Goal: Transaction & Acquisition: Obtain resource

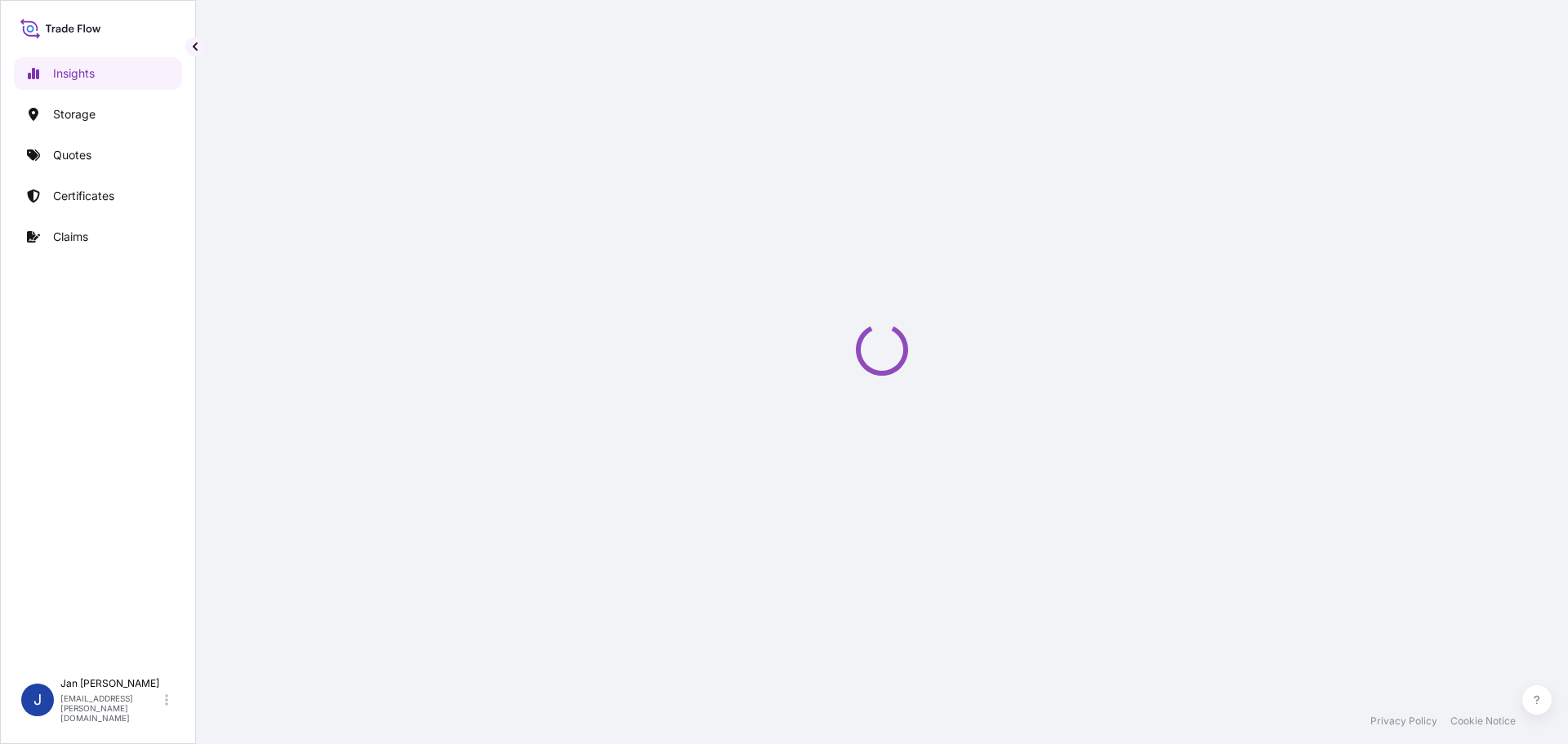
select select "2025"
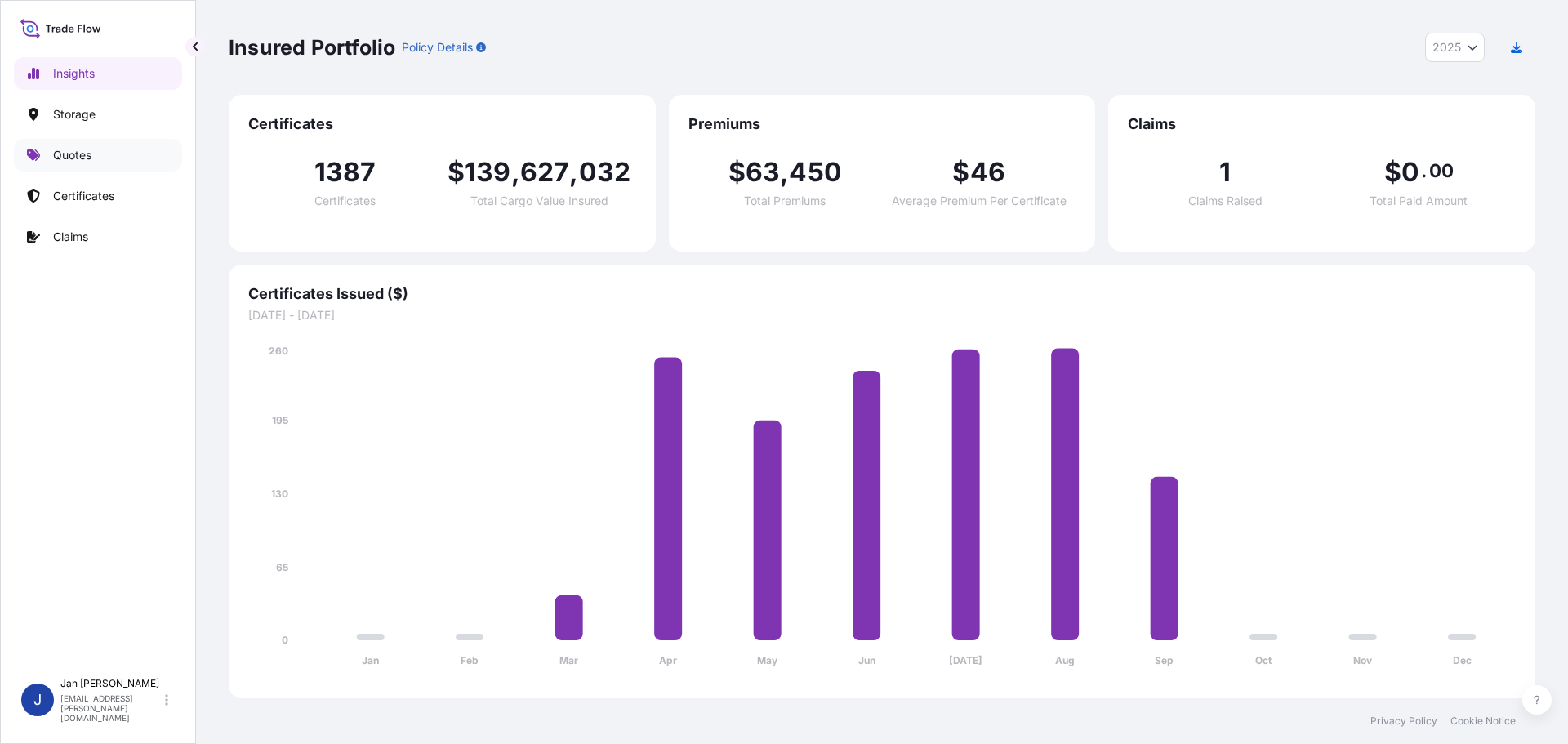
click at [123, 155] on link "Quotes" at bounding box center [98, 155] width 168 height 32
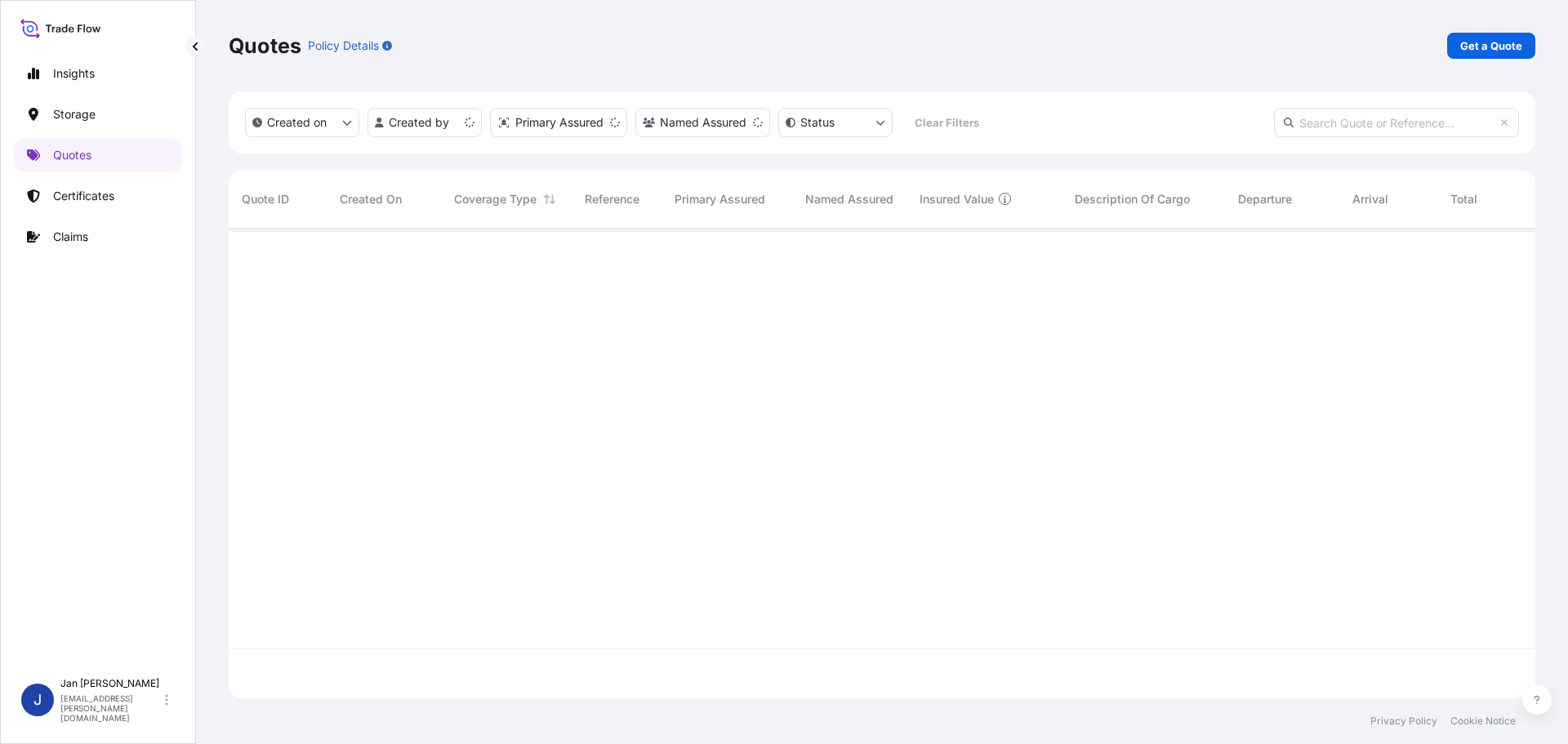
scroll to position [466, 1295]
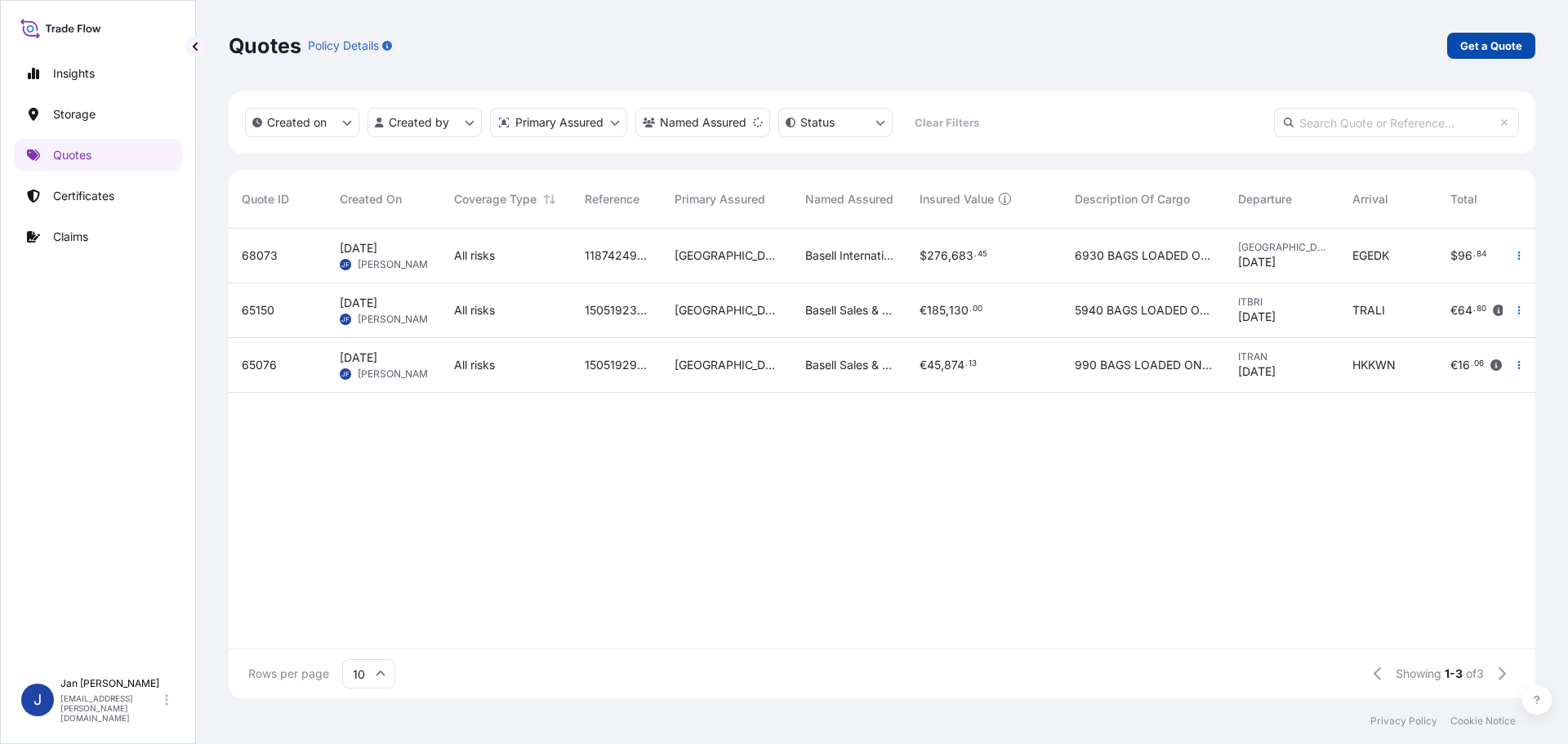
click at [1485, 40] on p "Get a Quote" at bounding box center [1491, 45] width 62 height 16
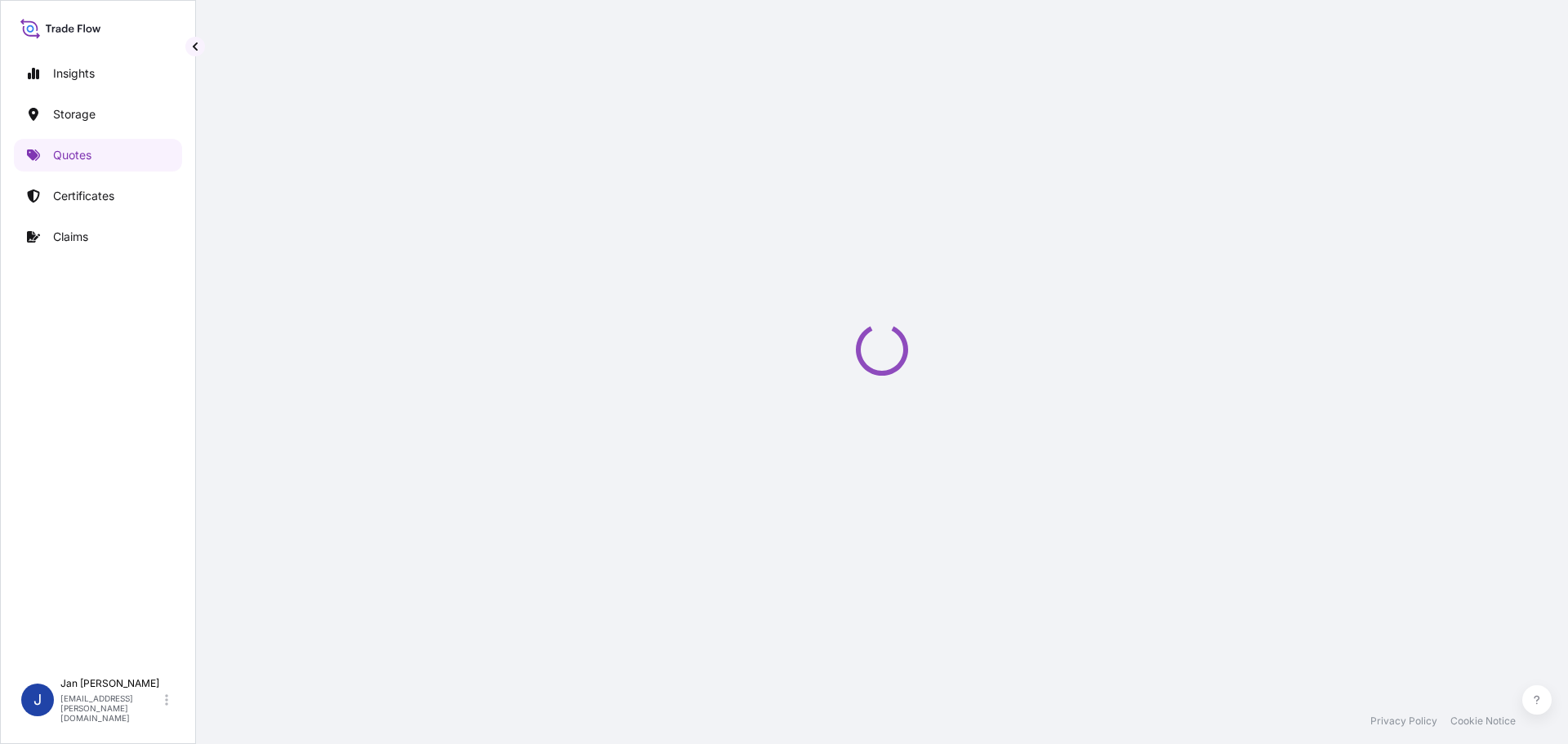
scroll to position [26, 0]
select select "Water"
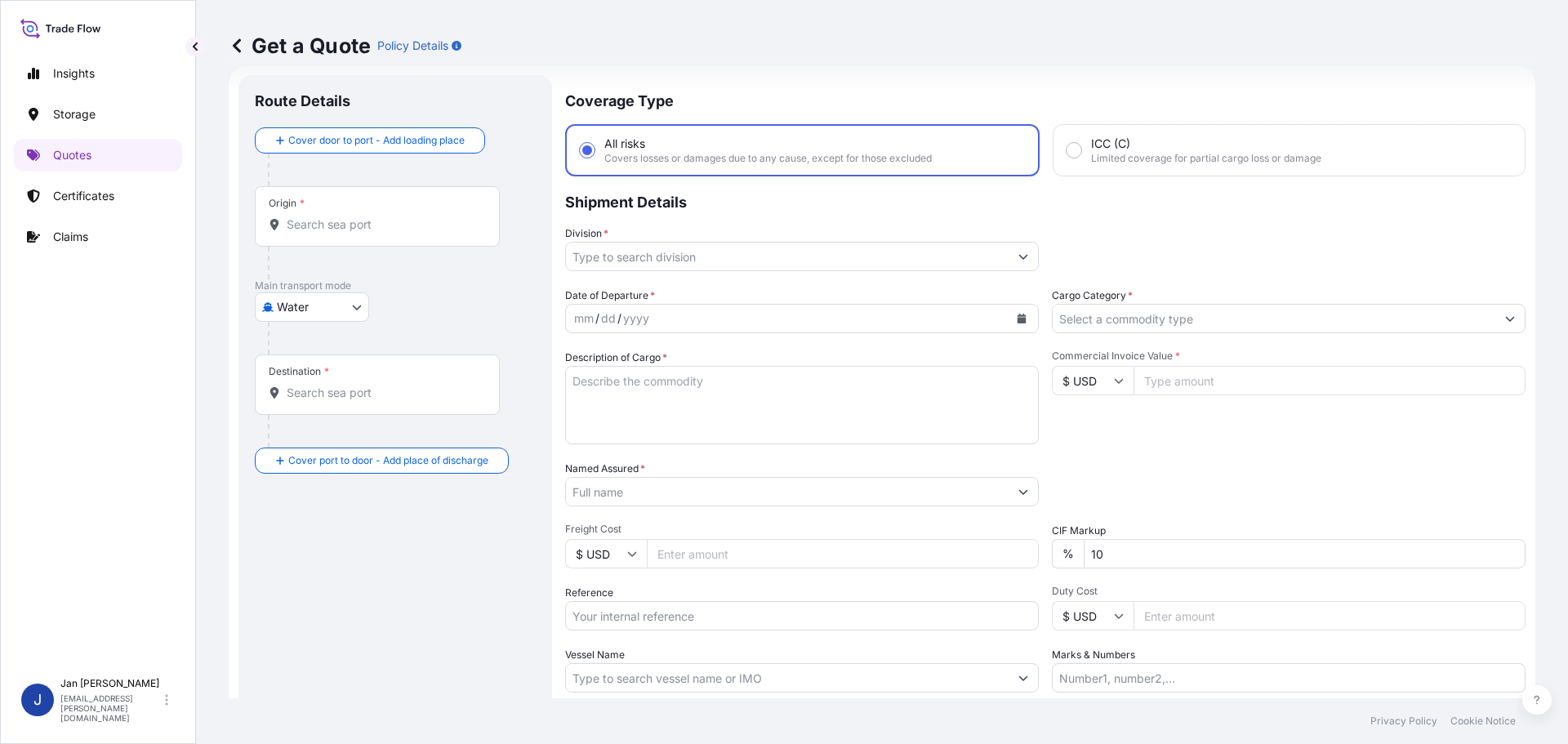
click at [750, 495] on input "Named Assured *" at bounding box center [787, 492] width 442 height 30
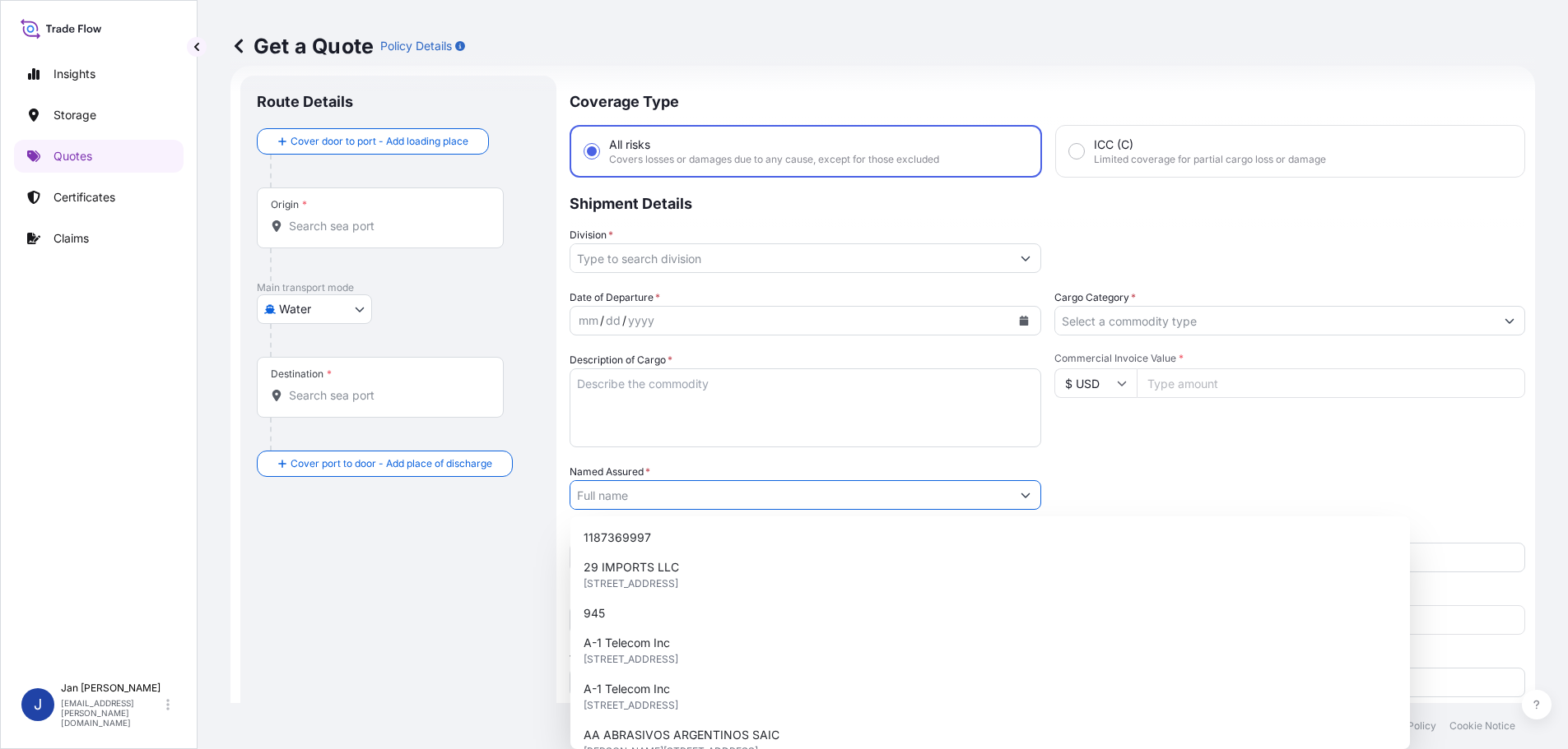
click at [837, 434] on textarea "Description of Cargo *" at bounding box center [805, 408] width 471 height 79
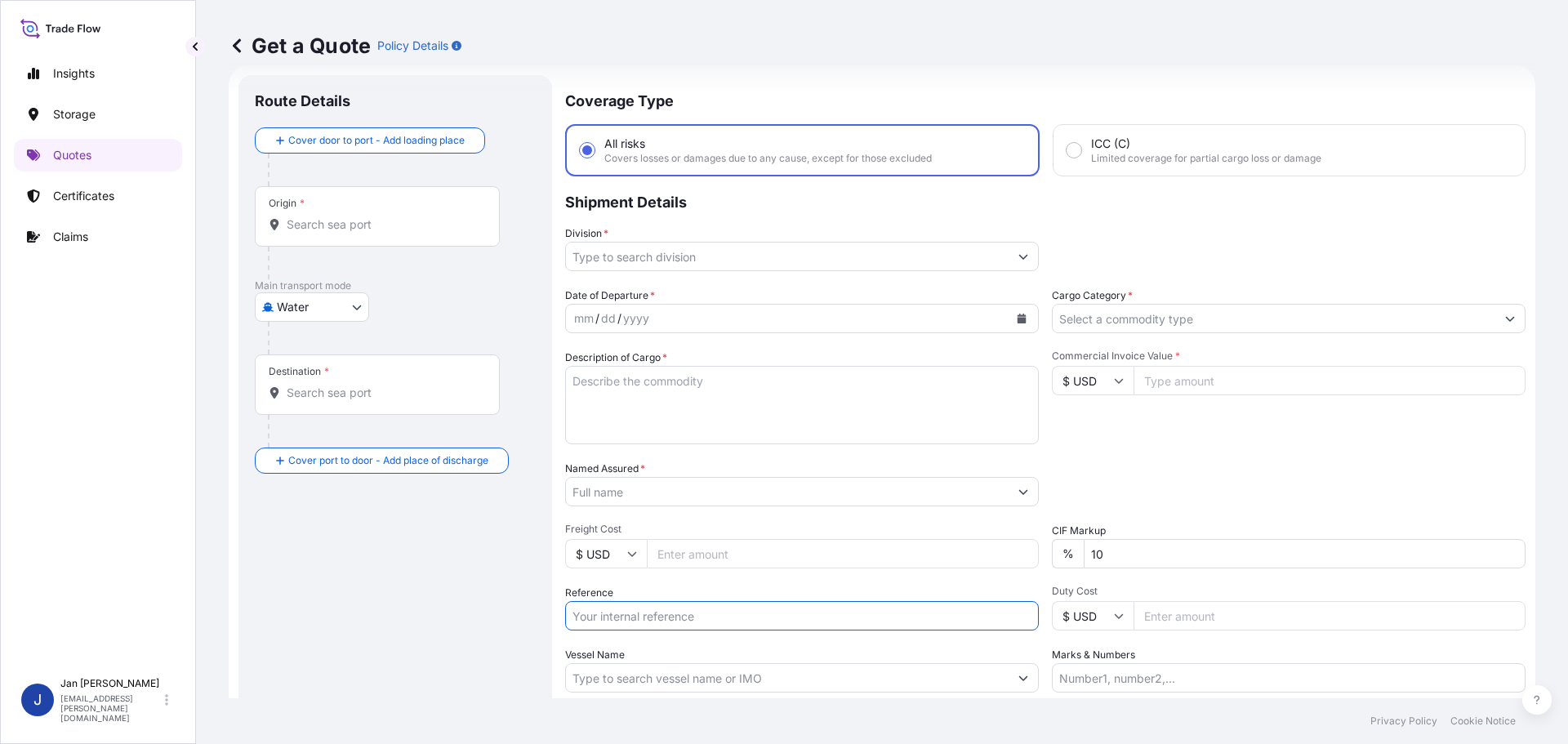
click at [656, 609] on input "Reference" at bounding box center [802, 616] width 474 height 30
paste input "1187431079"
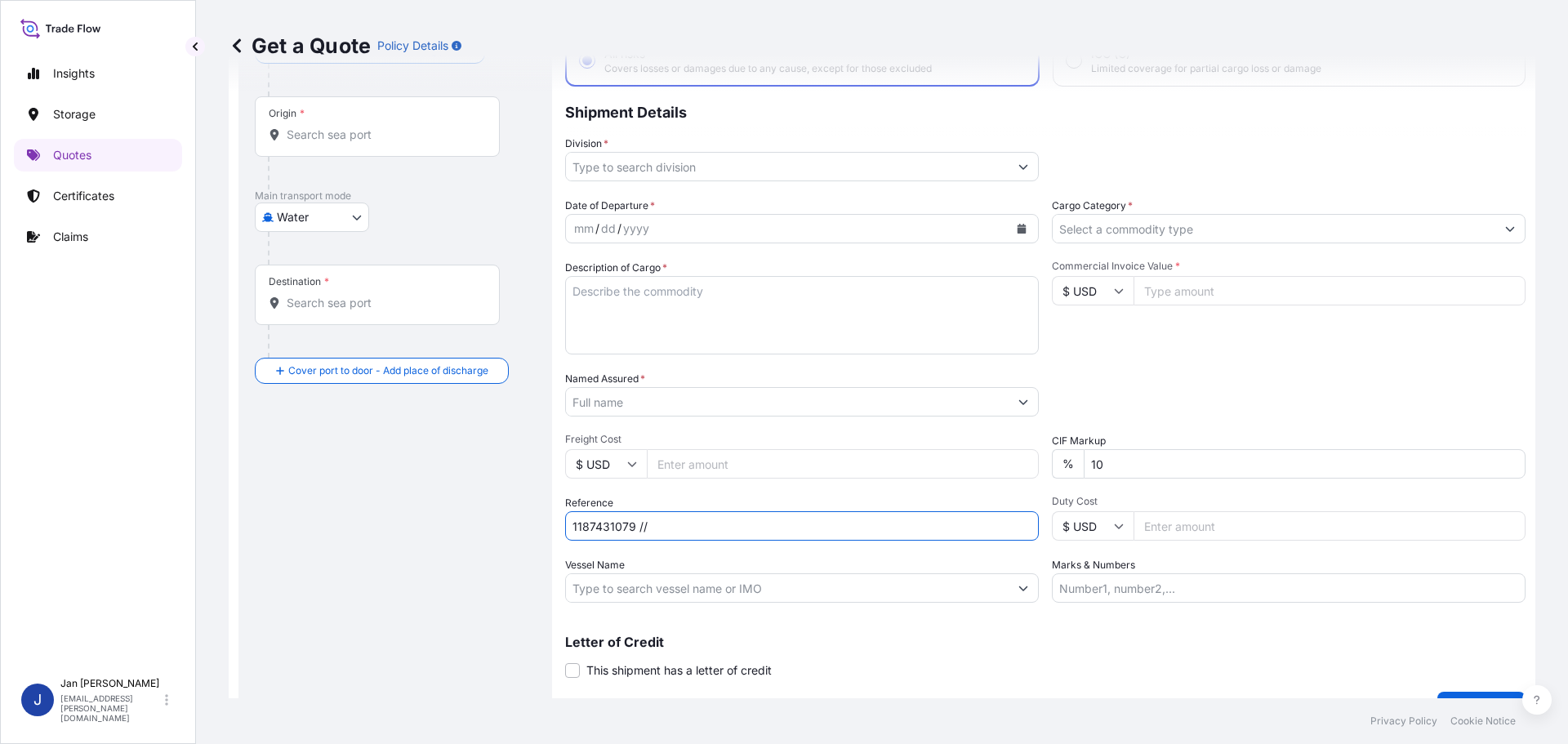
scroll to position [152, 0]
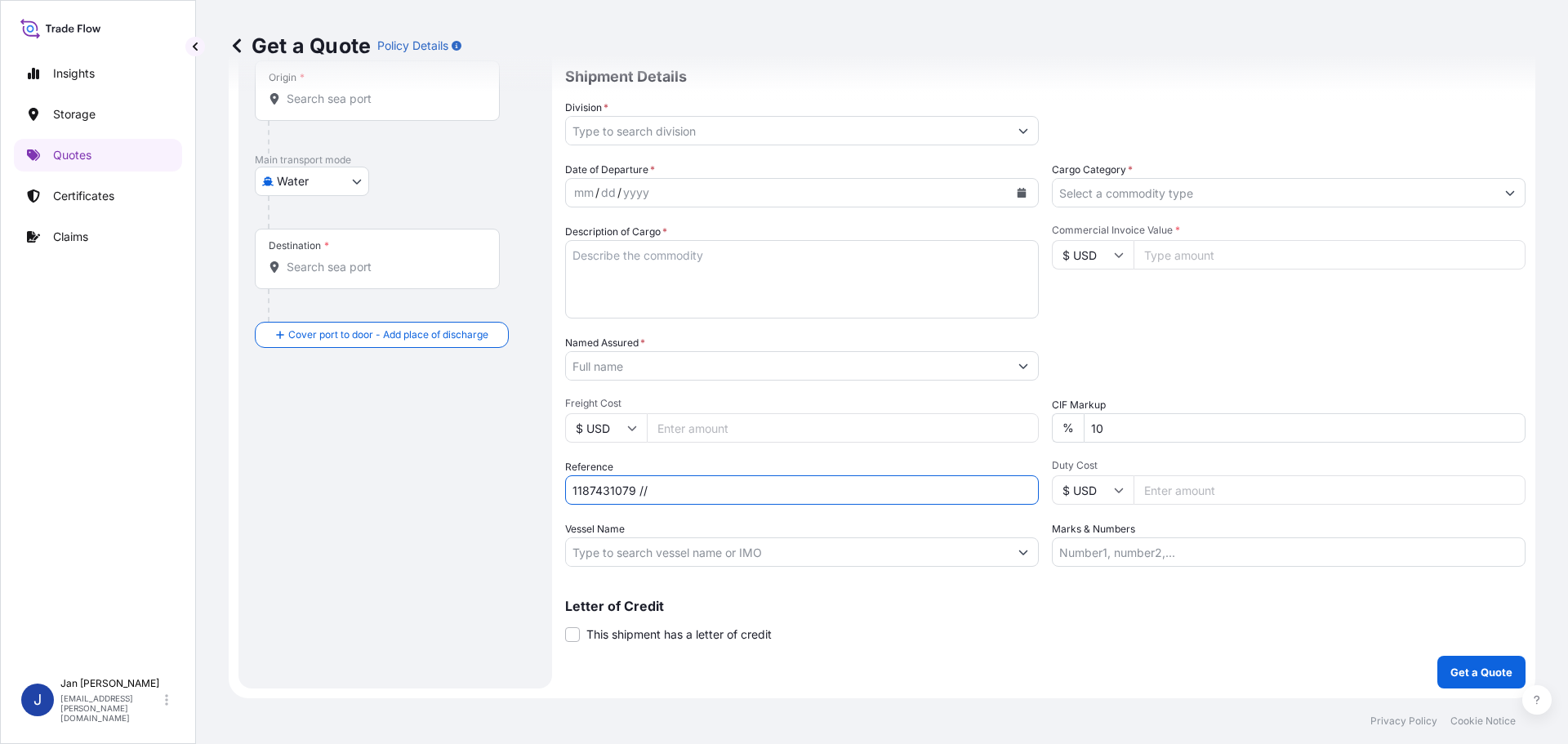
type input "1187431079 //"
click at [835, 539] on input "Vessel Name" at bounding box center [787, 552] width 442 height 30
paste input "JUDITH BORCHARD"
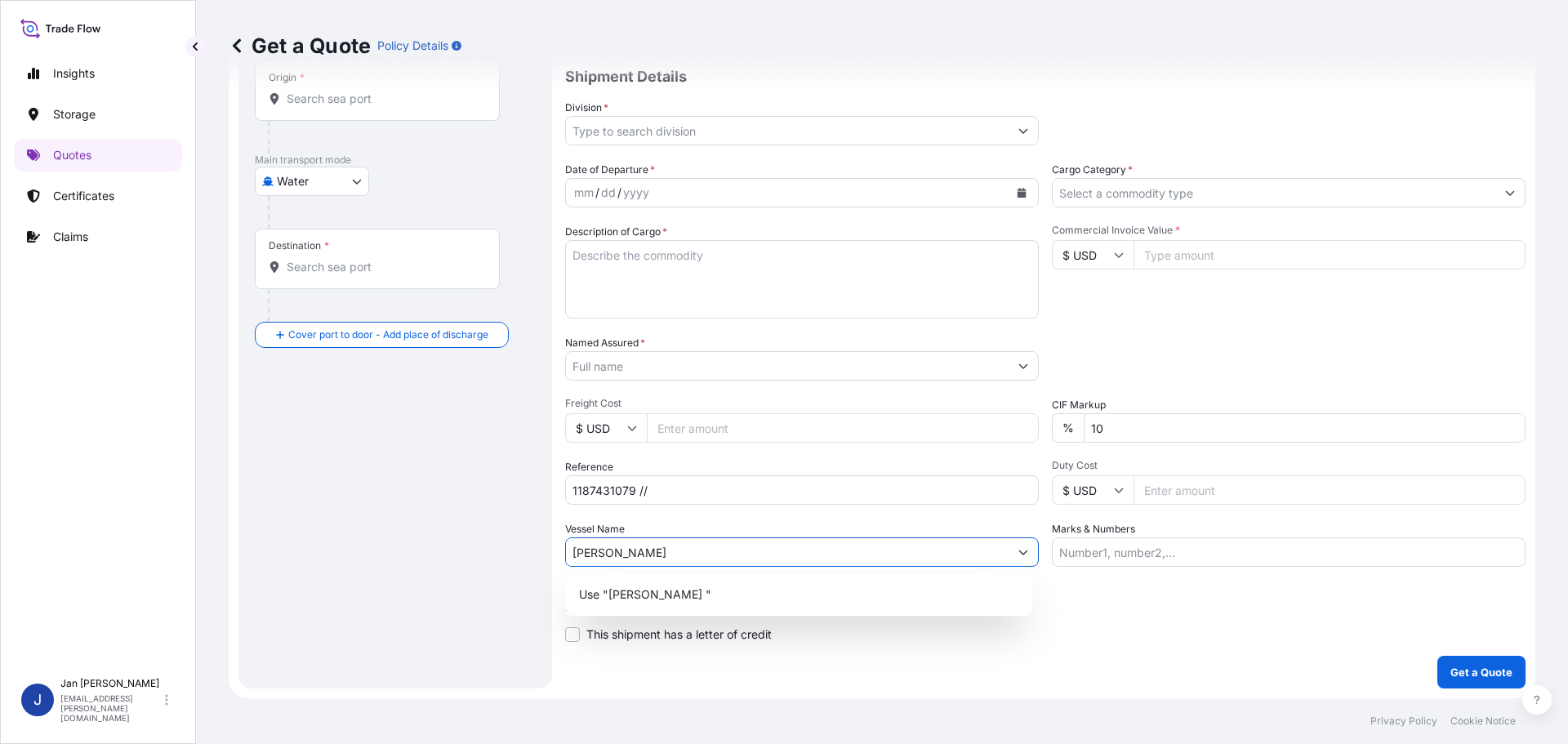
type input "JUDITH BORCHARD"
click at [766, 190] on div "mm / dd / yyyy" at bounding box center [787, 193] width 442 height 30
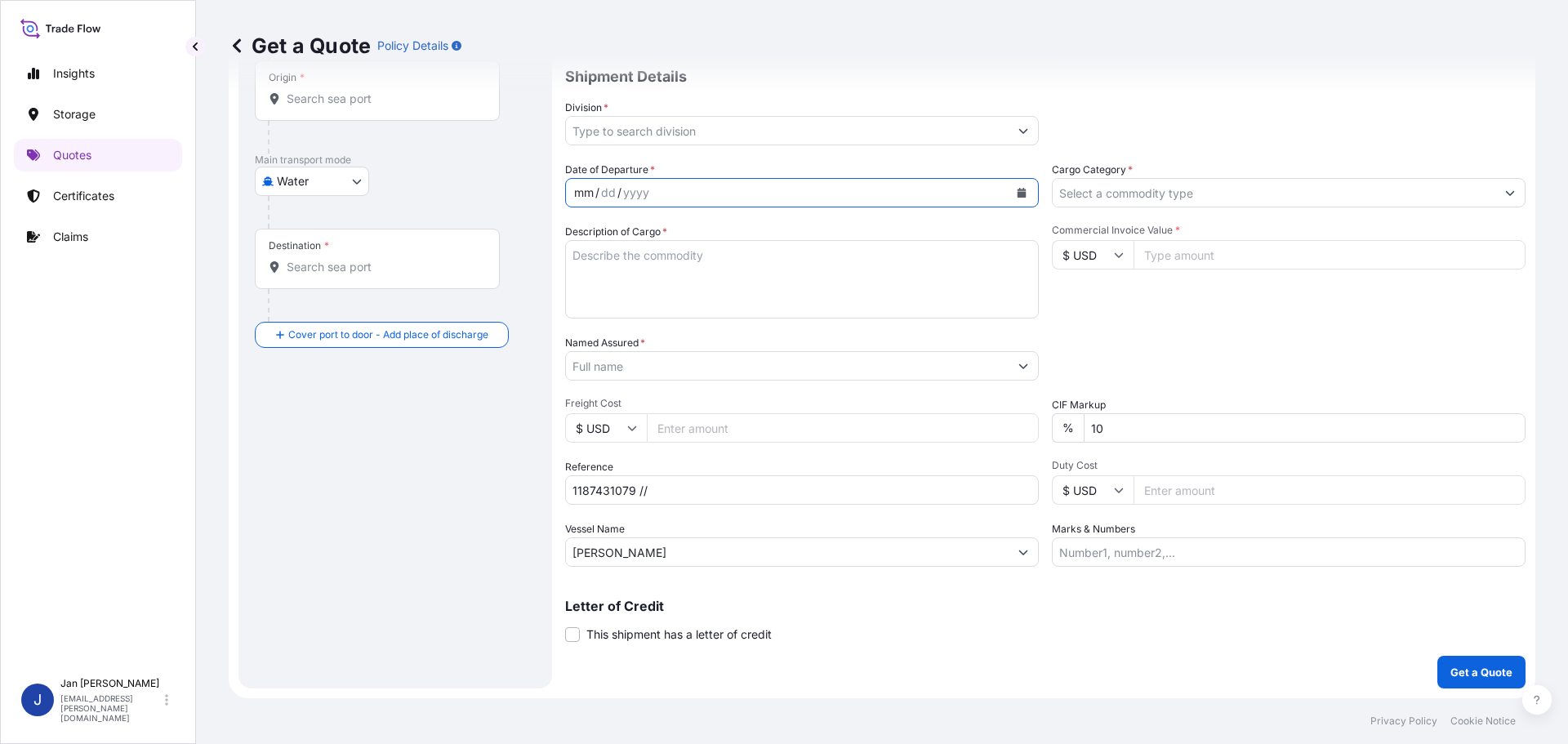
click at [1011, 186] on button "Calendar" at bounding box center [1021, 193] width 26 height 26
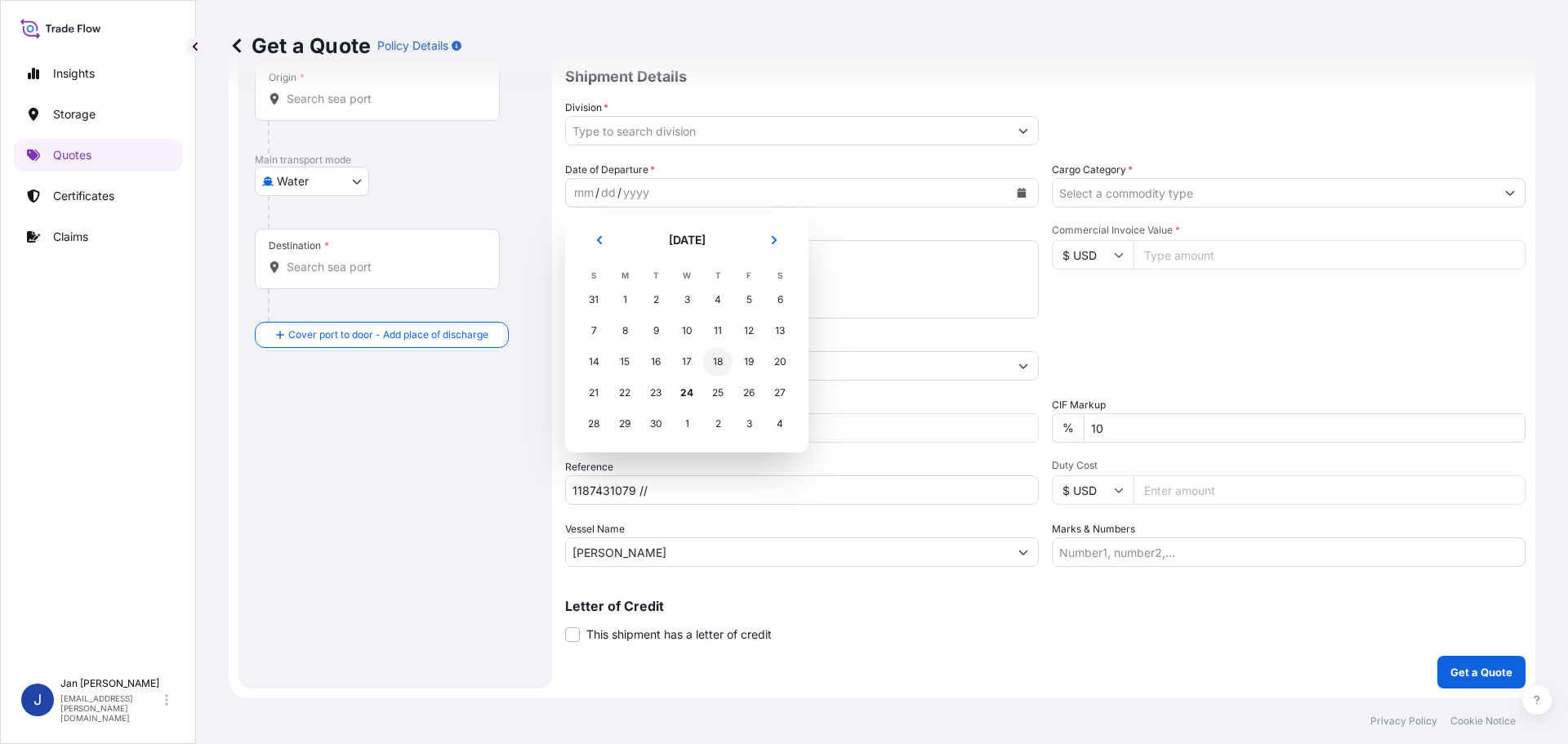
click at [721, 369] on div "18" at bounding box center [717, 362] width 30 height 30
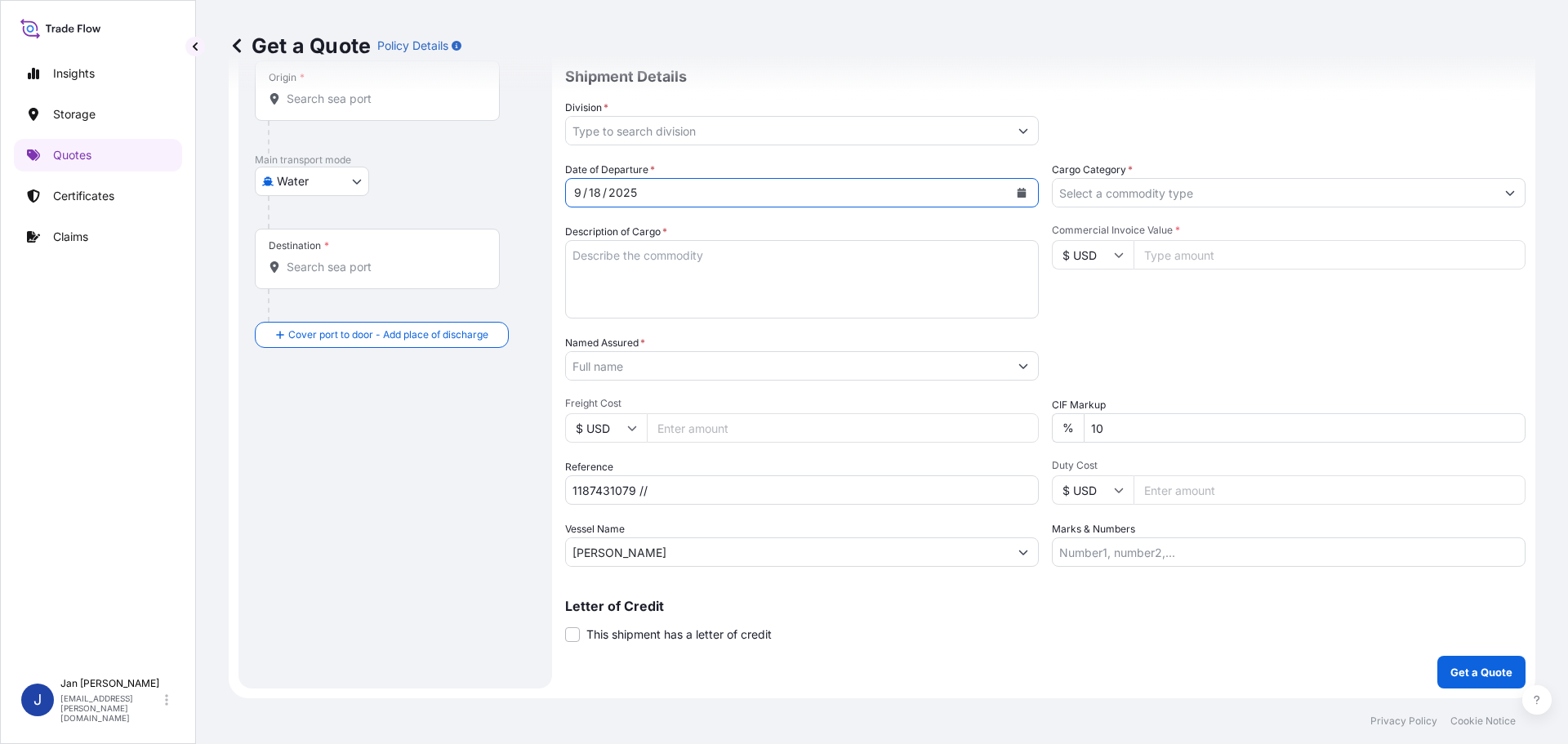
scroll to position [15, 0]
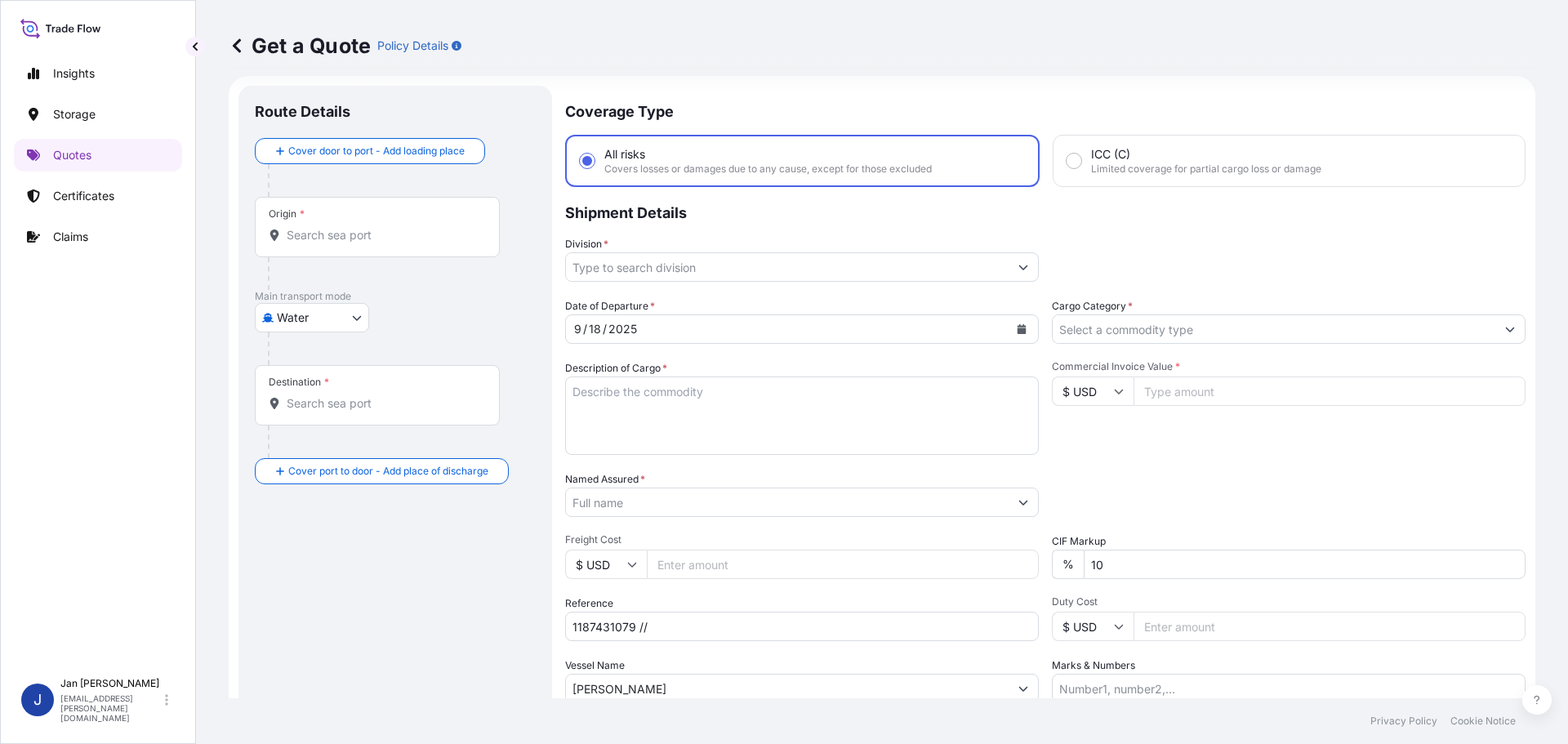
click at [488, 245] on div "Origin *" at bounding box center [377, 227] width 245 height 60
click at [480, 244] on input "Origin *" at bounding box center [383, 234] width 193 height 16
paste input "MARSEILLES, FRANCE"
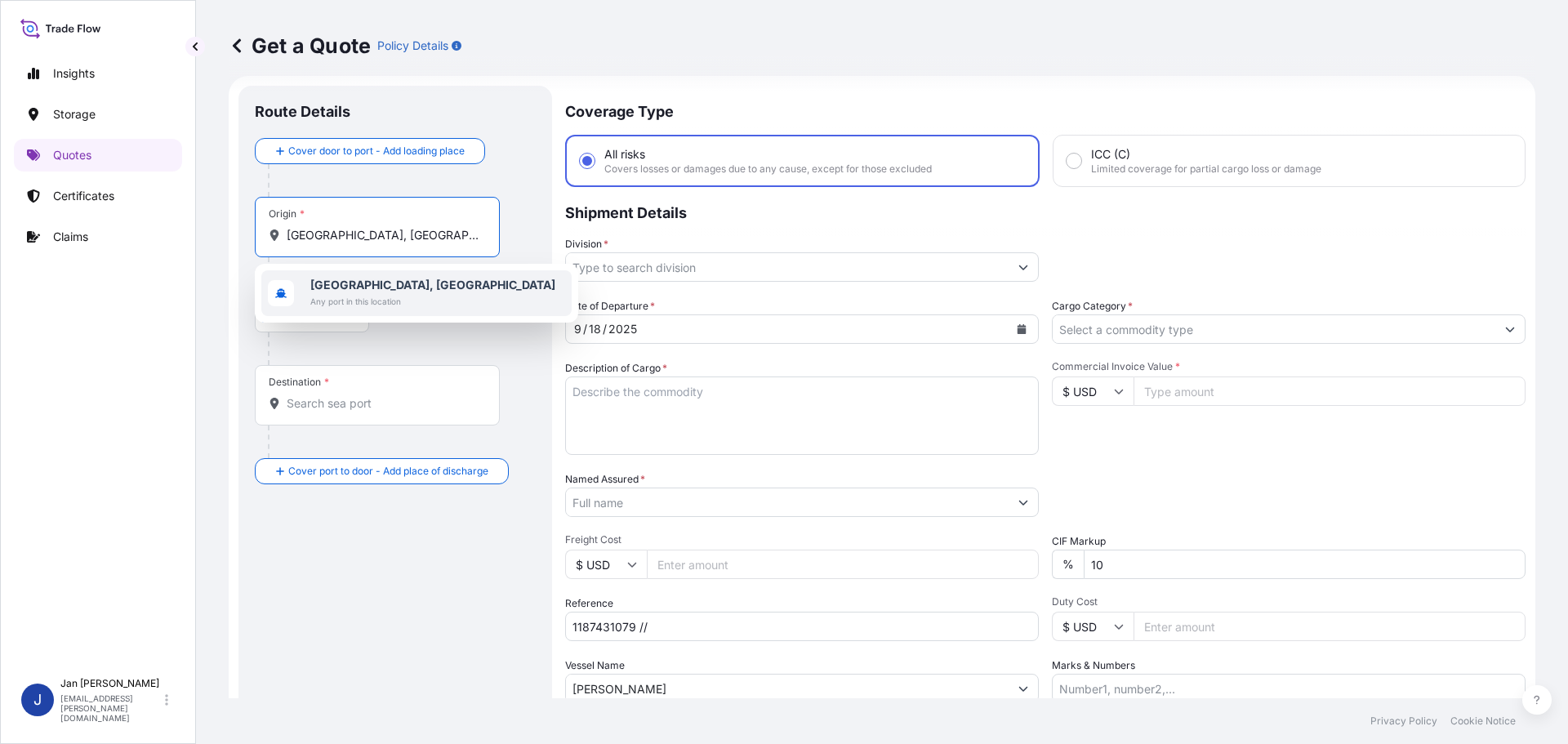
click at [350, 305] on span "Any port in this location" at bounding box center [433, 301] width 245 height 16
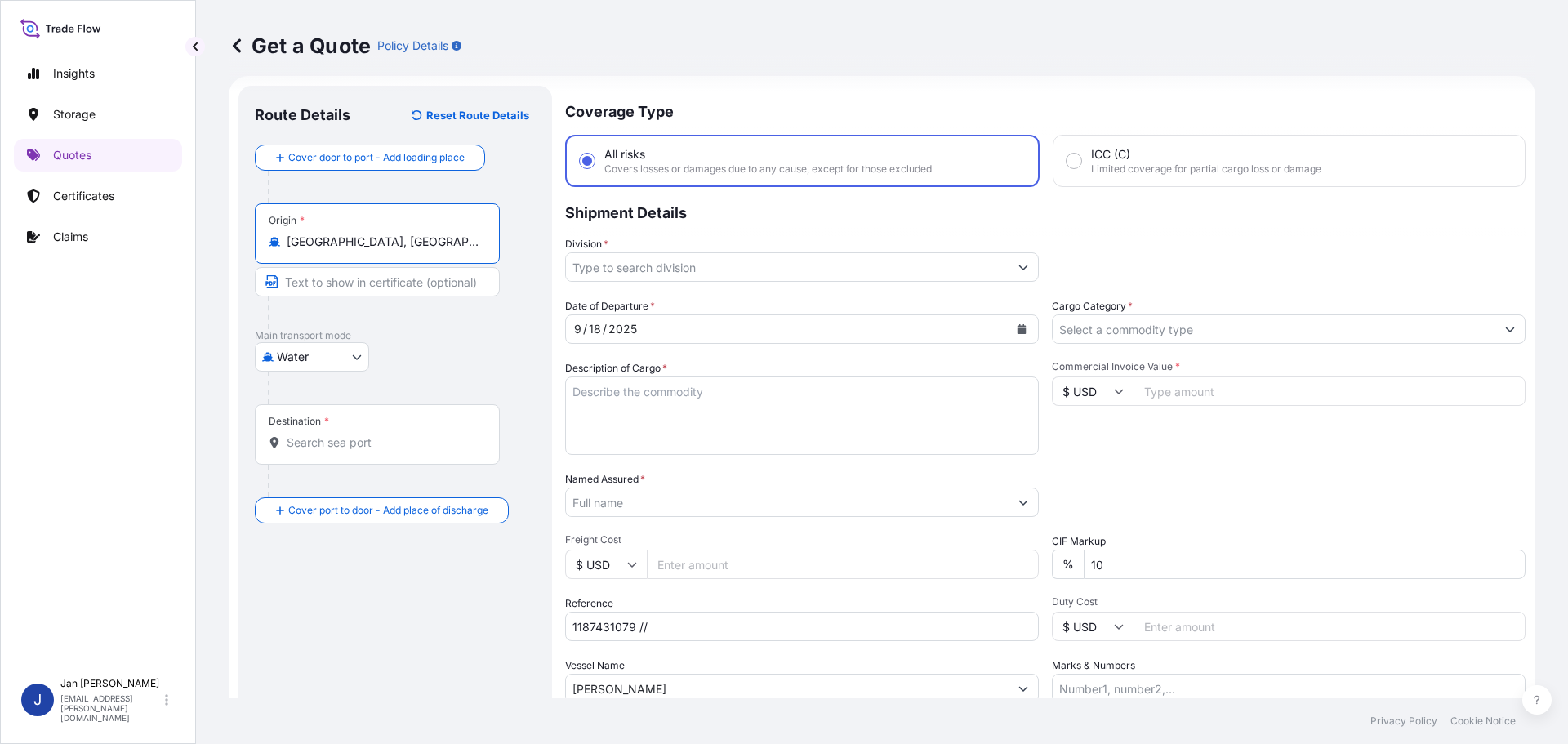
type input "Marseilles, France"
click at [448, 426] on div "Destination *" at bounding box center [377, 434] width 245 height 60
click at [448, 435] on input "Destination *" at bounding box center [383, 442] width 193 height 16
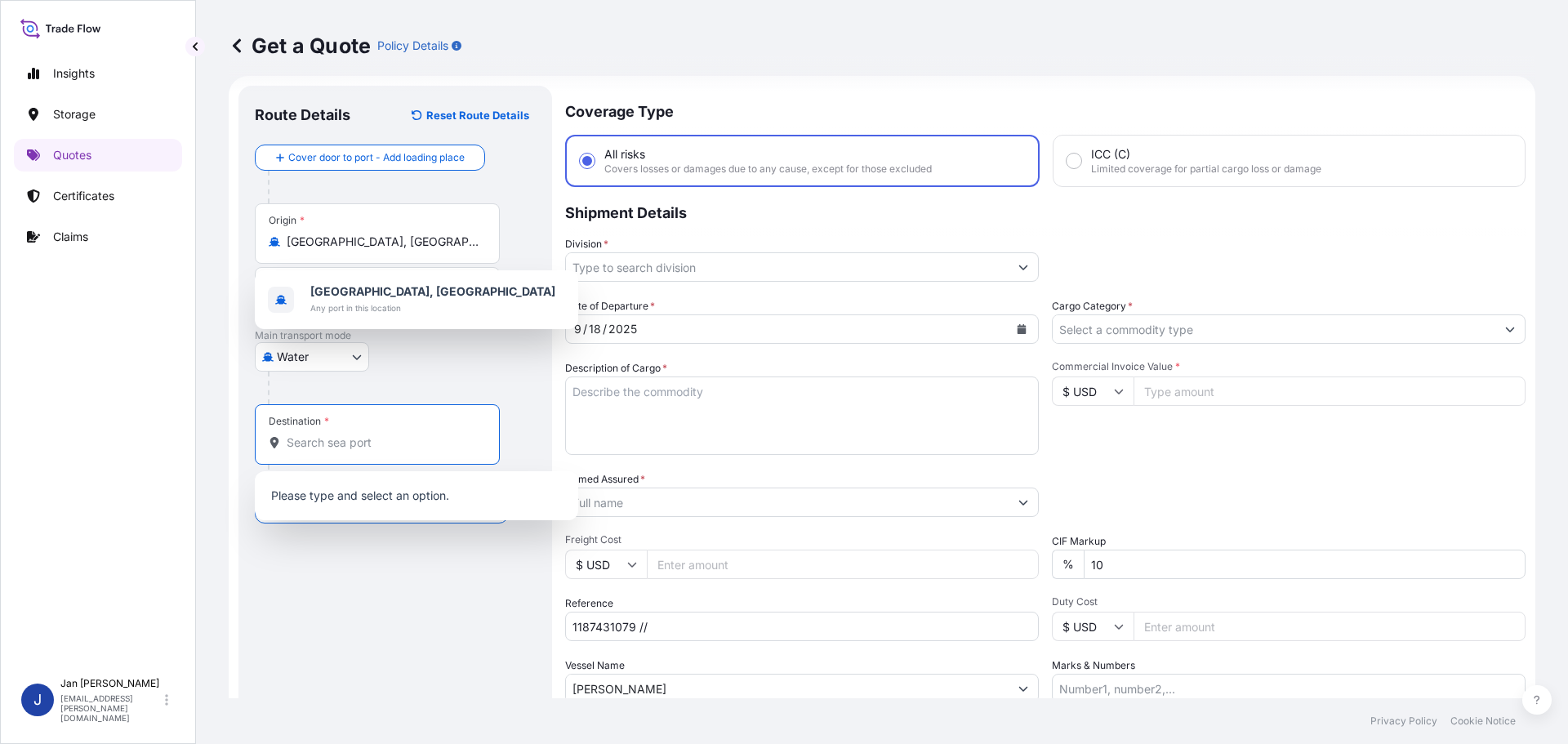
paste input "ALEXANDRIA, EGYPT"
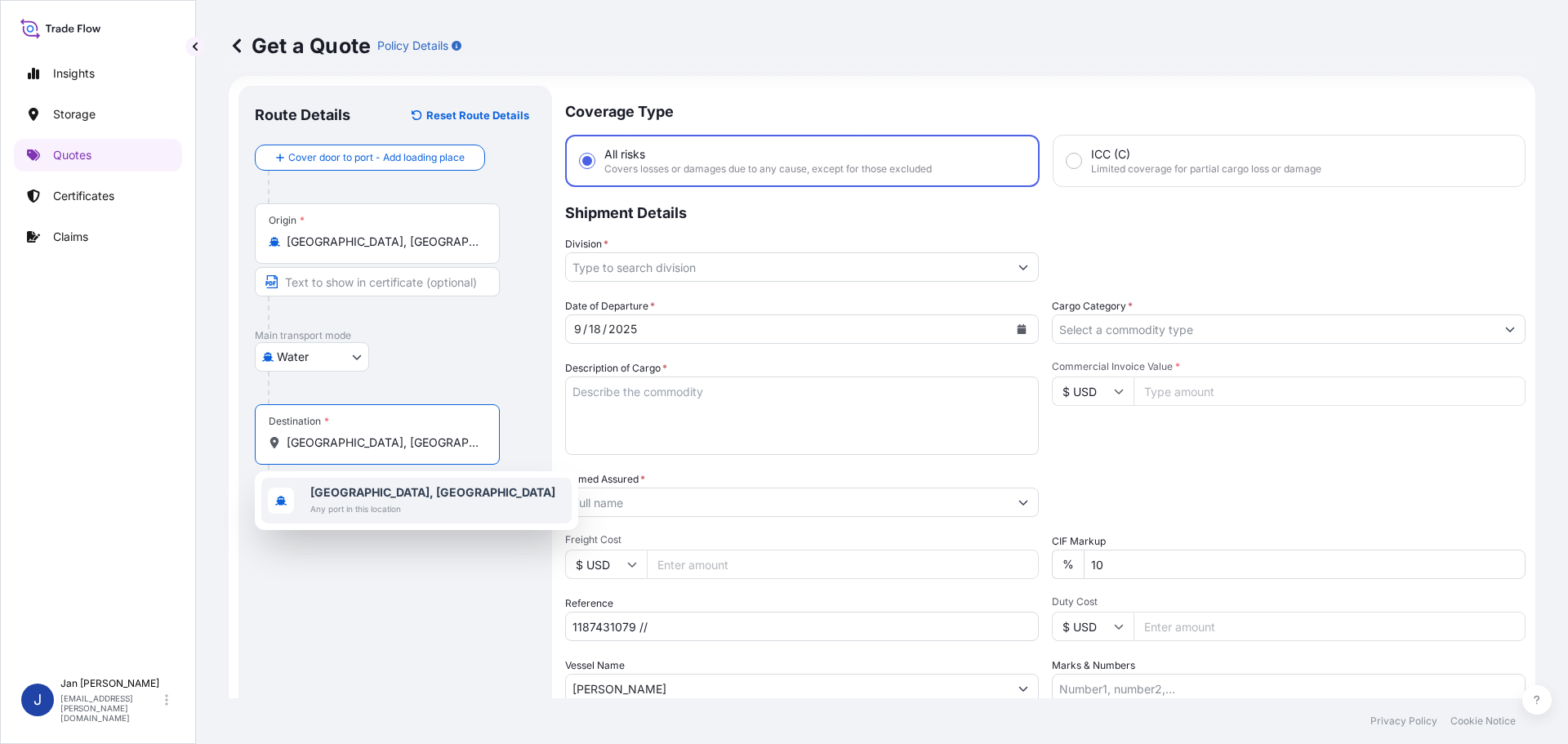
click at [419, 498] on div "Alexandria, Egypt Any port in this location" at bounding box center [417, 501] width 311 height 46
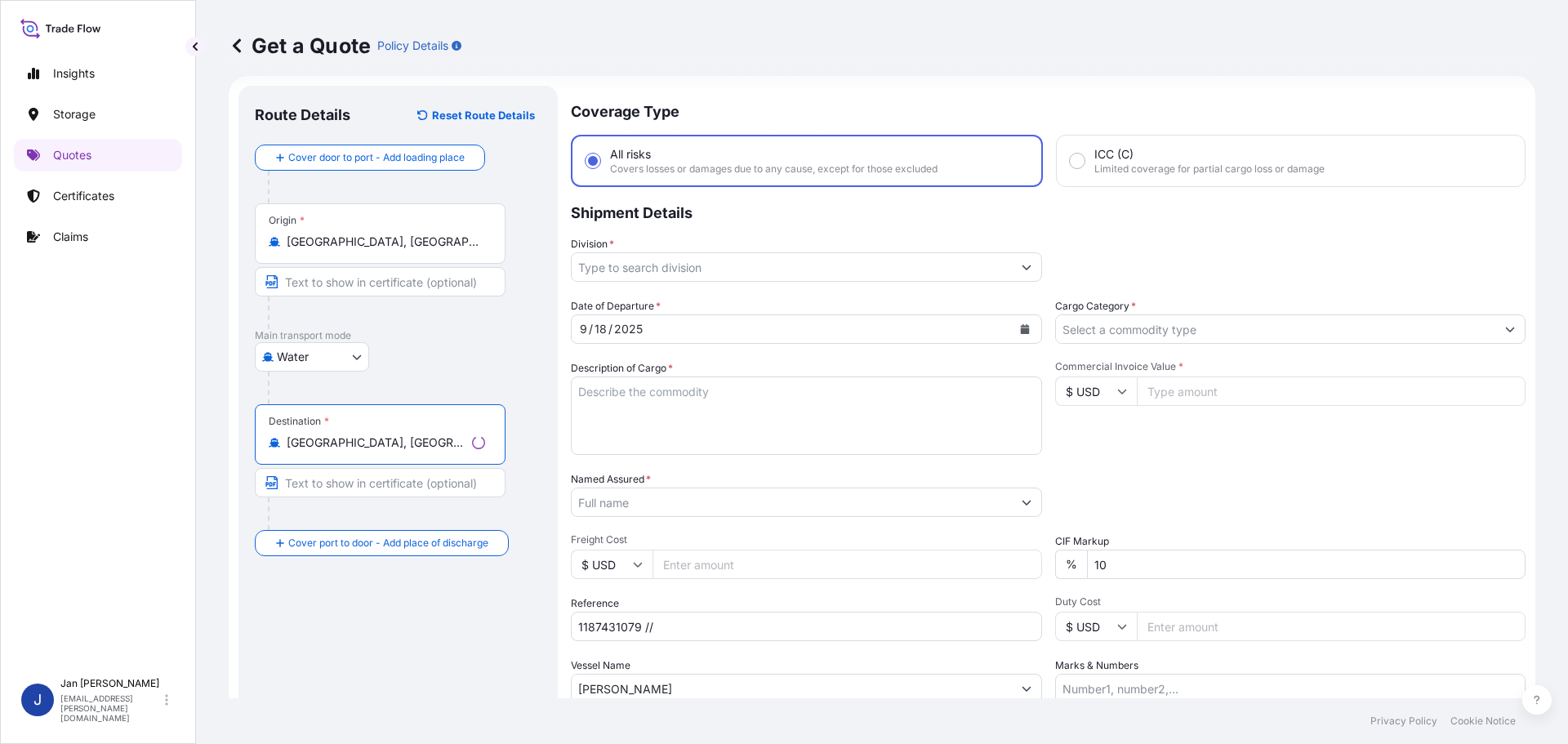
type input "Alexandria, Egypt"
click at [691, 353] on div "Date of Departure * 9 / 18 / 2025 Cargo Category * Description of Cargo * Comme…" at bounding box center [1048, 500] width 955 height 405
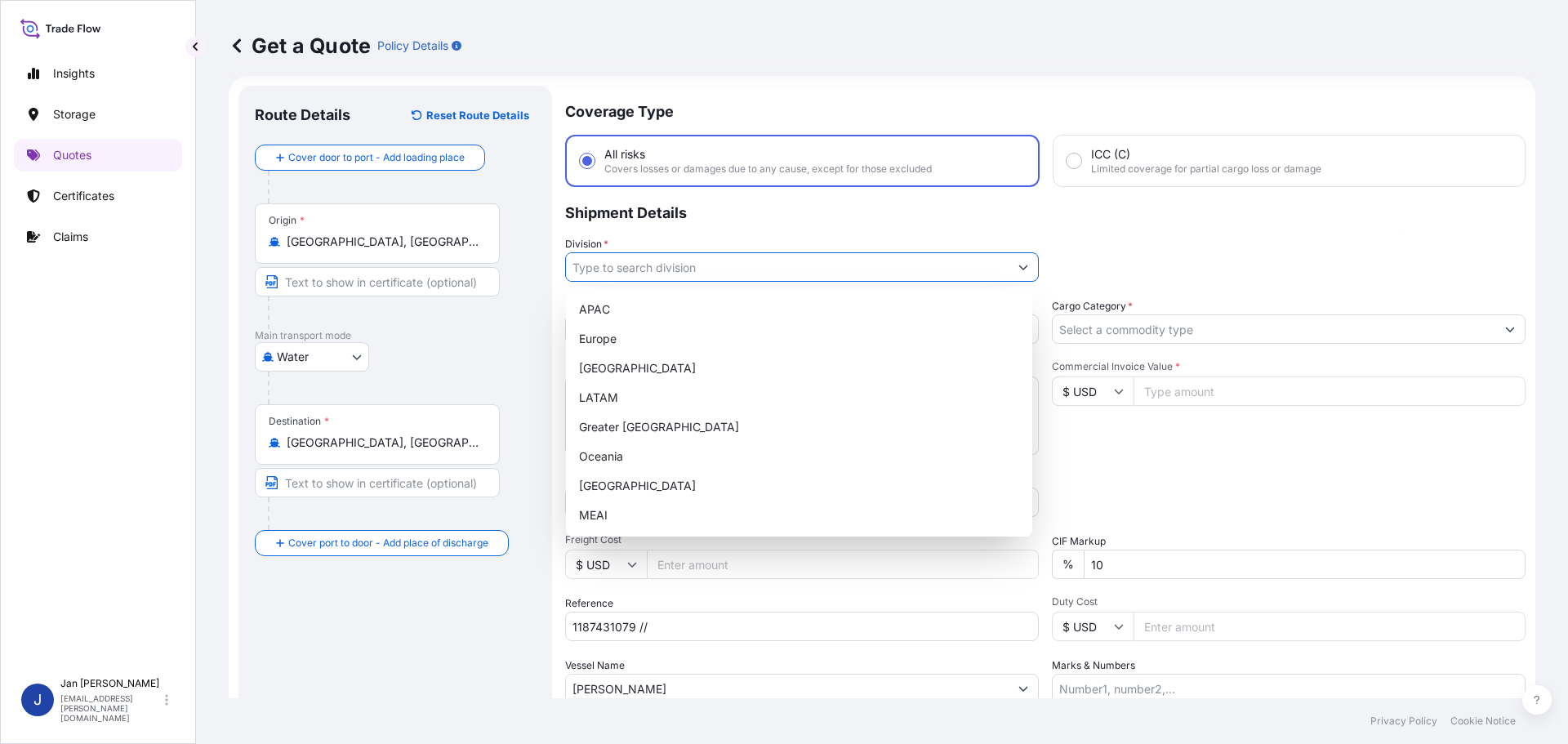
click at [941, 263] on input "Division *" at bounding box center [787, 267] width 442 height 30
click at [737, 347] on div "Europe" at bounding box center [799, 339] width 453 height 30
type input "Europe"
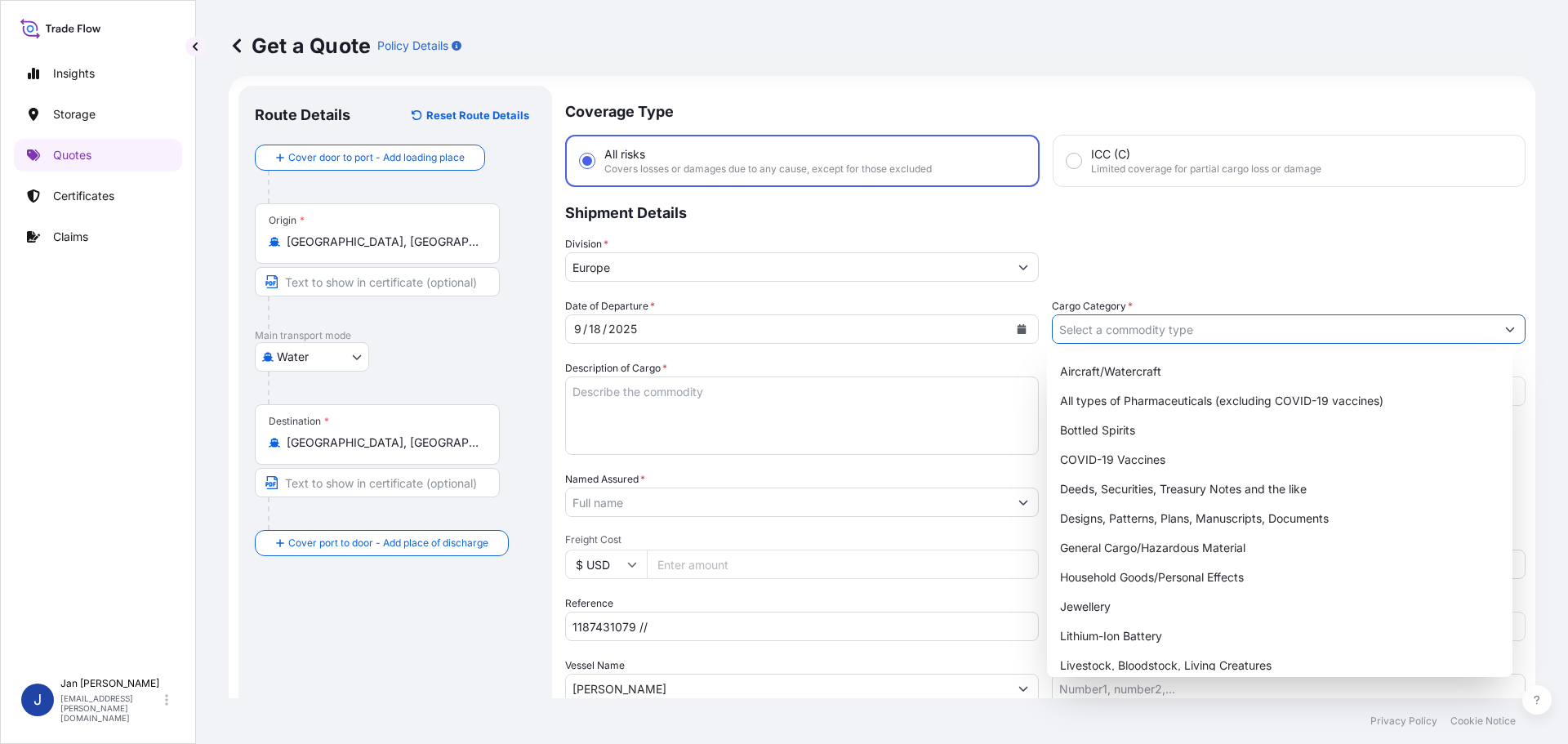
click at [1267, 328] on input "Cargo Category *" at bounding box center [1273, 329] width 442 height 30
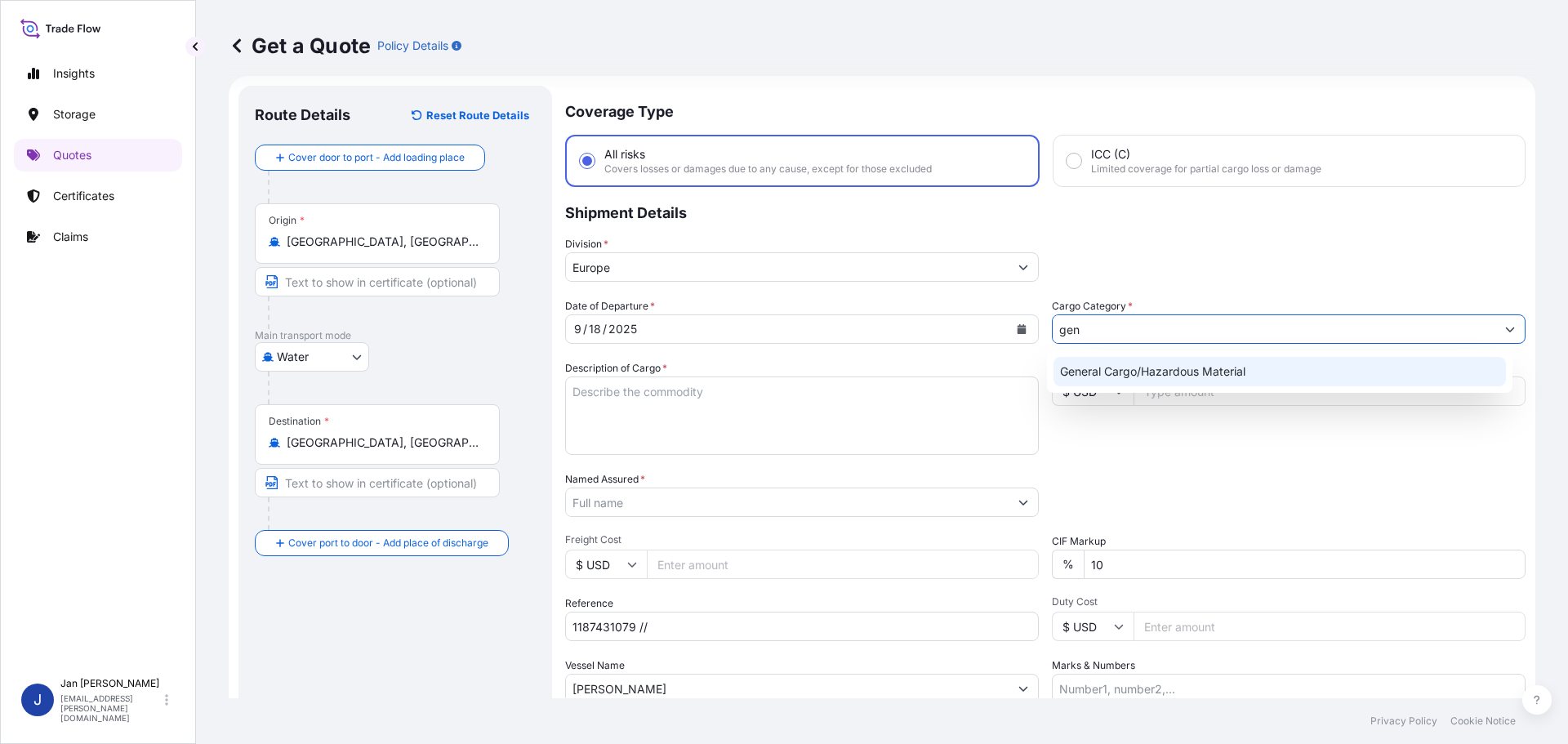
click at [1259, 368] on div "General Cargo/Hazardous Material" at bounding box center [1280, 371] width 453 height 30
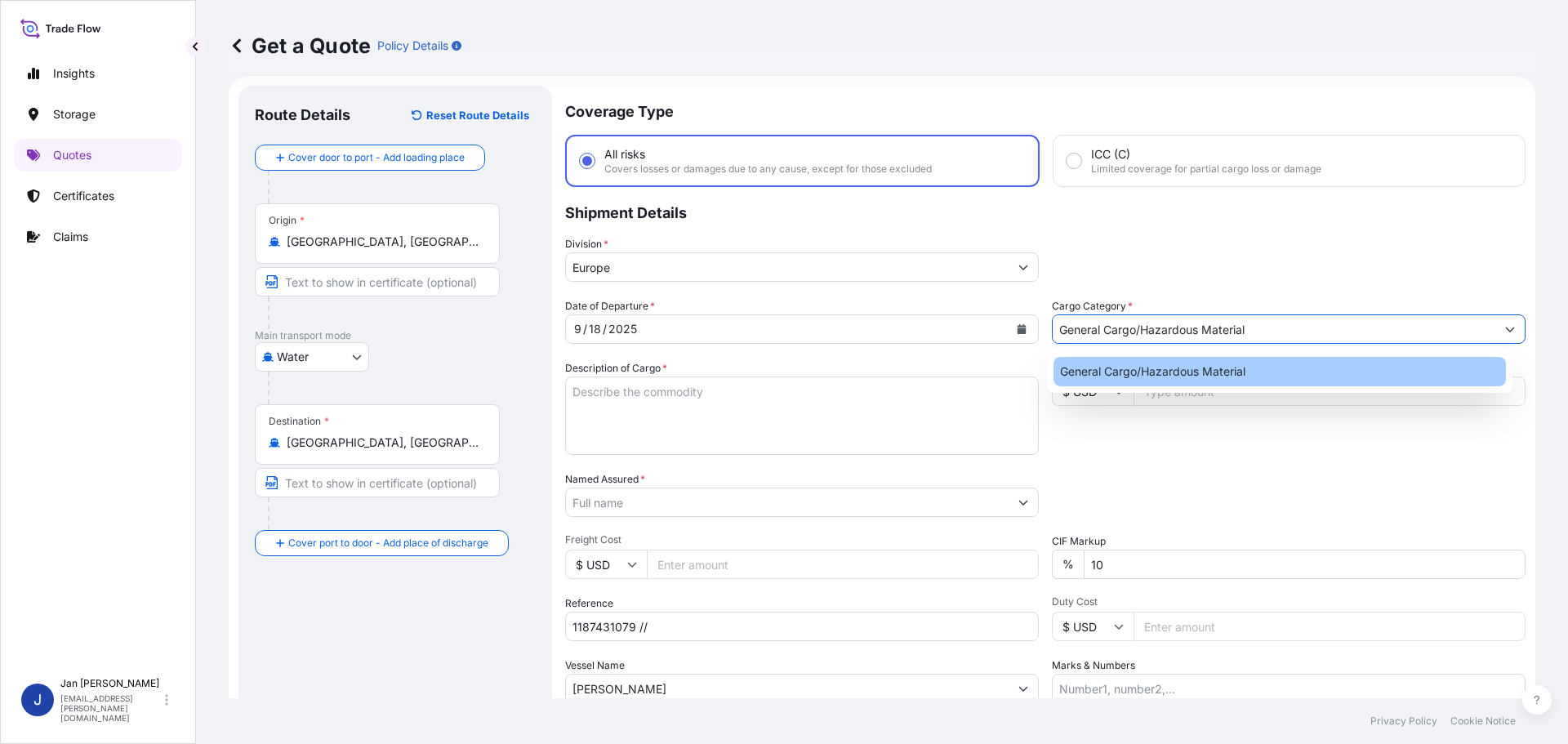
type input "General Cargo/Hazardous Material"
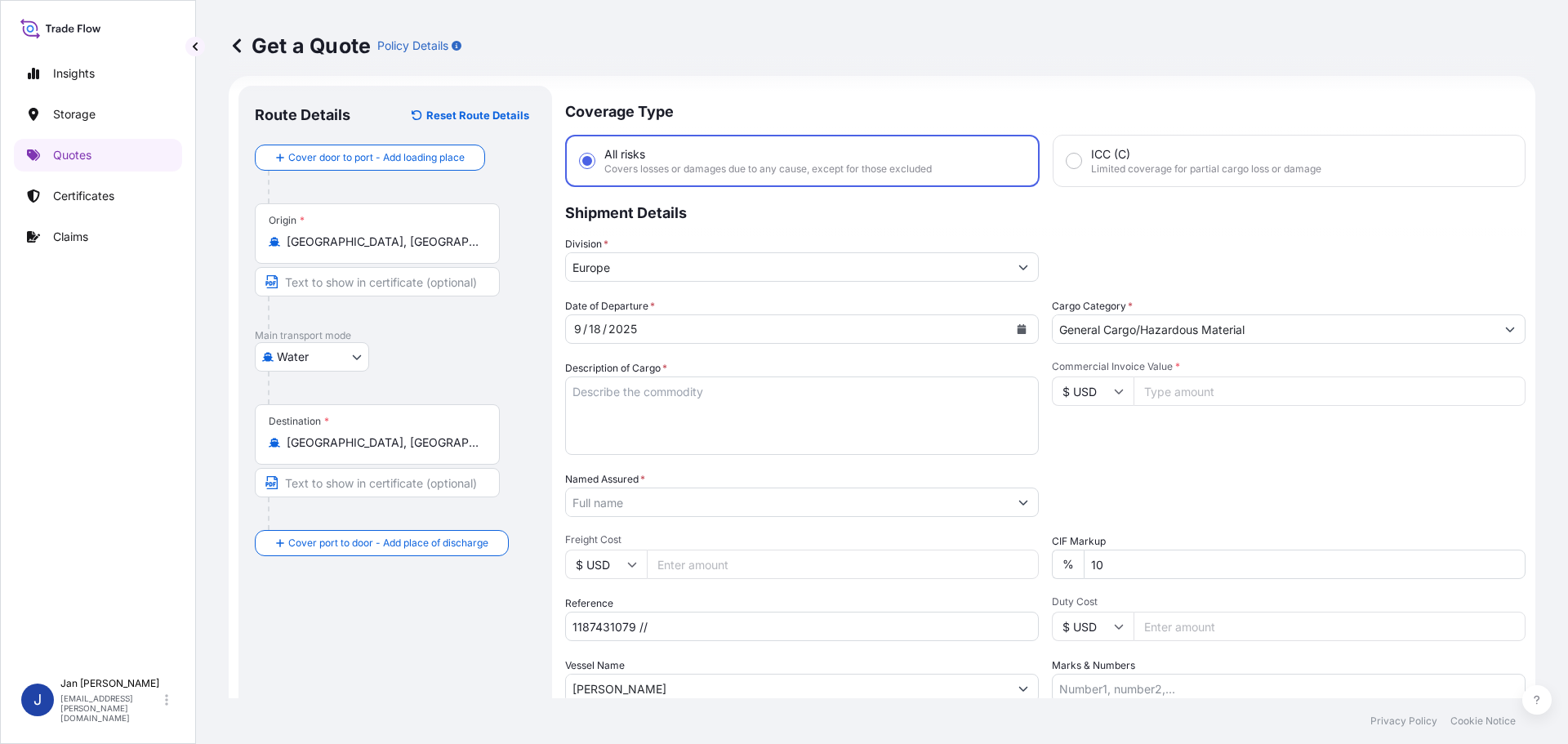
click at [1280, 270] on div "Division * Europe" at bounding box center [1045, 259] width 960 height 46
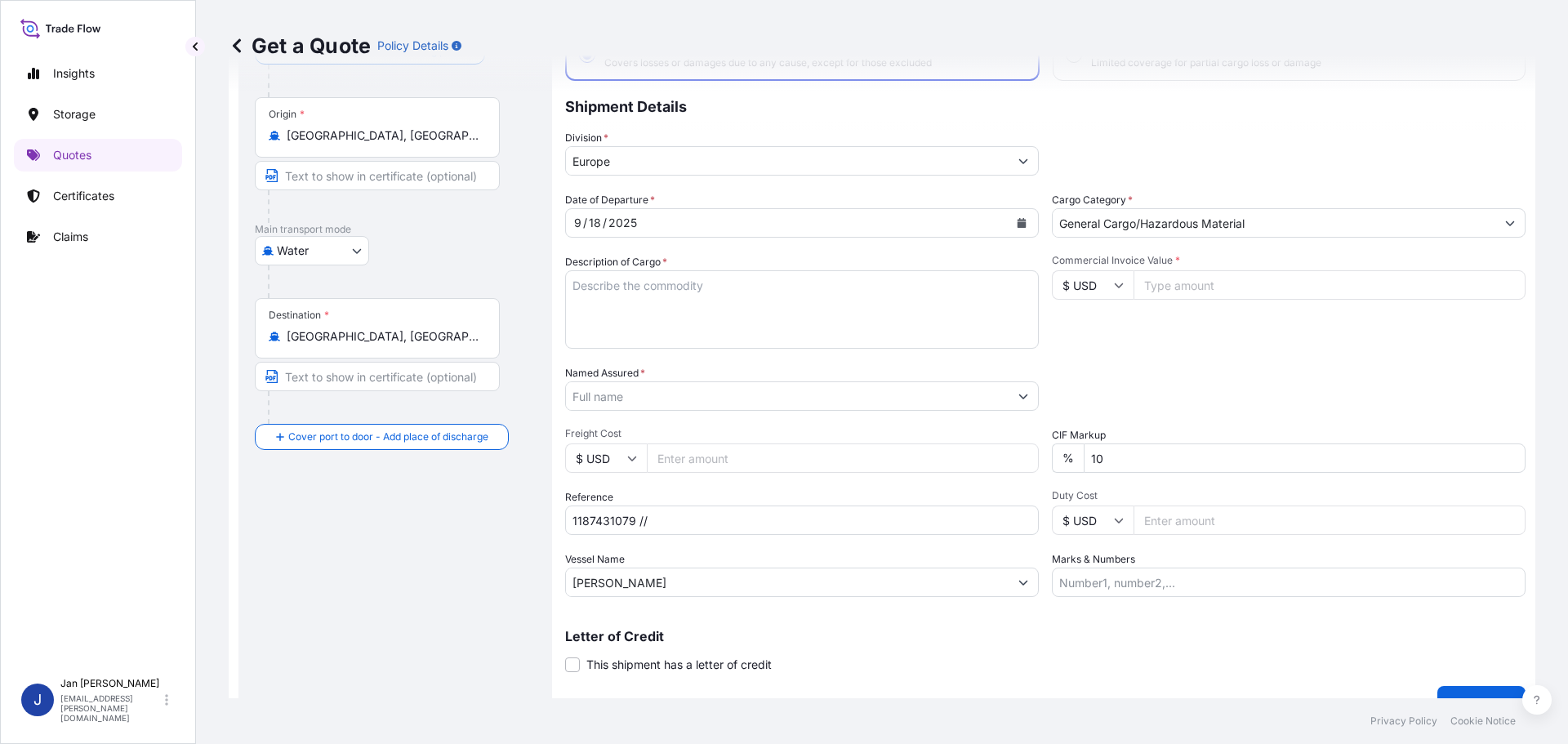
scroll to position [152, 0]
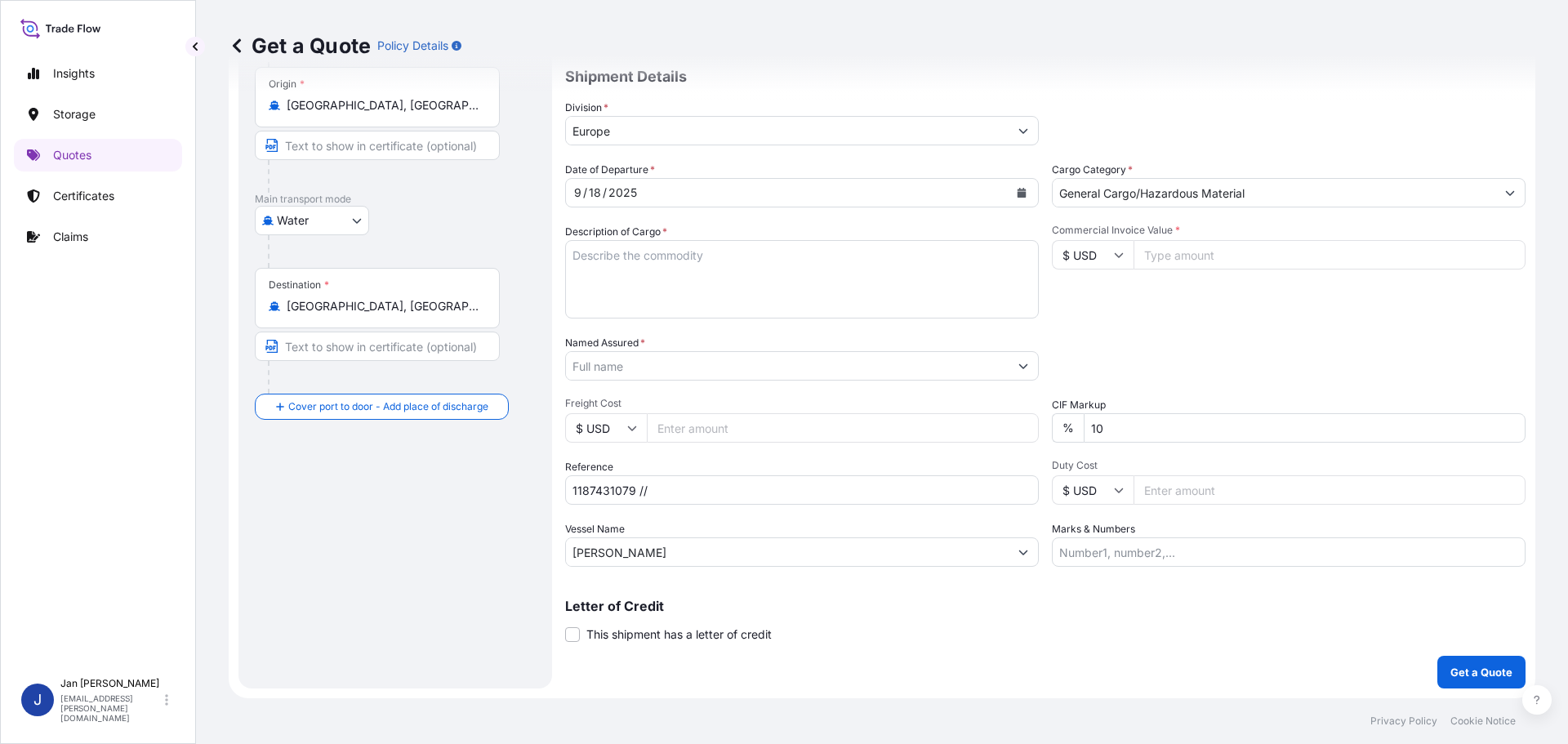
click at [794, 362] on input "Named Assured *" at bounding box center [787, 366] width 442 height 30
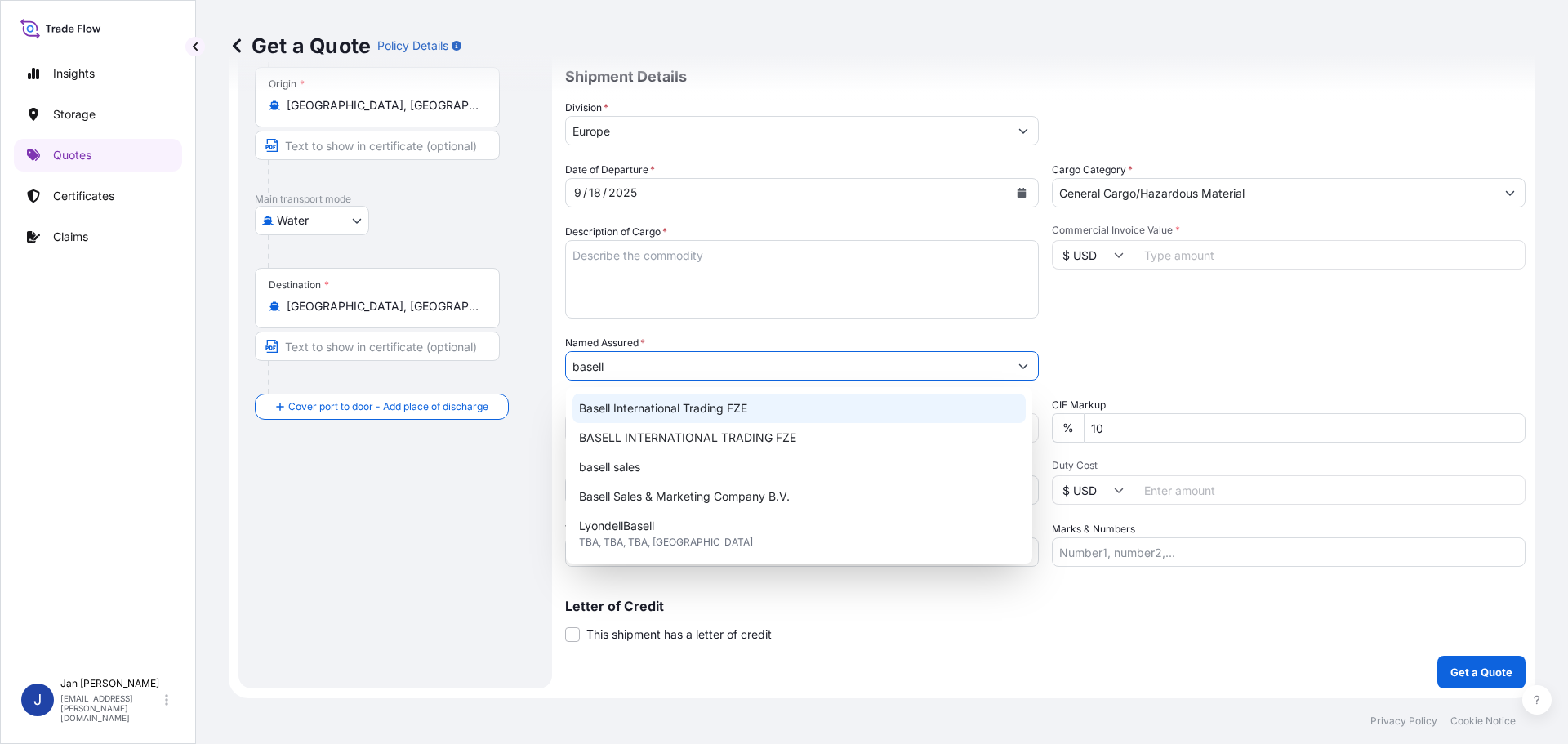
click at [616, 415] on div "Basell International Trading FZE BASELL INTERNATIONAL TRADING FZE basell sales …" at bounding box center [799, 476] width 453 height 163
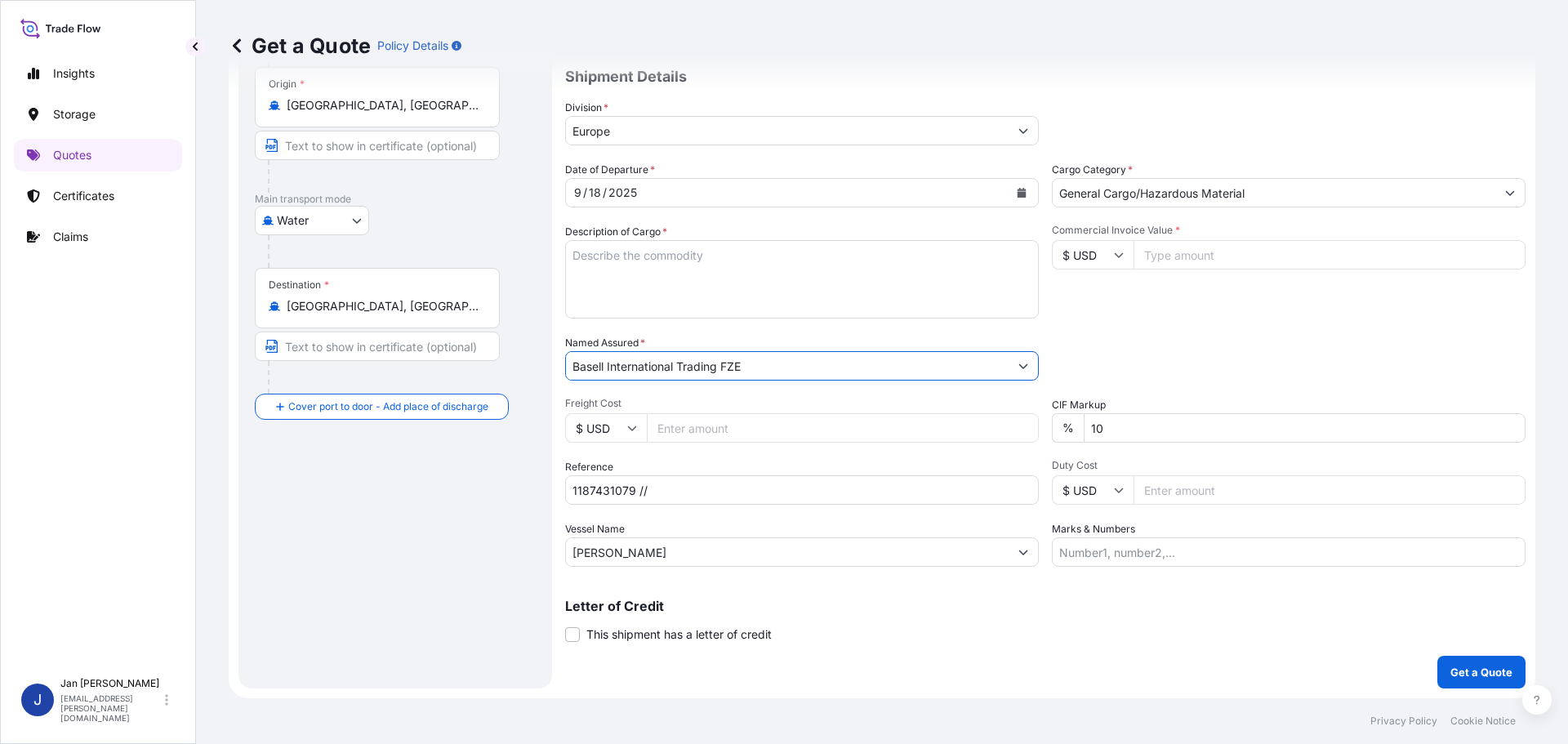
type input "Basell International Trading FZE"
click at [1412, 309] on div "Commercial Invoice Value * $ USD" at bounding box center [1289, 272] width 474 height 95
click at [1206, 258] on input "Commercial Invoice Value *" at bounding box center [1329, 255] width 392 height 30
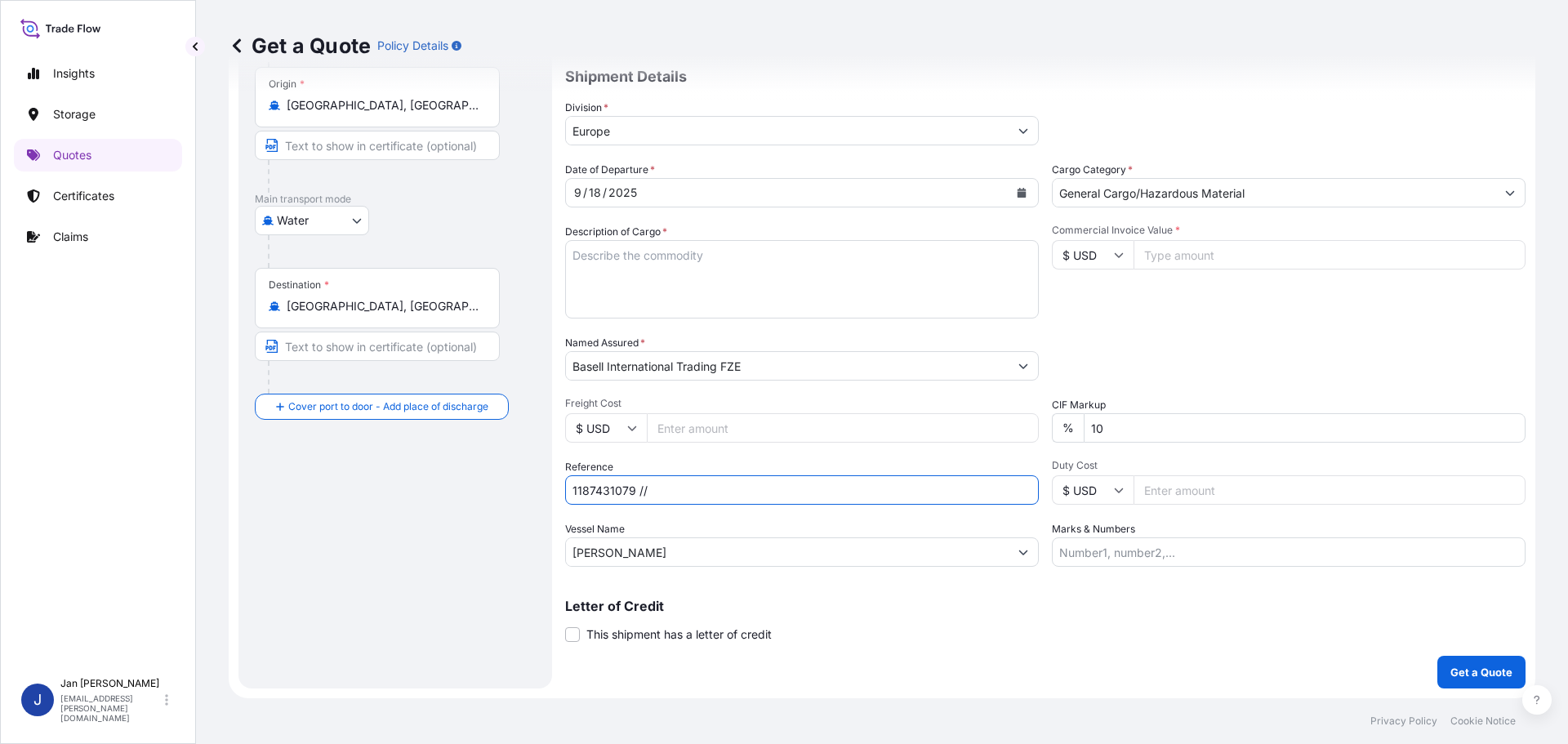
click at [714, 504] on input "1187431079 //" at bounding box center [802, 490] width 474 height 30
paste input "5013194802 / 5013194381 / 304254015"
type input "1187431079 // 5013194802 / 5013194381 / 304254015"
click at [1285, 324] on div "Date of Departure * 9 / 18 / 2025 Cargo Category * General Cargo/Hazardous Mate…" at bounding box center [1045, 364] width 960 height 405
click at [726, 232] on div "Description of Cargo *" at bounding box center [802, 272] width 474 height 95
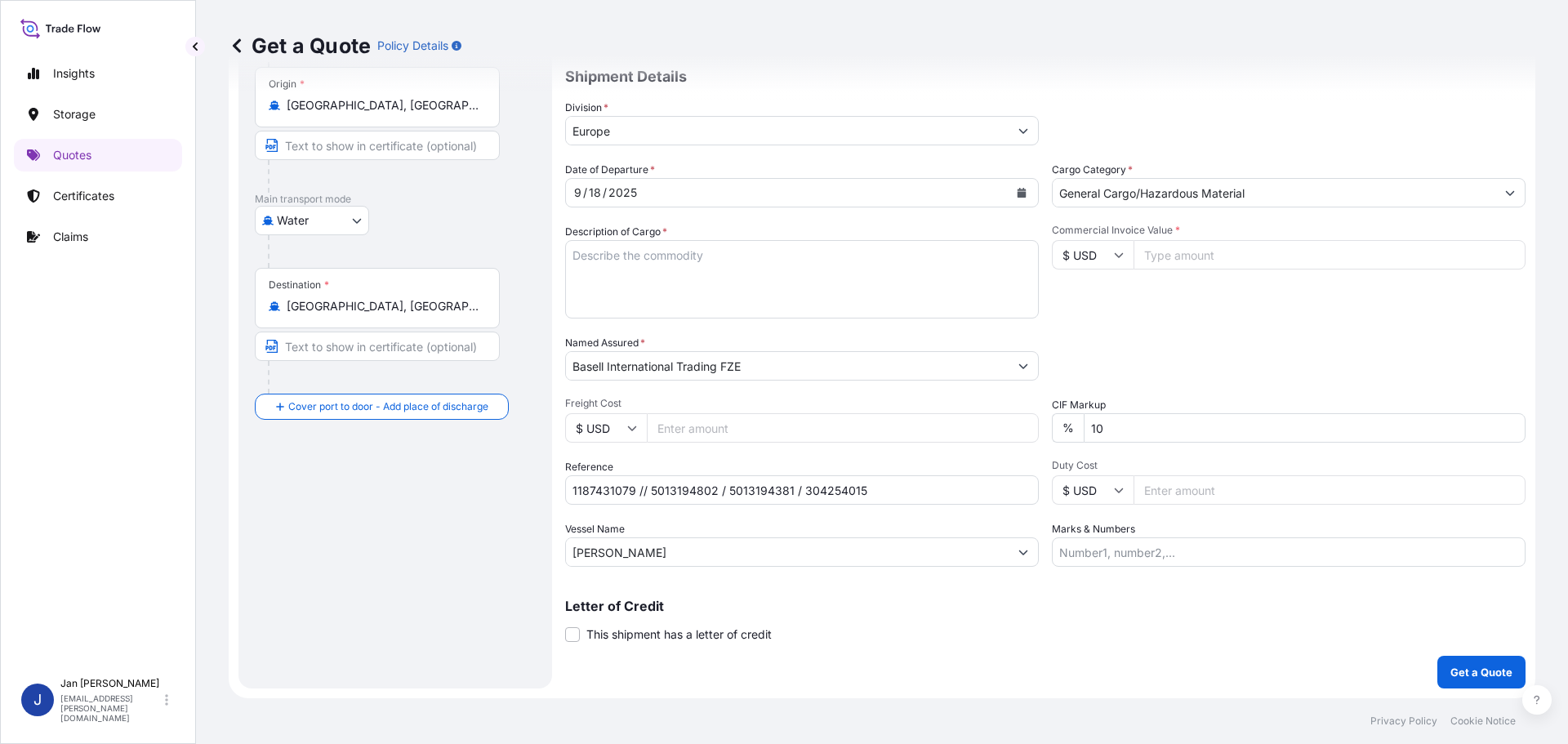
click at [737, 281] on textarea "Description of Cargo *" at bounding box center [802, 279] width 474 height 78
paste textarea "POLYETHYLENE 3960 BAGS LOADED ONTO 72 PALLETS LOADED INTO 4 40' HIGH CUBE CONTA…"
type textarea "POLYETHYLENE 3960 BAGS LOADED ONTO 72 PALLETS LOADED INTO 4 40' HIGH CUBE CONTA…"
click at [1295, 372] on div "Packing Category Type to search a container mode Please select a primary mode o…" at bounding box center [1289, 358] width 474 height 46
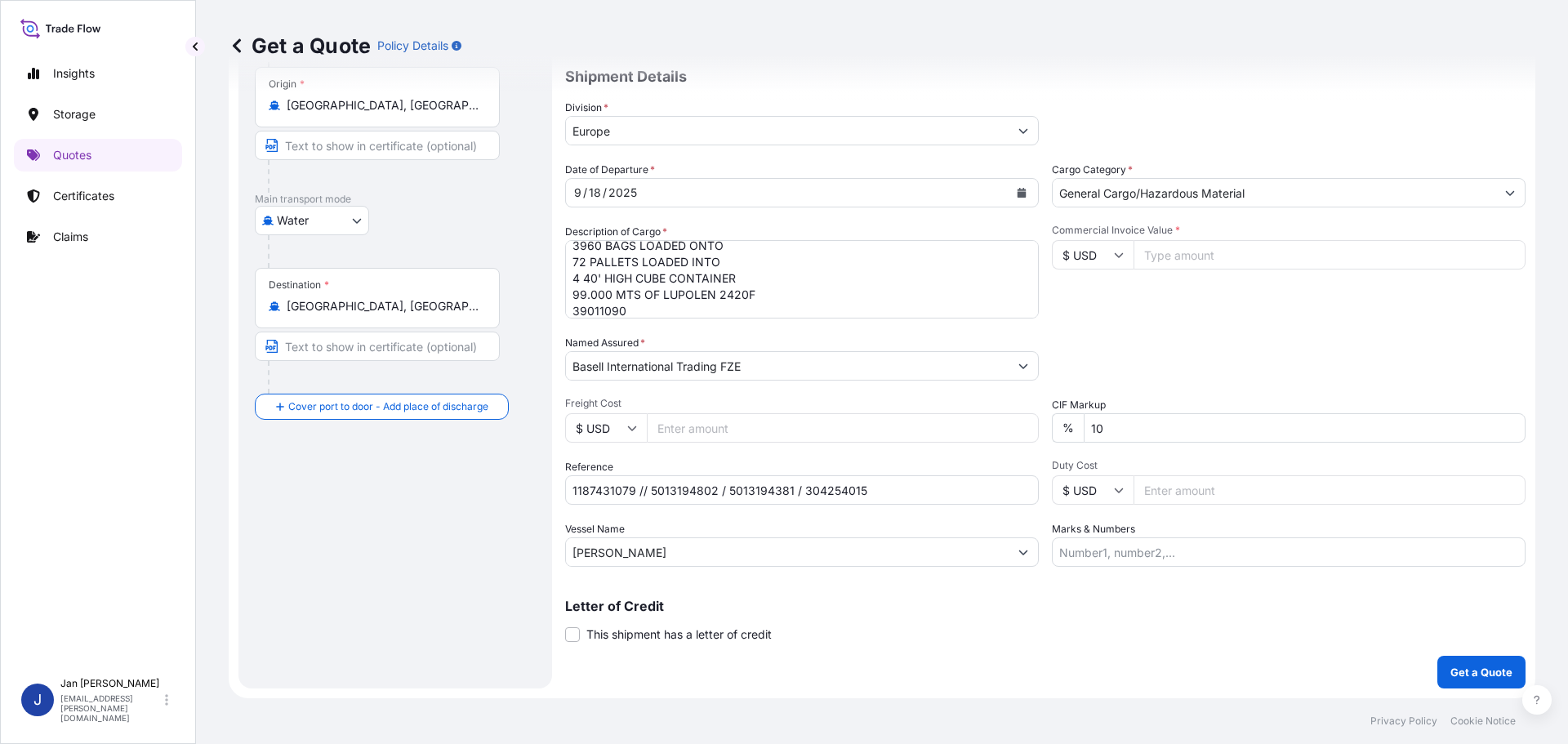
click at [1158, 256] on input "Commercial Invoice Value *" at bounding box center [1329, 255] width 392 height 30
type input "109085.48"
click at [1365, 338] on div "Packing Category Type to search a container mode Please select a primary mode o…" at bounding box center [1289, 358] width 474 height 46
click at [1461, 677] on p "Get a Quote" at bounding box center [1481, 672] width 62 height 16
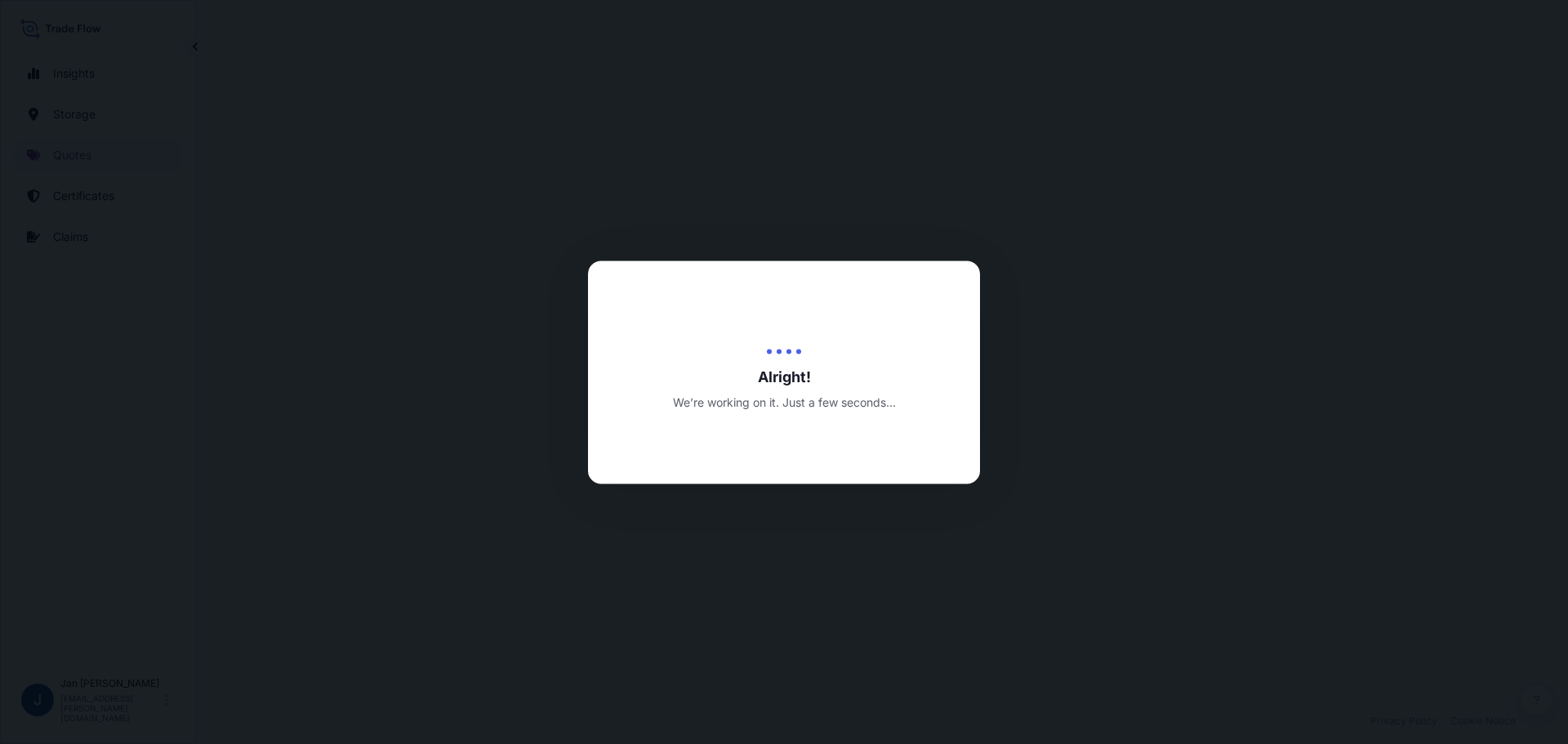
select select "Water"
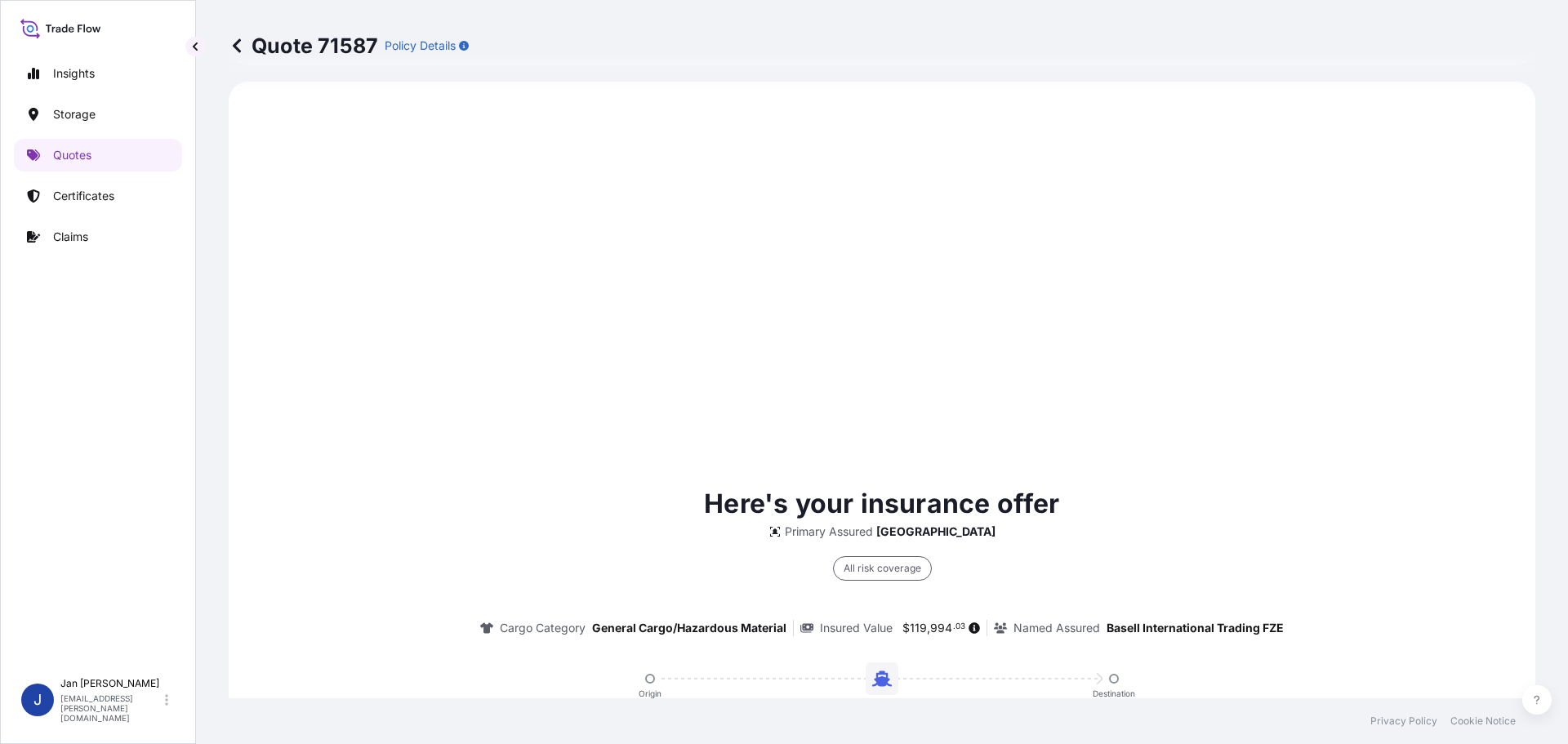
scroll to position [1367, 0]
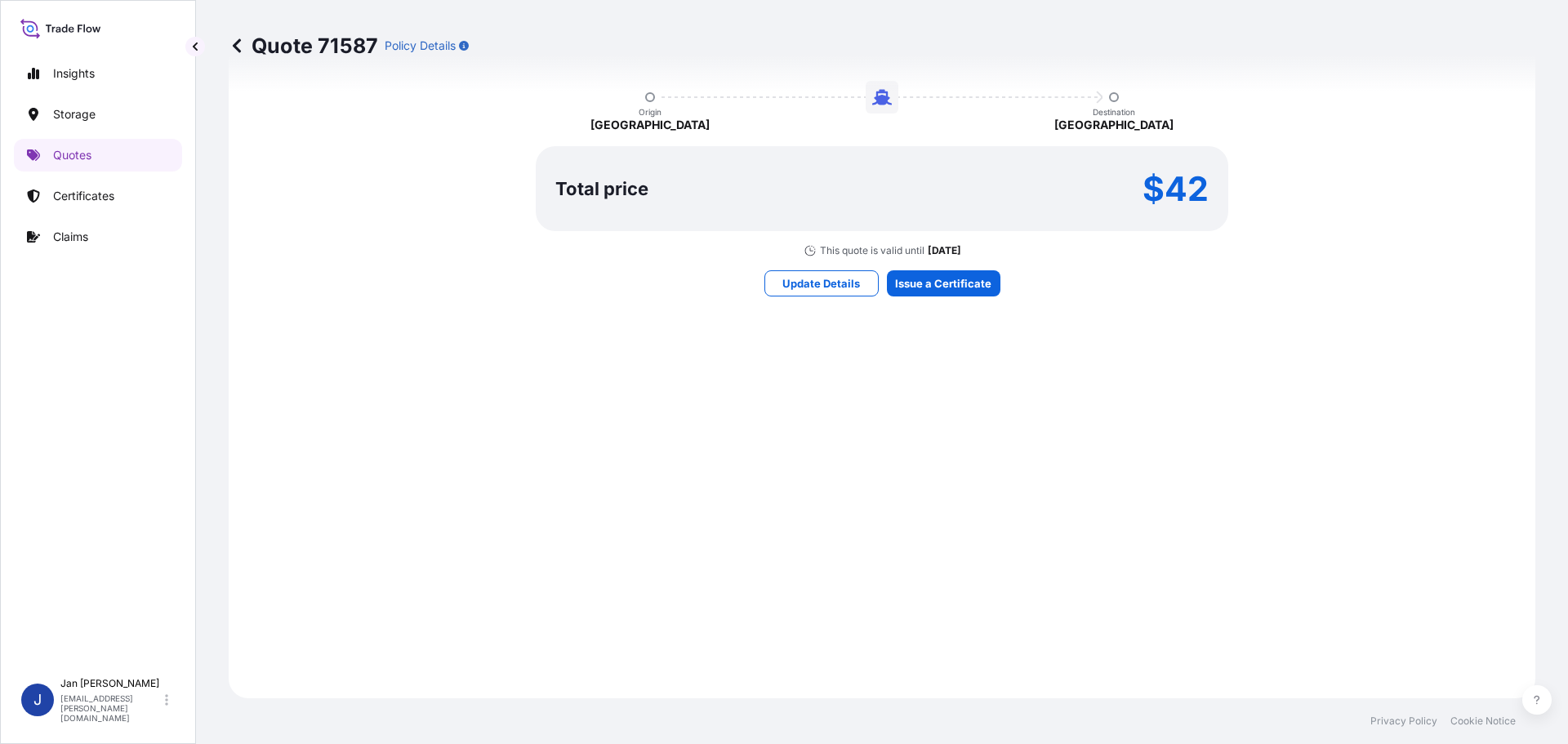
click at [917, 297] on div "Here's your insurance offer Primary Assured Czech Republic All risk coverage Ca…" at bounding box center [882, 99] width 1262 height 1153
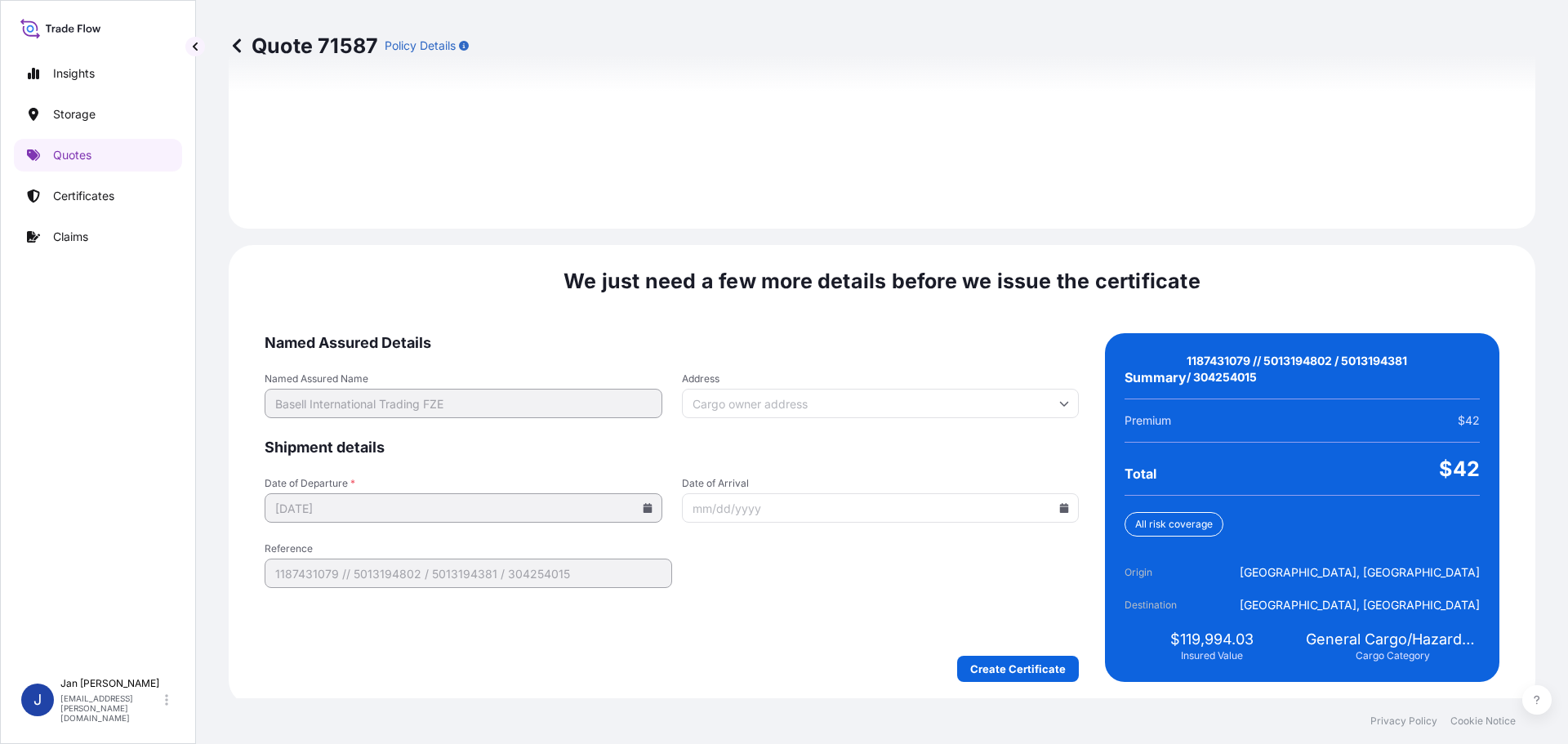
scroll to position [2319, 0]
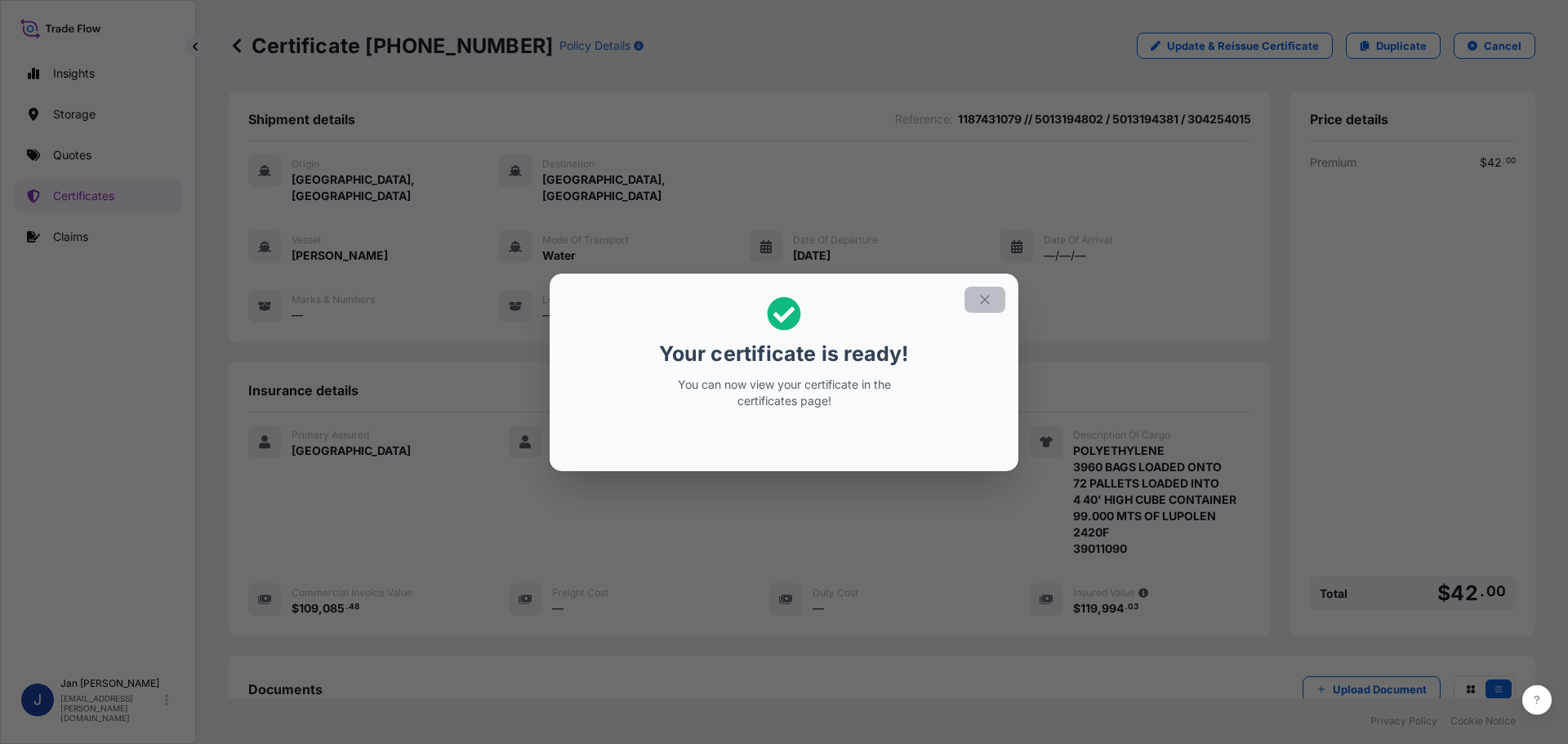
click at [972, 298] on button "button" at bounding box center [985, 300] width 41 height 26
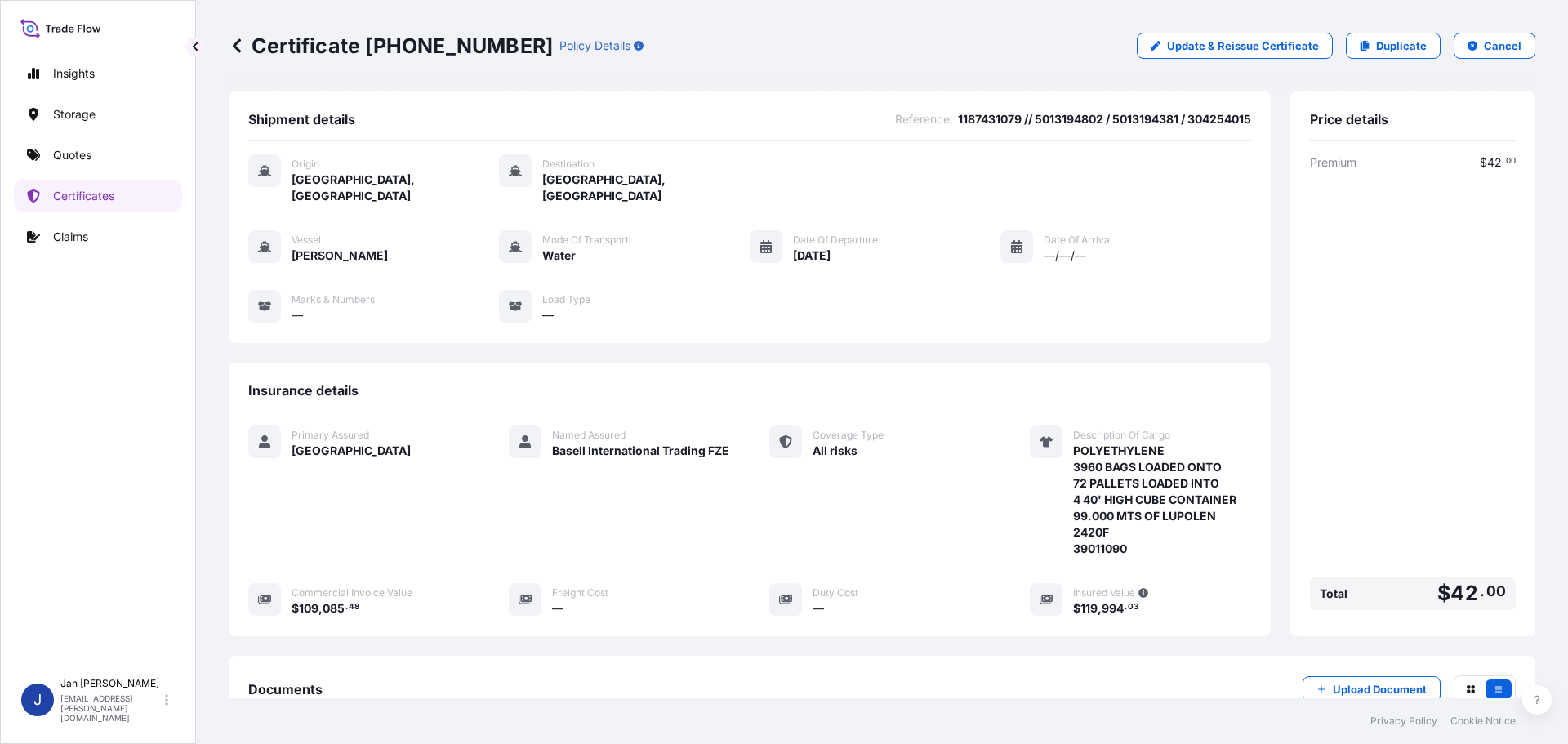
scroll to position [196, 0]
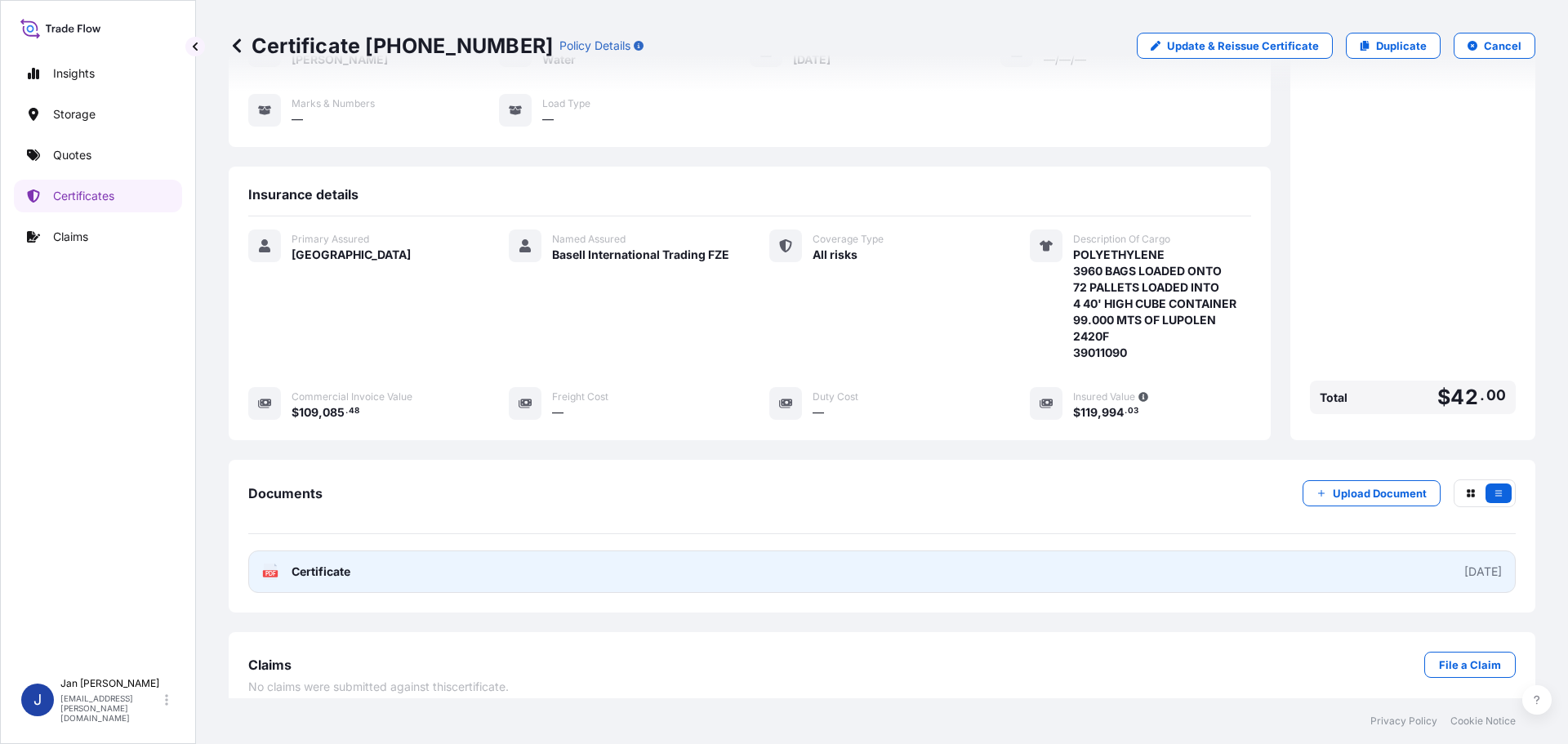
click at [291, 564] on span "Certificate" at bounding box center [320, 572] width 59 height 16
click at [636, 561] on link "PDF Certificate 2025-09-24" at bounding box center [881, 572] width 1267 height 42
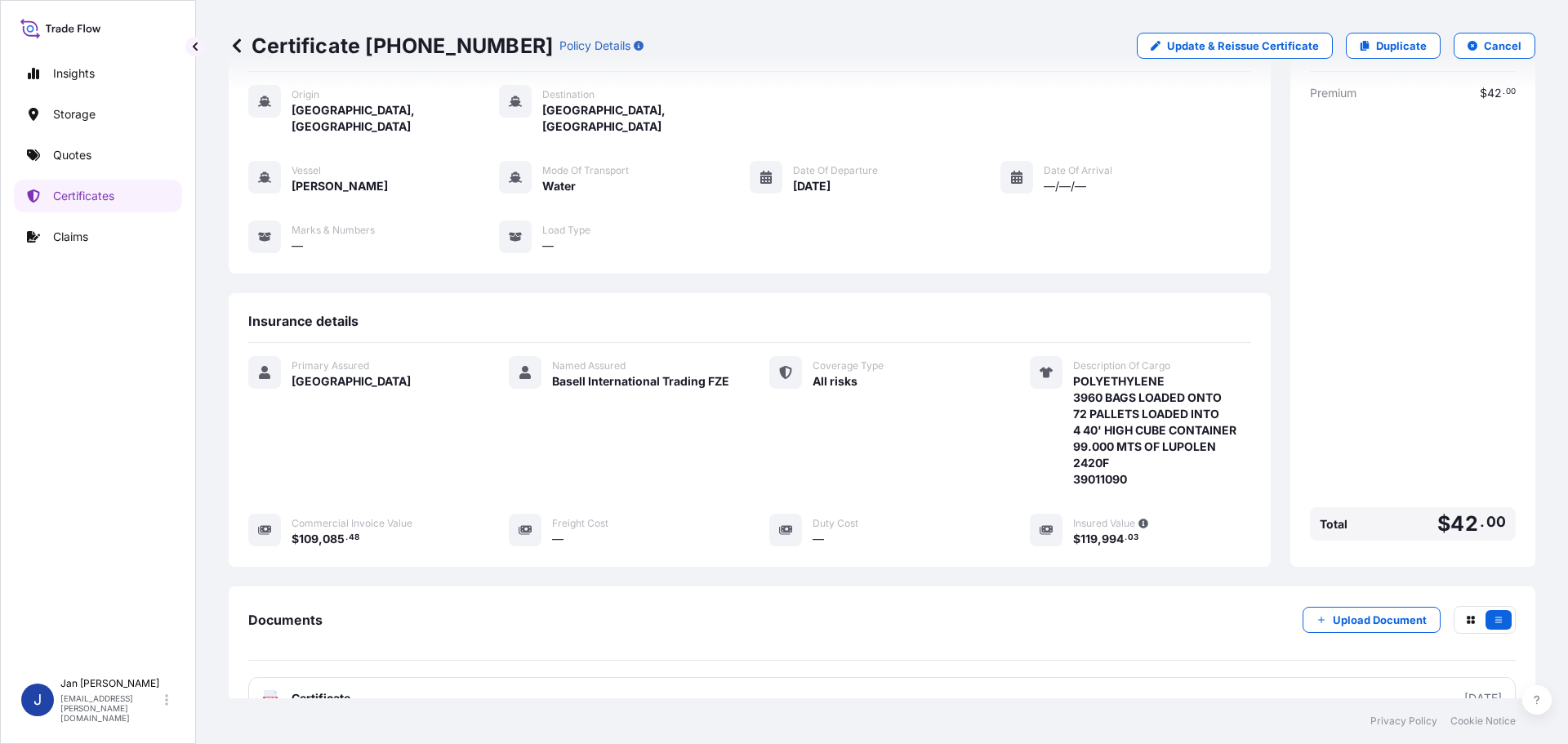
scroll to position [0, 0]
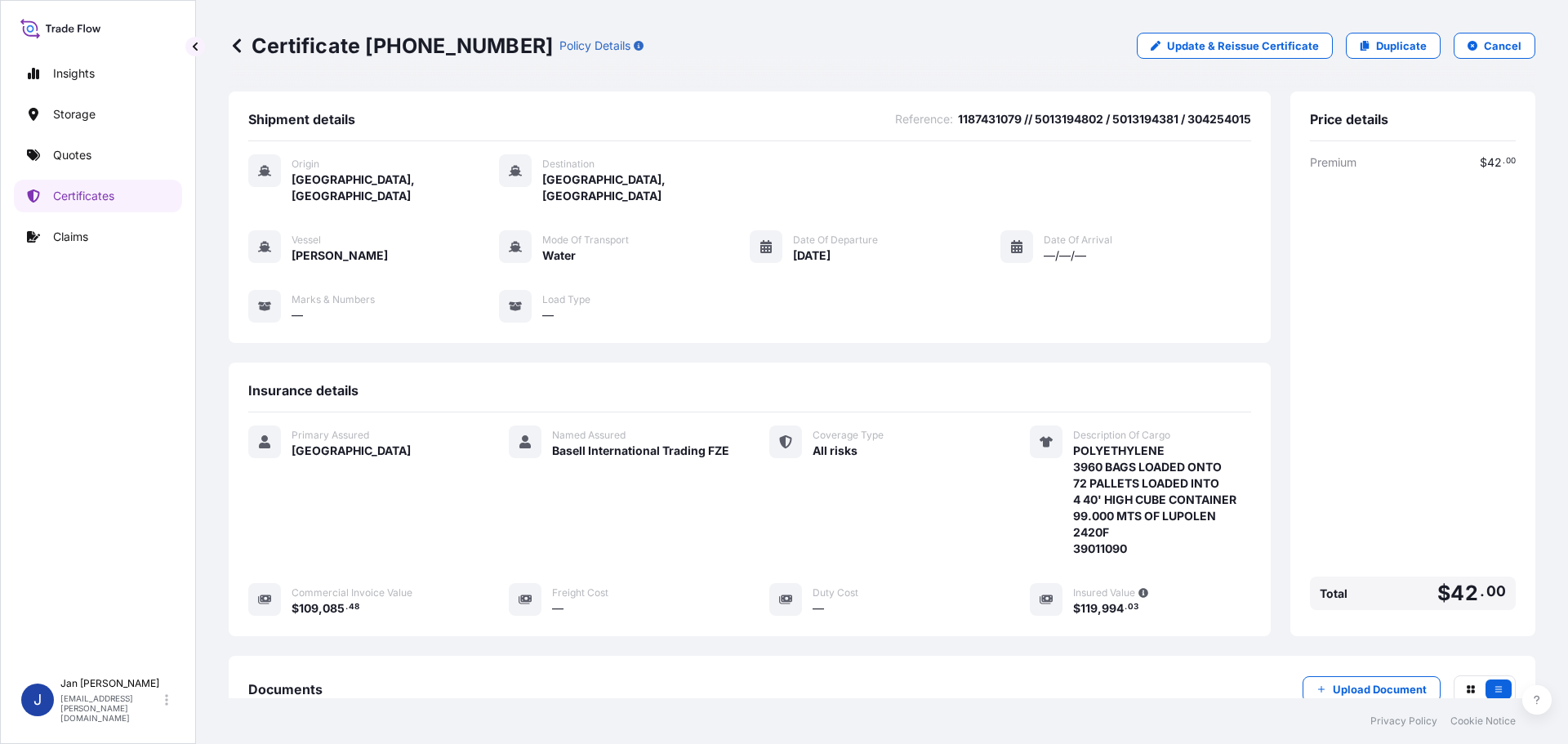
click at [978, 115] on span "1187431079 // 5013194802 / 5013194381 / 304254015" at bounding box center [1104, 119] width 293 height 16
drag, startPoint x: 978, startPoint y: 115, endPoint x: 986, endPoint y: 116, distance: 8.1
click at [978, 116] on span "1187431079 // 5013194802 / 5013194381 / 304254015" at bounding box center [1104, 119] width 293 height 16
copy span "1187431079"
click at [1140, 172] on div "Origin Marseille, France Destination Alexandria, Egypt" at bounding box center [749, 179] width 1003 height 50
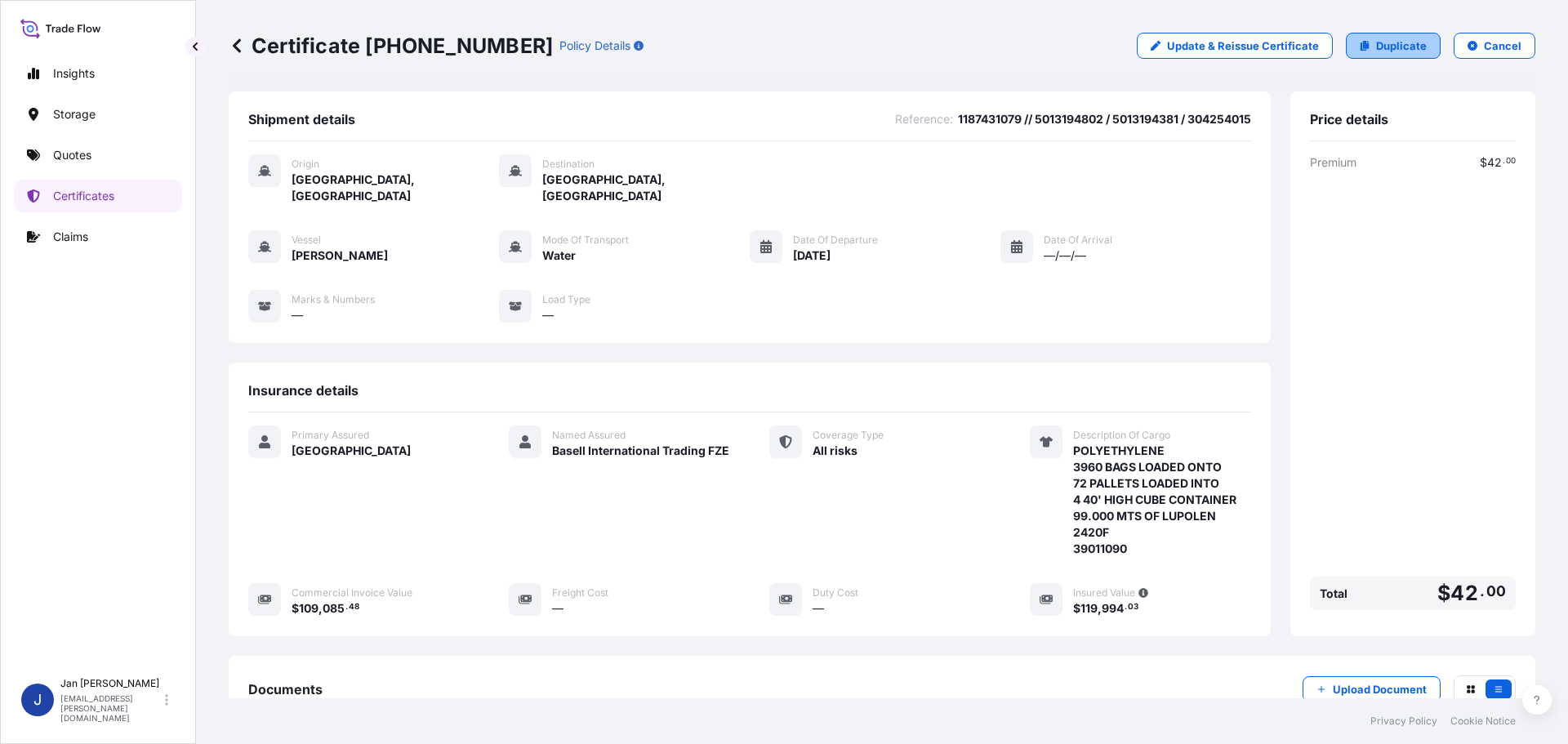
click at [1391, 48] on p "Duplicate" at bounding box center [1402, 45] width 51 height 16
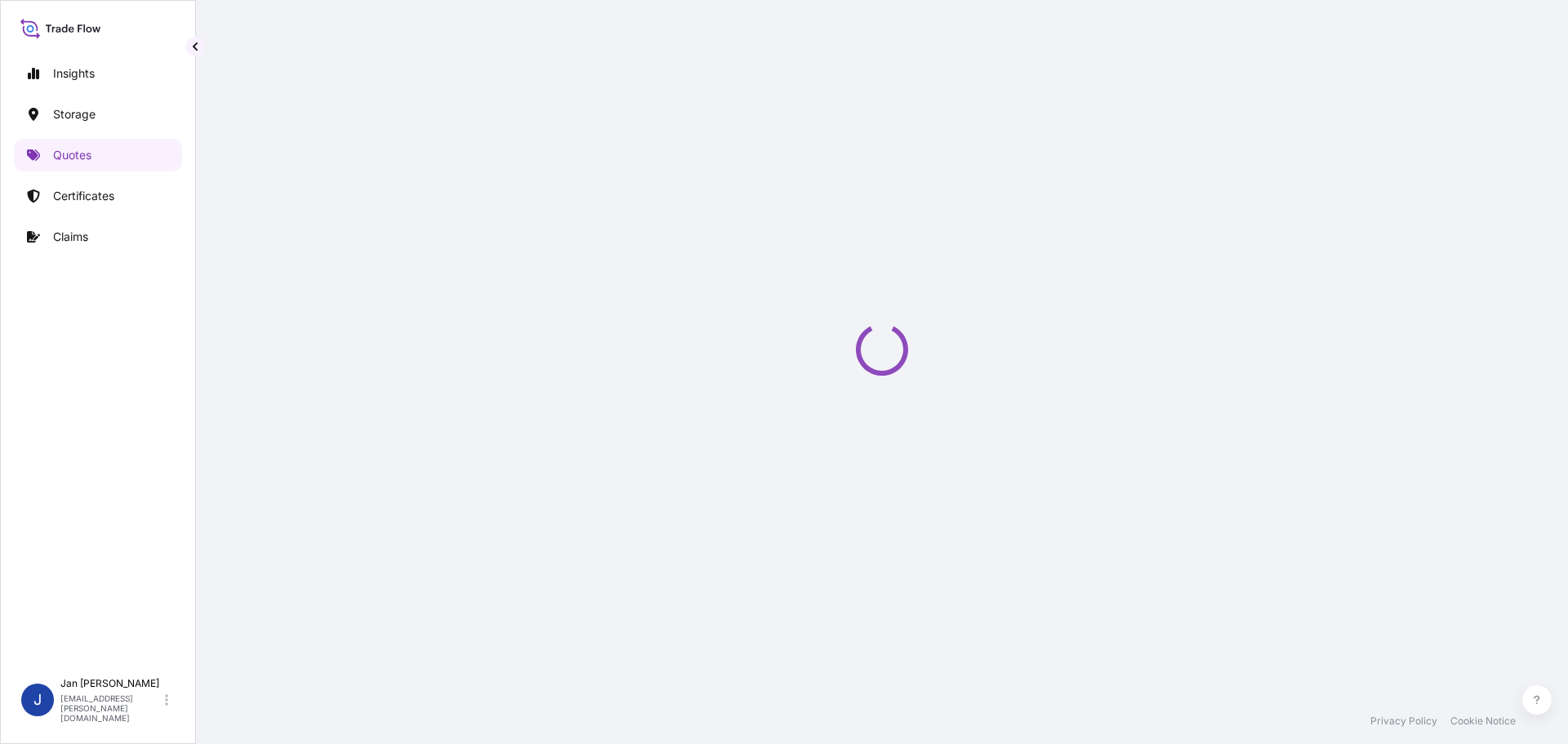
select select "Water"
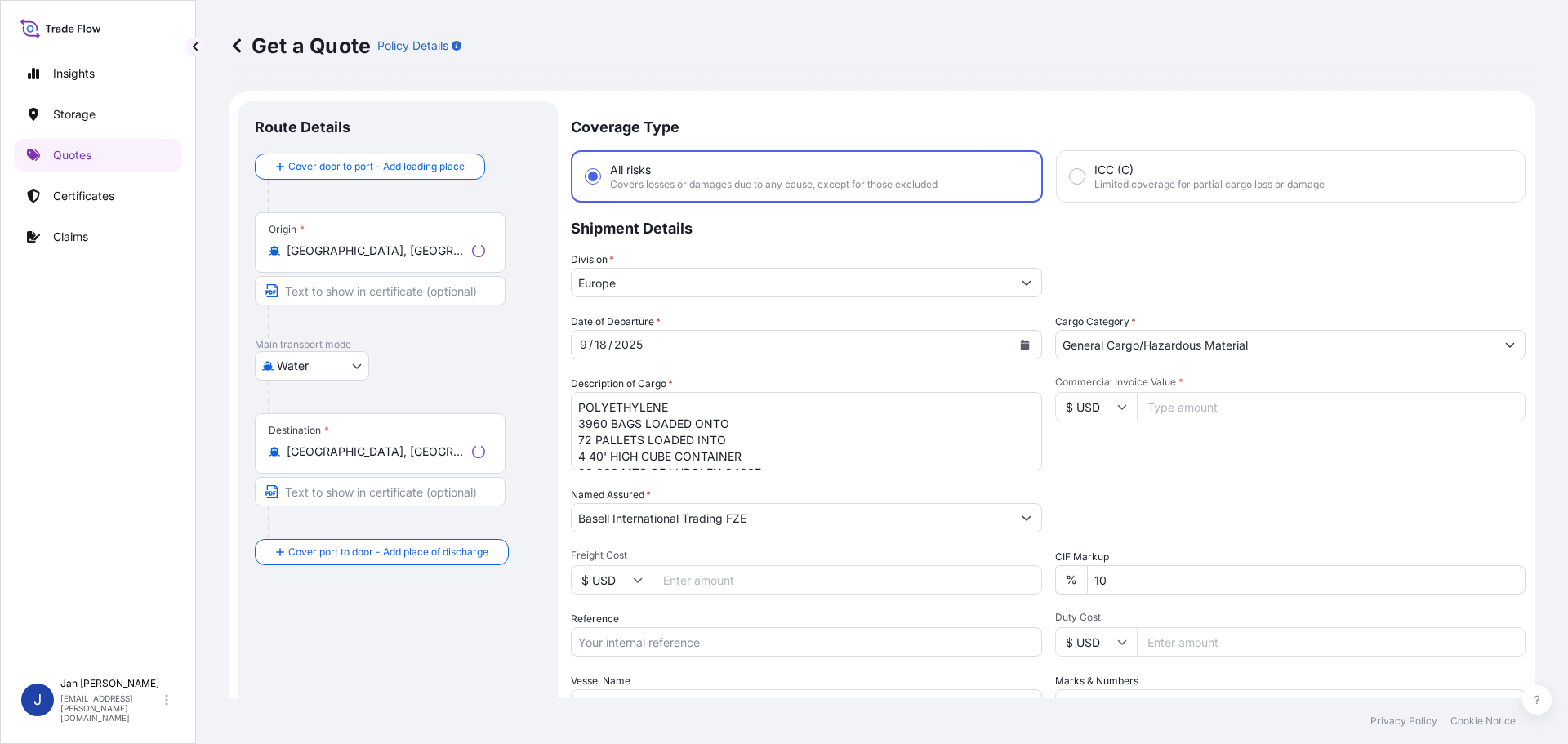
scroll to position [26, 0]
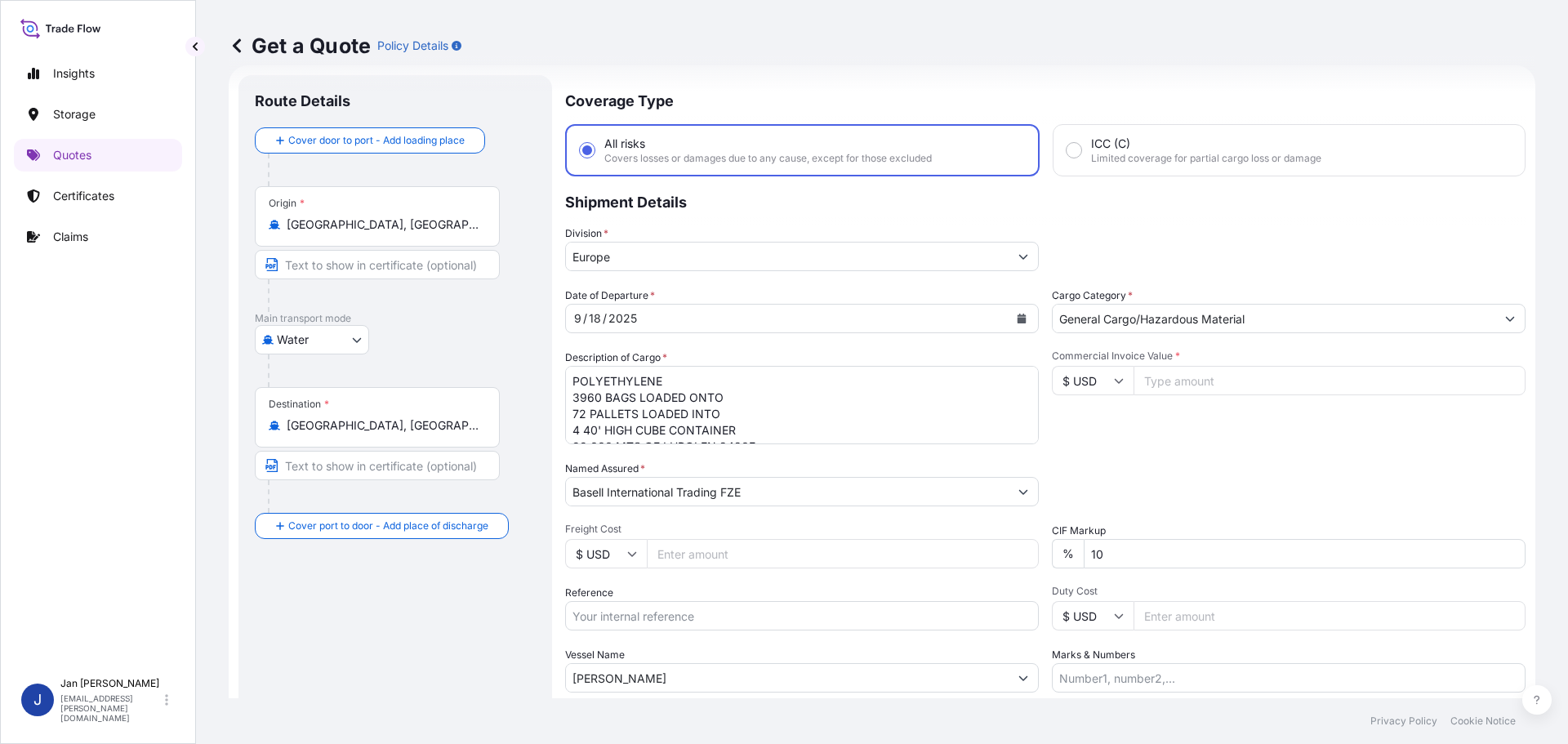
click at [722, 612] on input "Reference" at bounding box center [802, 616] width 474 height 30
paste input "1187433128"
type input "1187433128 /"
click at [435, 244] on div "Origin * Marseille, France" at bounding box center [377, 216] width 245 height 60
click at [435, 233] on input "Marseille, France" at bounding box center [383, 224] width 193 height 16
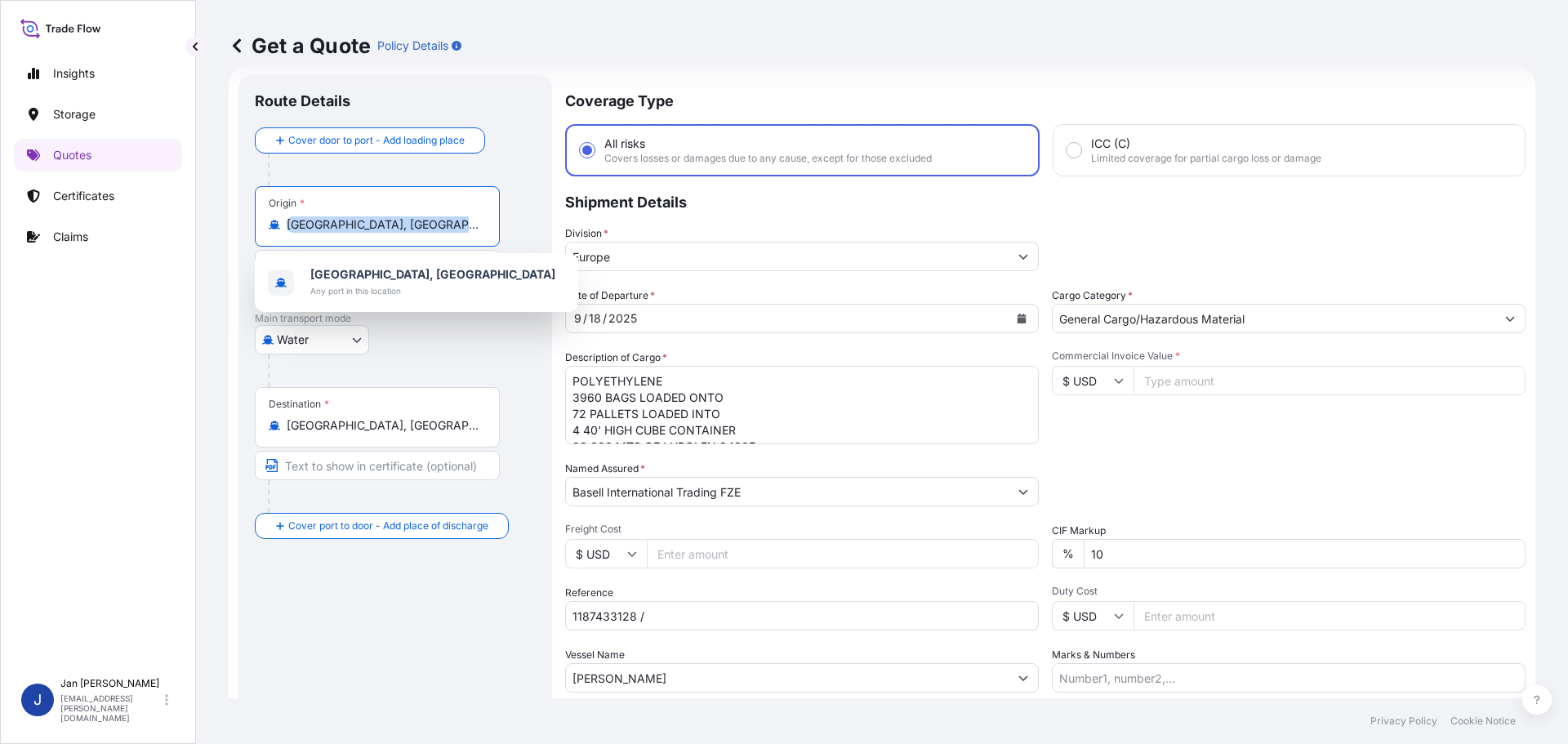
click at [435, 244] on div "Origin * Marseille, France" at bounding box center [377, 216] width 245 height 60
click at [435, 233] on input "Marseille, France" at bounding box center [383, 224] width 193 height 16
click at [435, 244] on div "Origin * Marseille, France" at bounding box center [377, 216] width 245 height 60
click at [435, 233] on input "Marseille, France" at bounding box center [383, 224] width 193 height 16
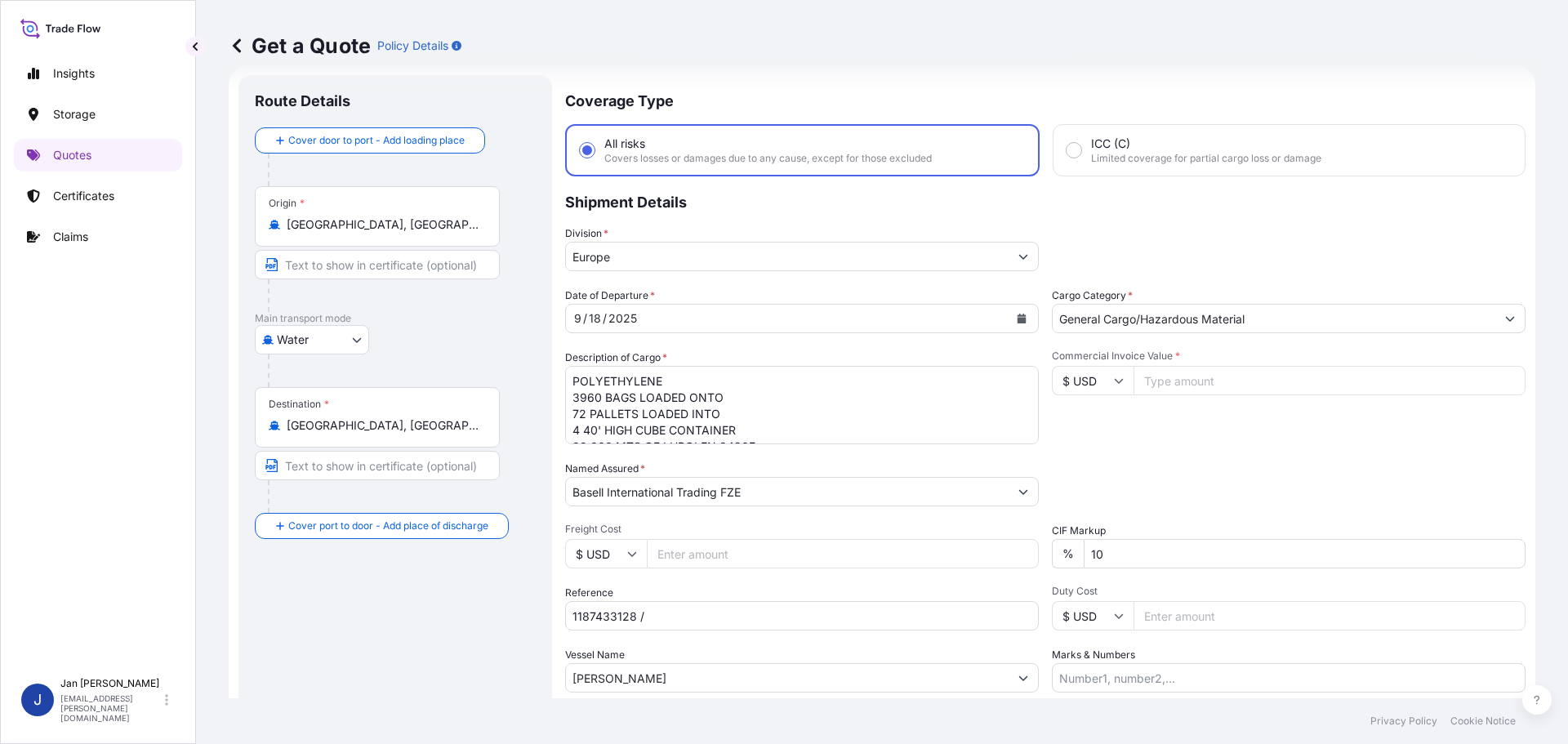
click at [432, 232] on input "Marseille, France" at bounding box center [383, 224] width 193 height 16
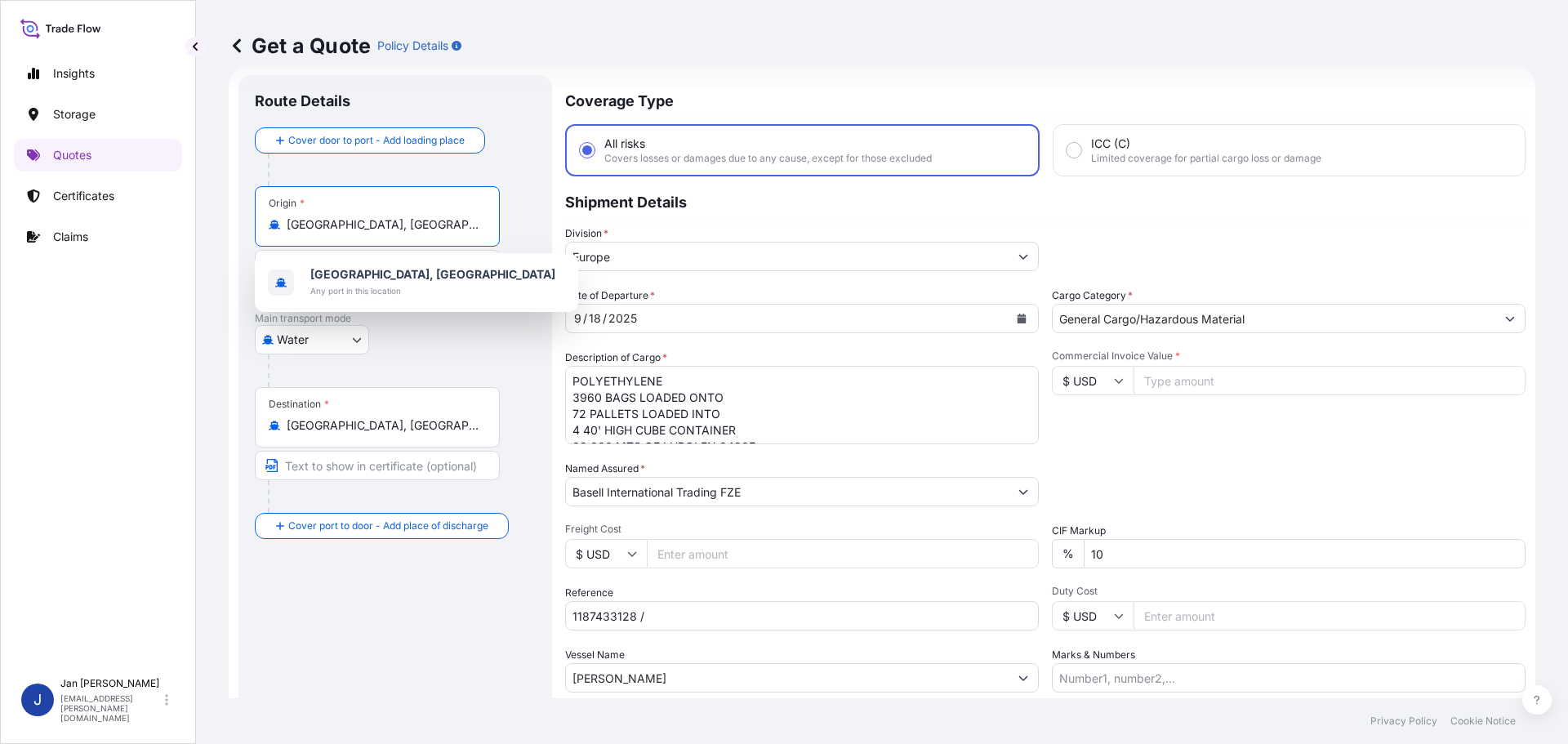
click at [431, 232] on input "Marseille, France" at bounding box center [383, 224] width 193 height 16
paste input "FOS SUR MER"
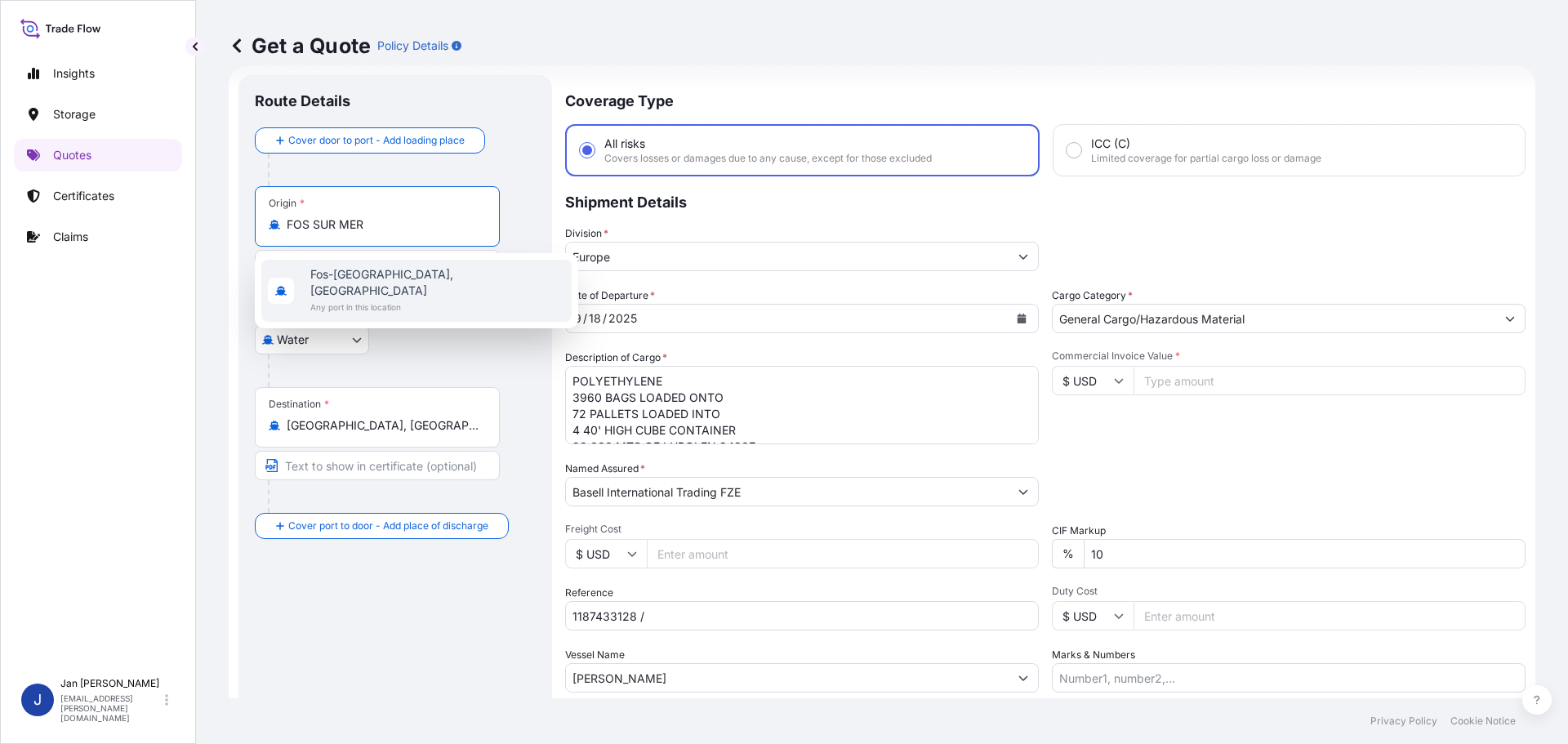
click at [421, 285] on div "Fos-sur-Mer, France Any port in this location" at bounding box center [417, 290] width 311 height 62
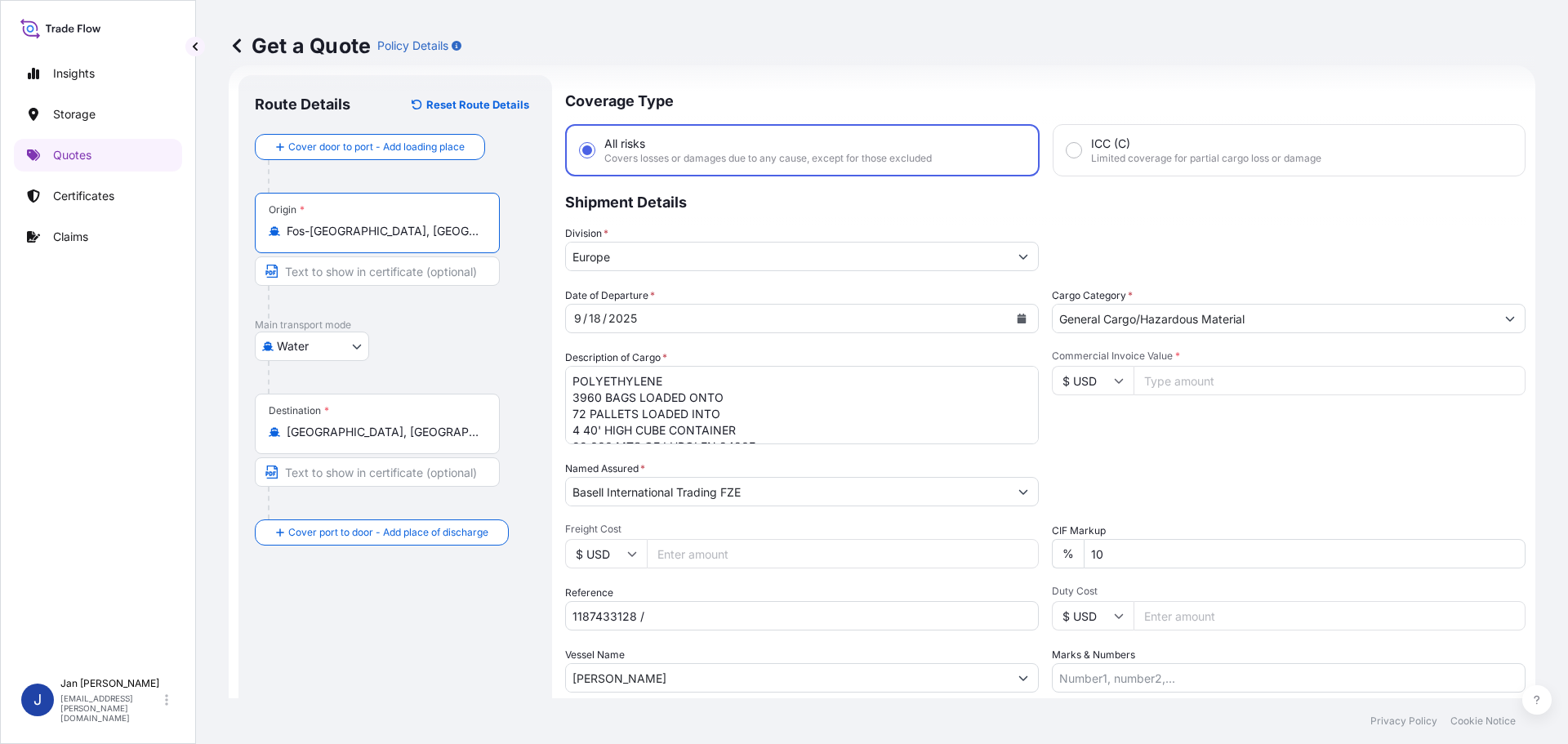
type input "Fos-sur-Mer, France"
click at [488, 357] on div "Water Air Water Inland" at bounding box center [398, 347] width 287 height 30
click at [381, 437] on input "Alexandria, Alexandria Governorate, Egypt" at bounding box center [383, 431] width 193 height 16
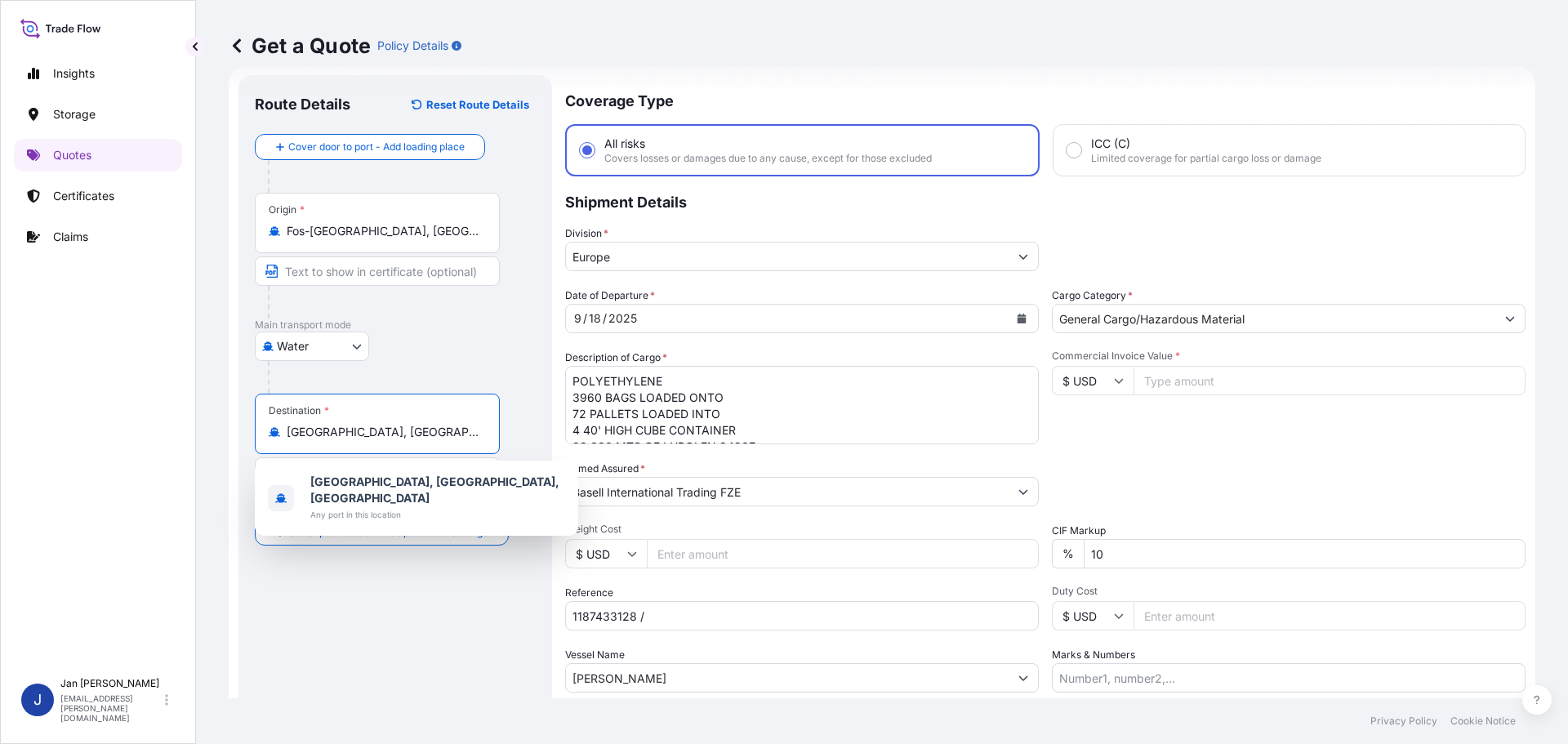
click at [381, 437] on input "Alexandria, Alexandria Governorate, Egypt" at bounding box center [383, 431] width 193 height 16
click at [382, 437] on input "Alexandria, Alexandria Governorate, Egypt" at bounding box center [383, 431] width 193 height 16
paste input "IZMIR, TR"
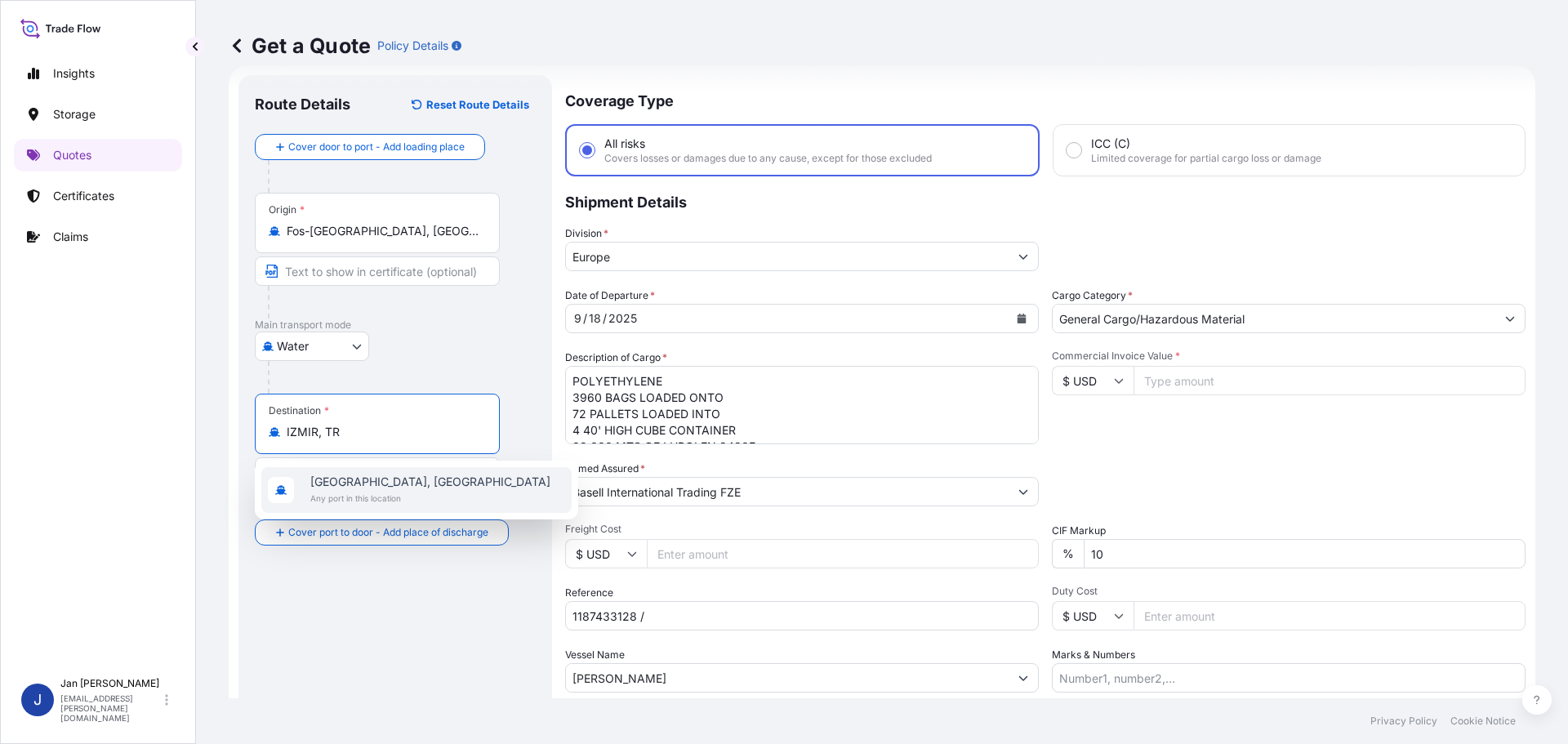
click at [377, 485] on span "İzmir, Türkiye" at bounding box center [430, 482] width 240 height 16
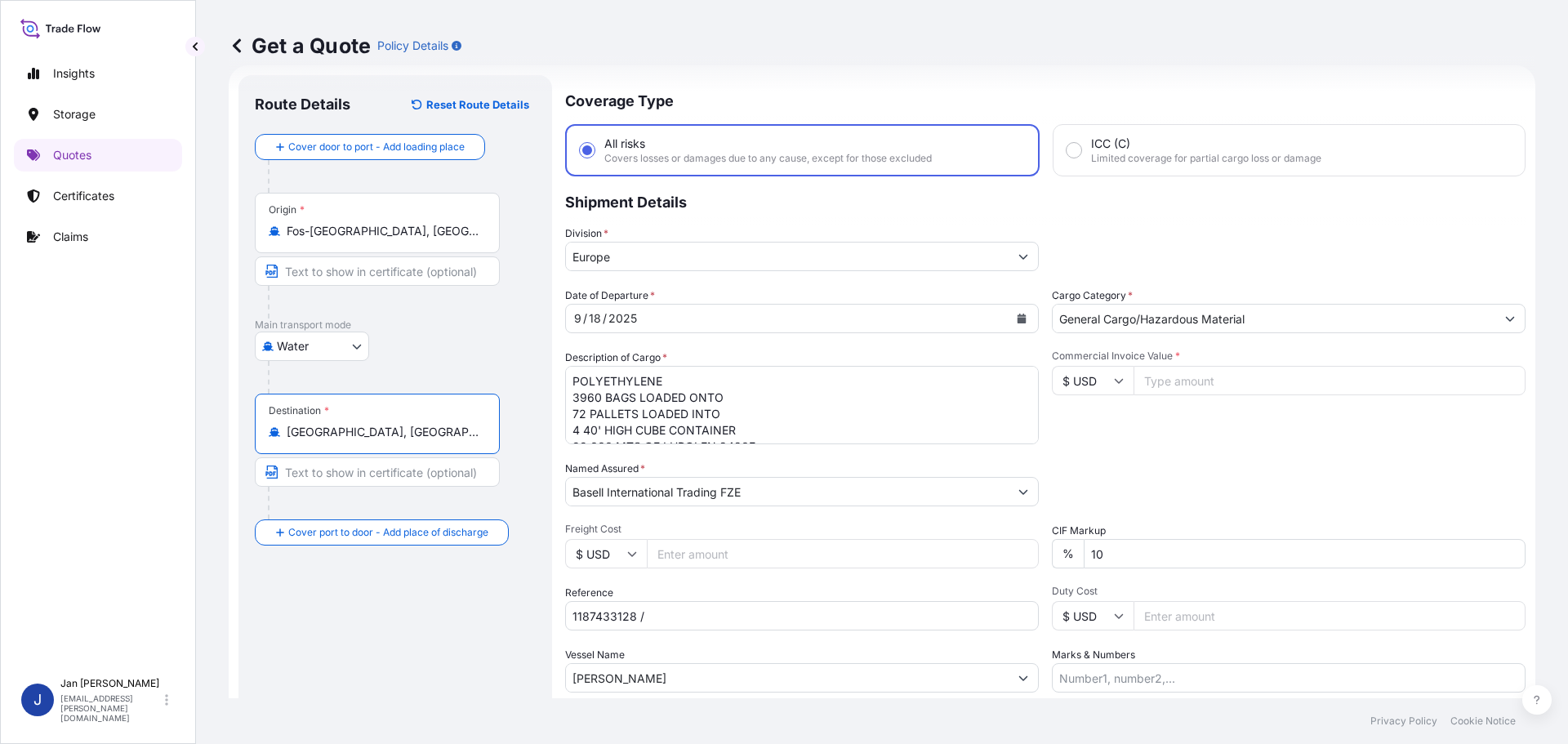
type input "İzmir, Türkiye"
click at [423, 335] on div "Water Air Water Inland" at bounding box center [395, 347] width 281 height 30
click at [793, 314] on div "9 / 18 / 2025" at bounding box center [787, 318] width 442 height 30
click at [1017, 317] on icon "Calendar" at bounding box center [1022, 318] width 10 height 10
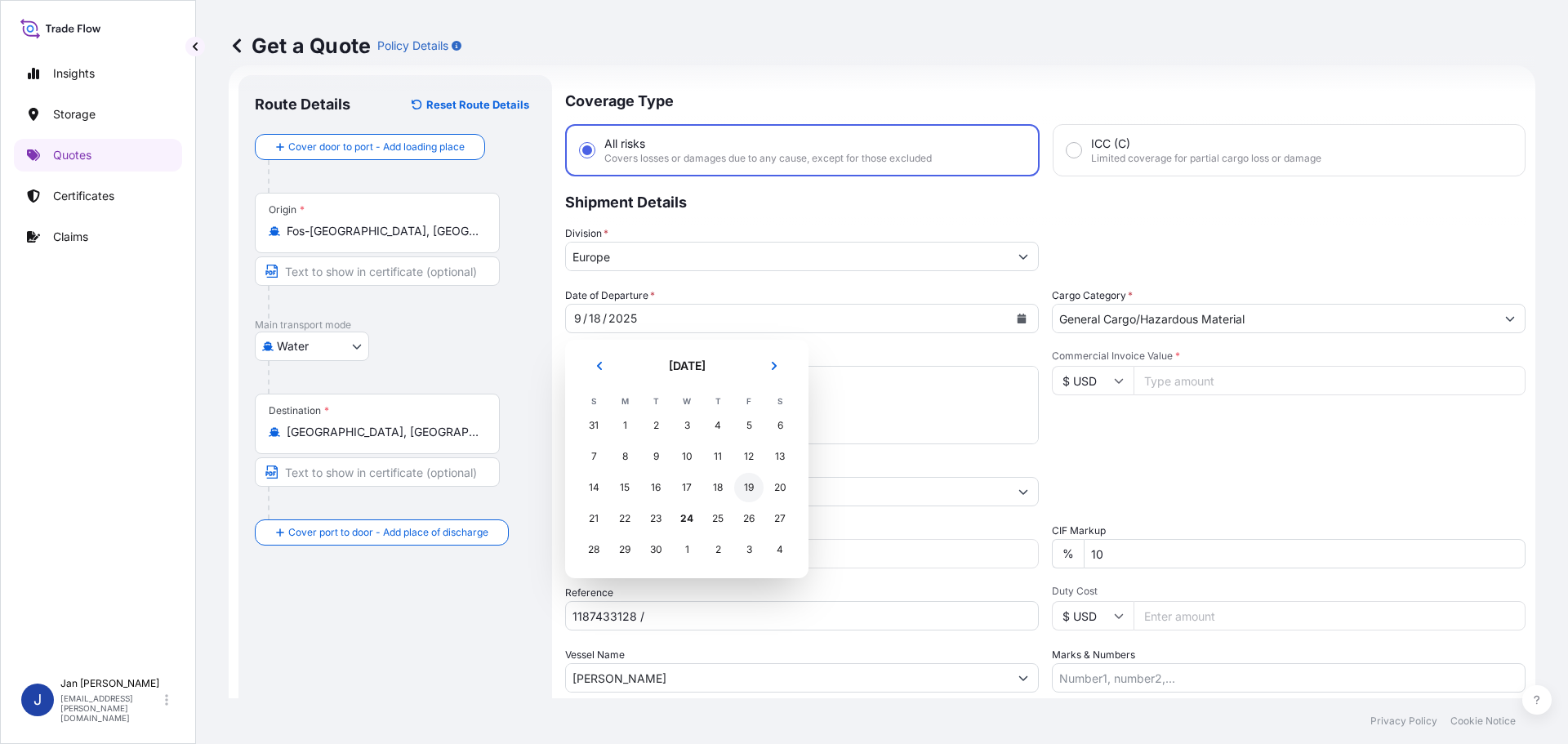
click at [743, 488] on div "19" at bounding box center [749, 488] width 30 height 30
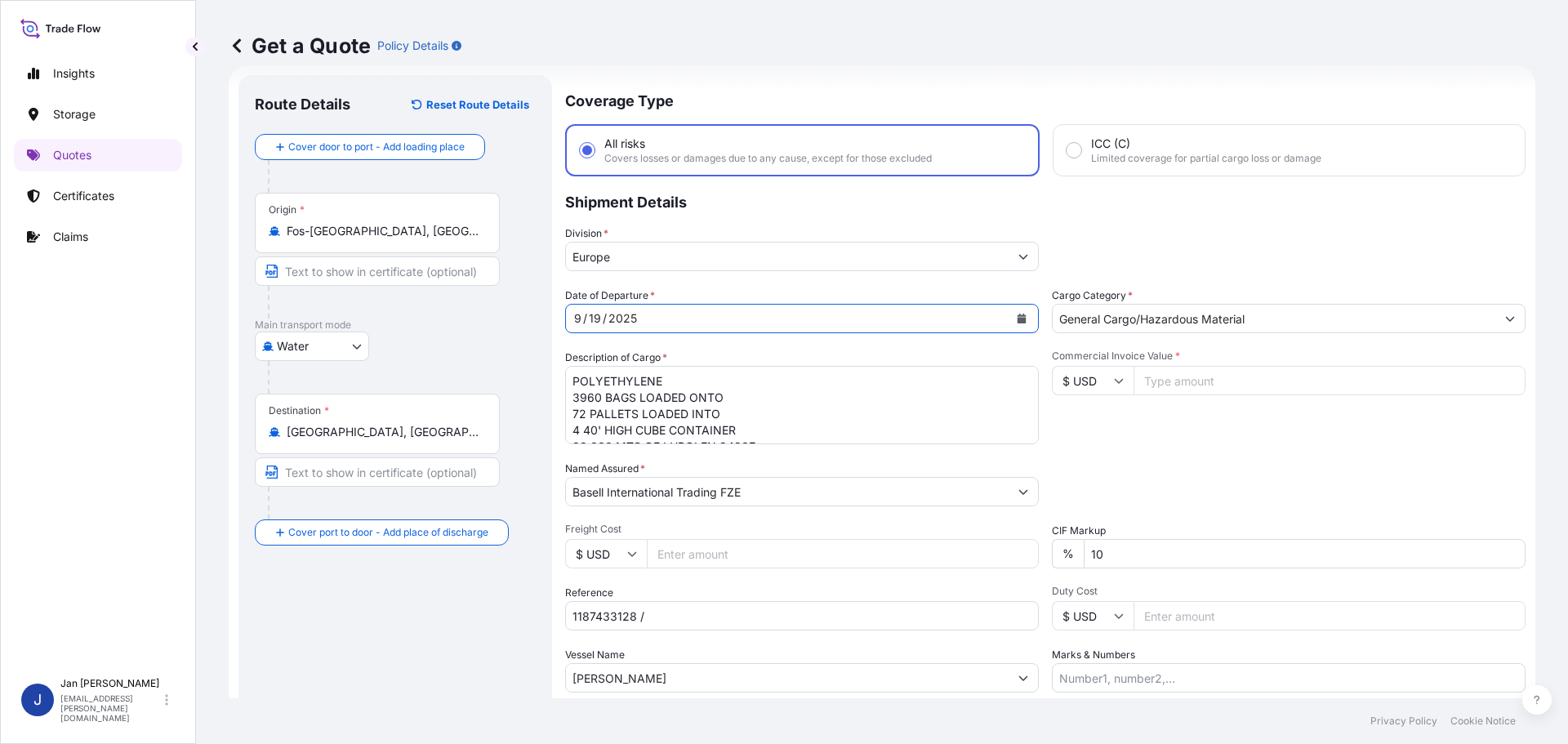
click at [795, 423] on textarea "POLYETHYLENE 3960 BAGS LOADED ONTO 72 PALLETS LOADED INTO 4 40' HIGH CUBE CONTA…" at bounding box center [802, 405] width 474 height 78
click at [1242, 473] on div "Packing Category Type to search a container mode Please select a primary mode o…" at bounding box center [1289, 484] width 474 height 46
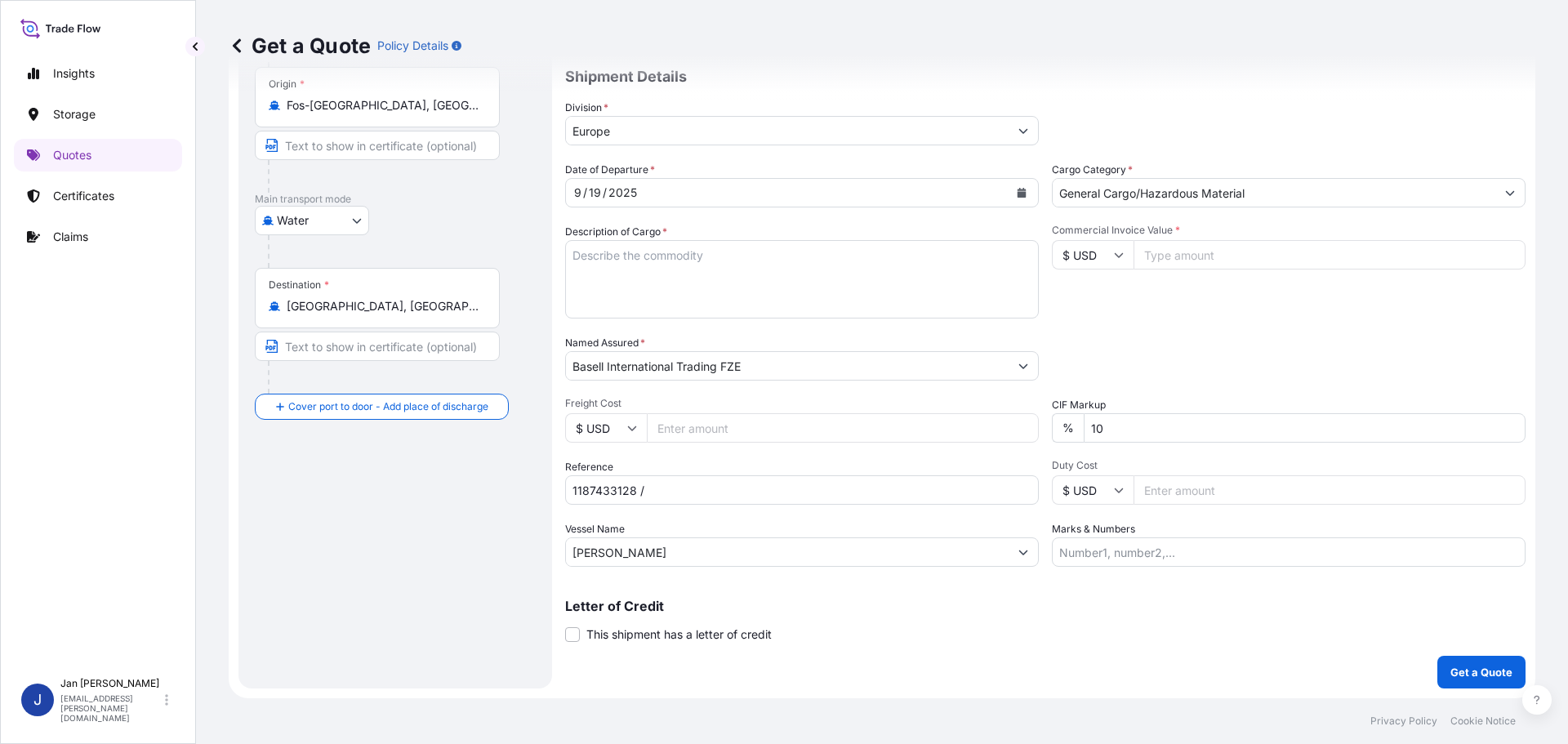
click at [893, 542] on input "JUDITH BORCHARD" at bounding box center [787, 552] width 442 height 30
paste input "CMA CGM GRACE BAY"
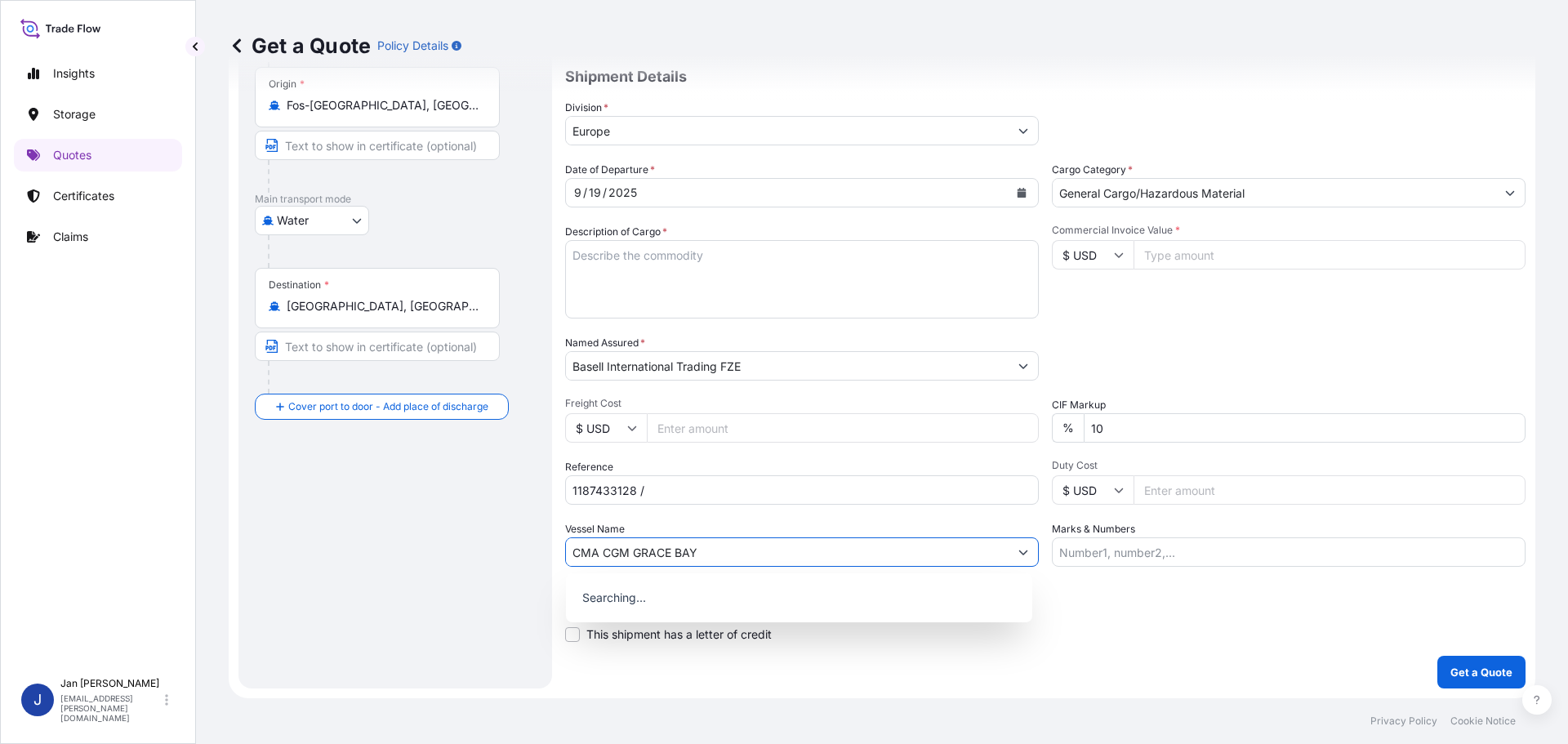
type input "CMA CGM GRACE BAY"
click at [1294, 315] on div "Commercial Invoice Value * $ USD" at bounding box center [1289, 272] width 474 height 95
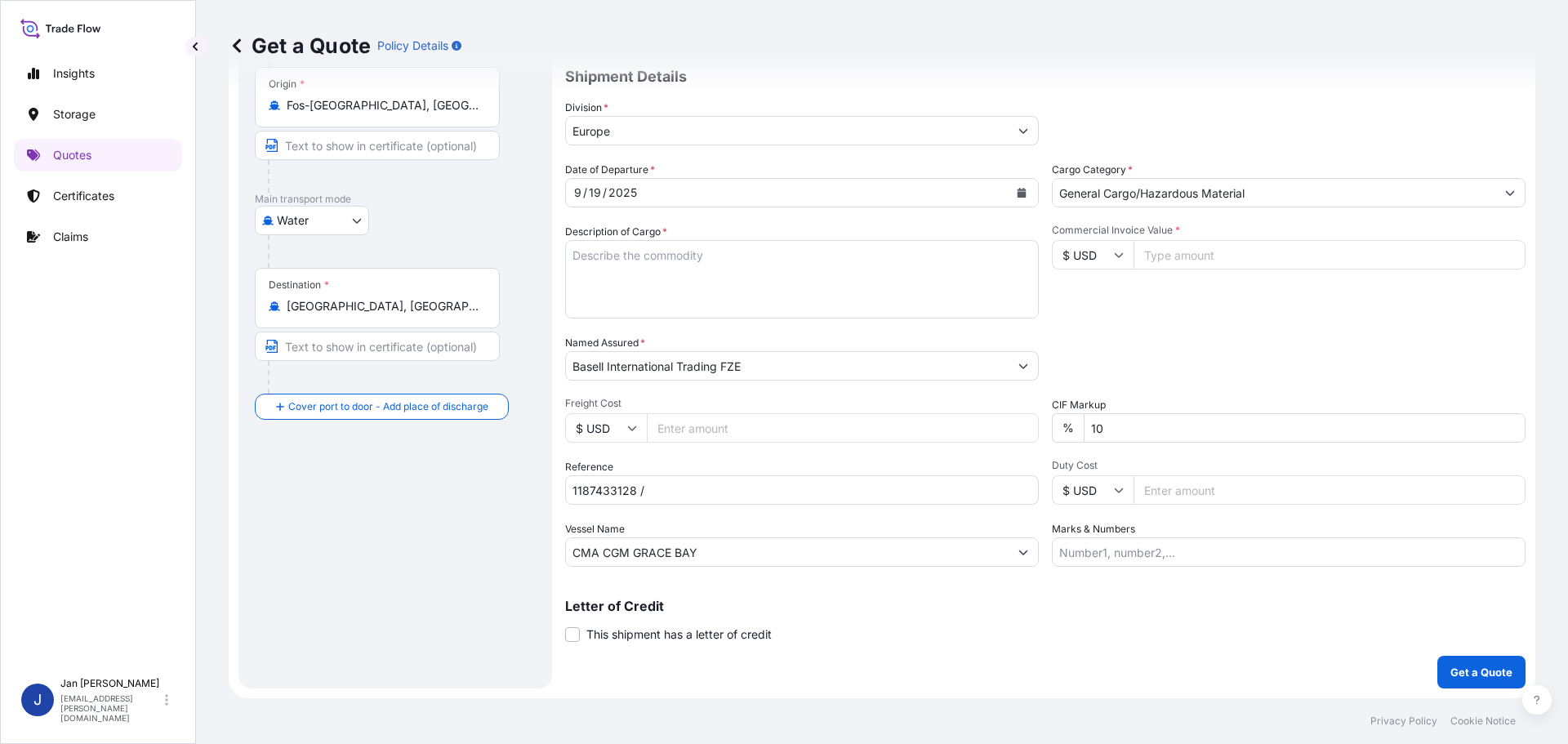
click at [1052, 261] on input "$ USD" at bounding box center [1093, 255] width 81 height 30
click at [1085, 295] on div "€ EUR" at bounding box center [1087, 300] width 69 height 31
type input "€ EUR"
click at [1197, 256] on input "Commercial Invoice Value *" at bounding box center [1329, 255] width 392 height 30
type input "19718.68"
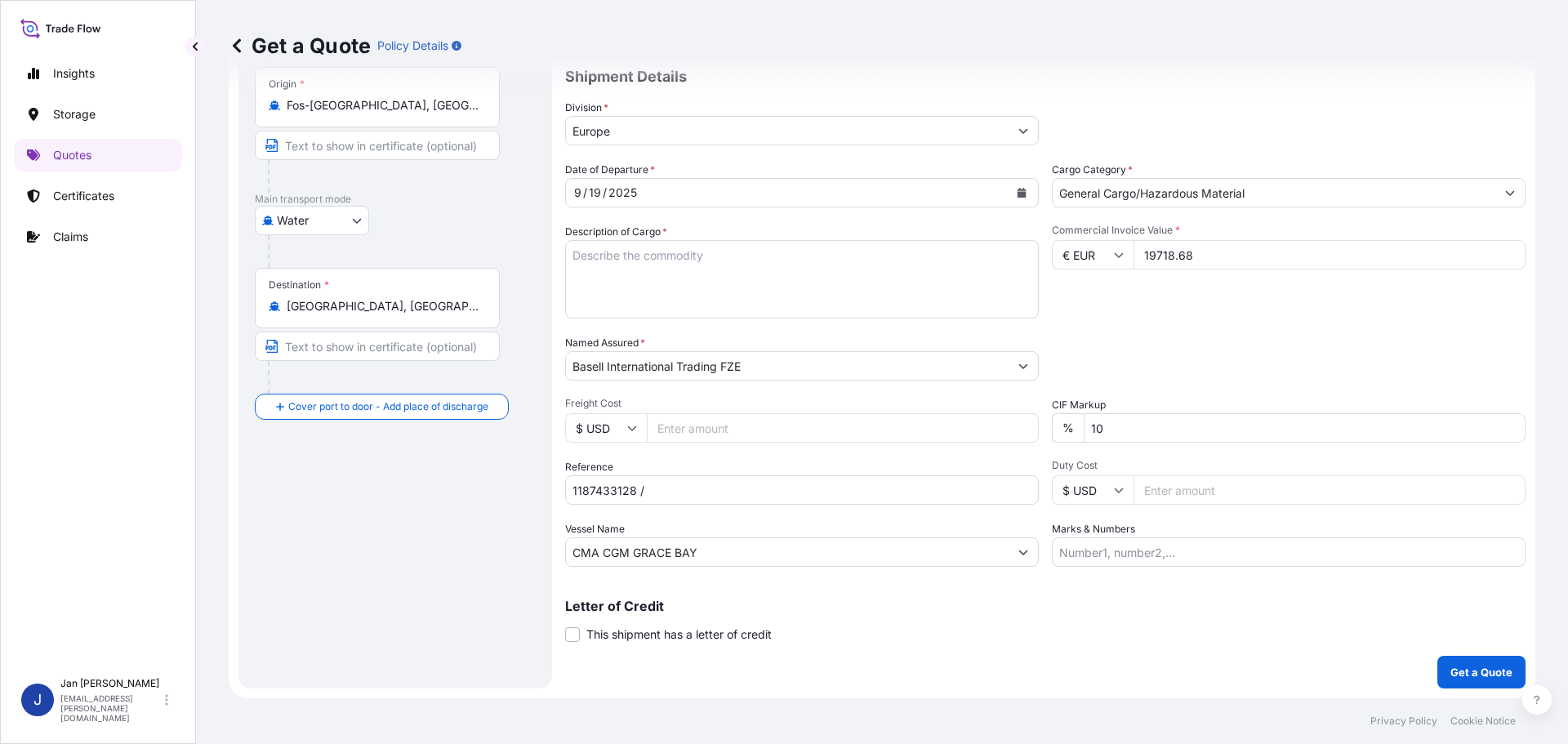
click at [1301, 339] on div "Packing Category Type to search a container mode Please select a primary mode o…" at bounding box center [1289, 358] width 474 height 46
click at [702, 291] on textarea "POLYETHYLENE 3960 BAGS LOADED ONTO 72 PALLETS LOADED INTO 4 40' HIGH CUBE CONTA…" at bounding box center [802, 279] width 474 height 78
paste textarea "POLYETHYLENE 7920 BAGS LOADED ONTO 144 PALLETS LOADED INTO 8 40' HIGH CUBE CONT…"
type textarea "POLYETHYLENE 7920 BAGS LOADED ONTO 144 PALLETS LOADED INTO 8 40' HIGH CUBE CONT…"
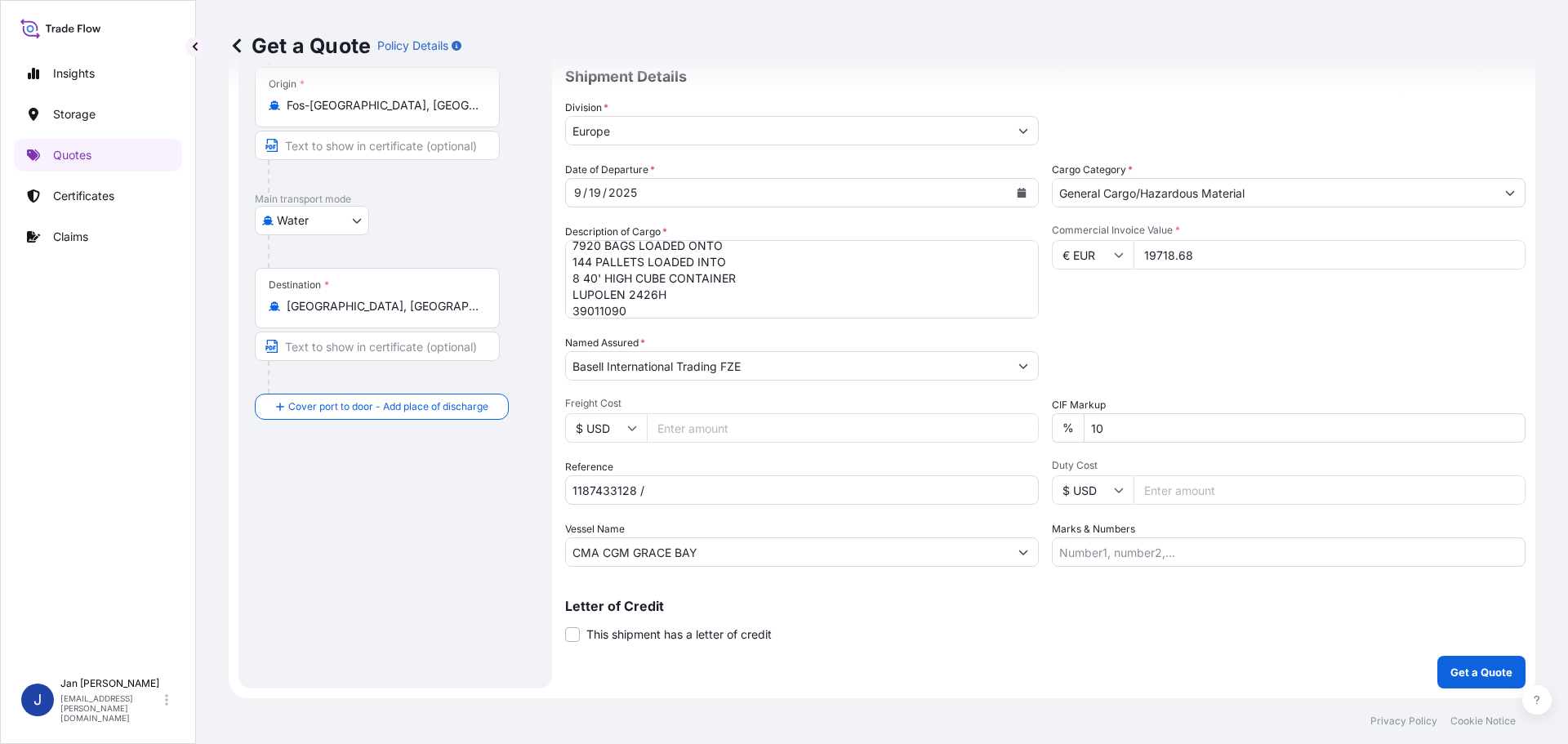
paste input "5013221962 / 5013217050 / 304270901"
click at [694, 499] on input "1187433128 /" at bounding box center [802, 490] width 474 height 30
type input "1187433128 / 5013221962 / 5013217050 / 304270901"
click at [1438, 675] on button "Get a Quote" at bounding box center [1481, 673] width 88 height 32
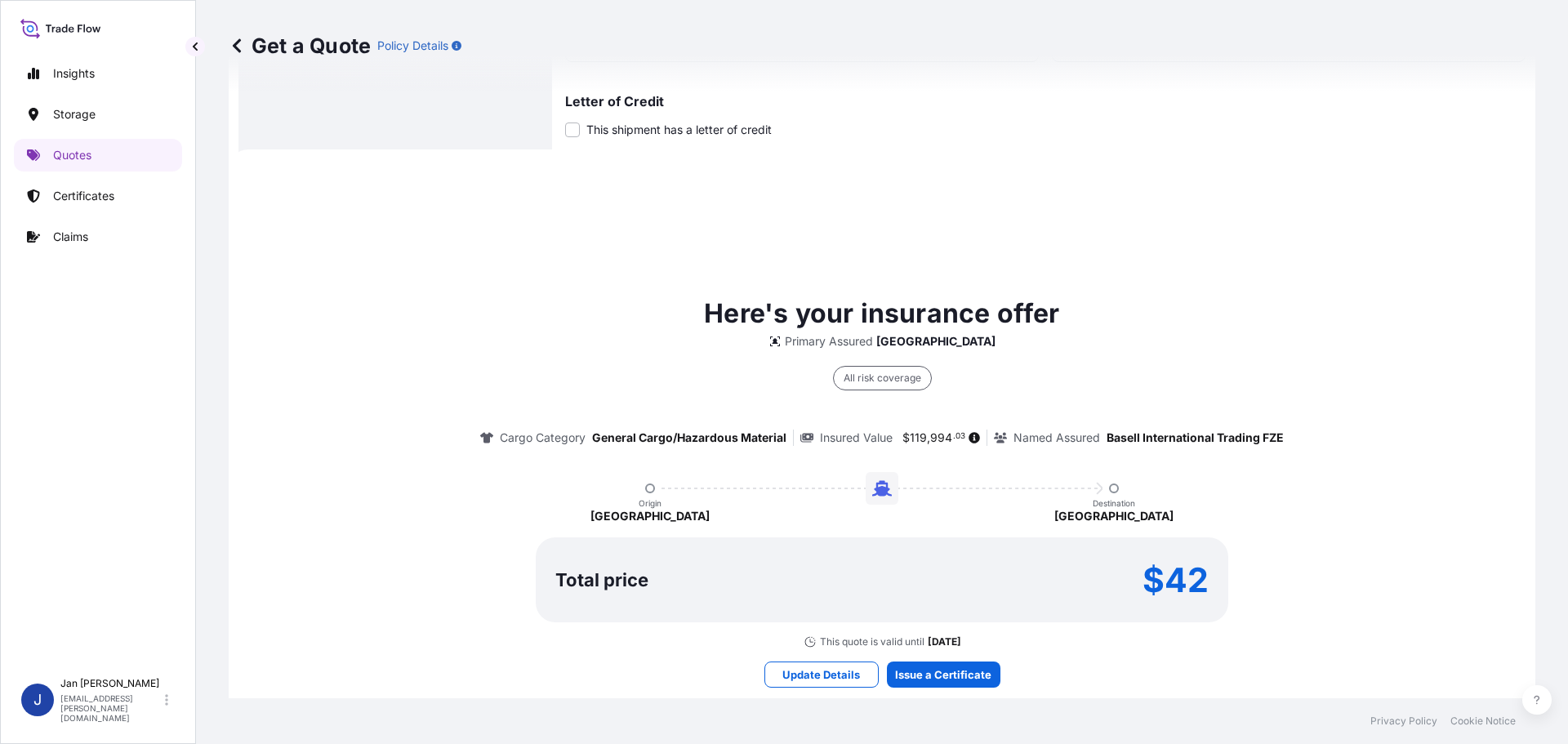
scroll to position [724, 0]
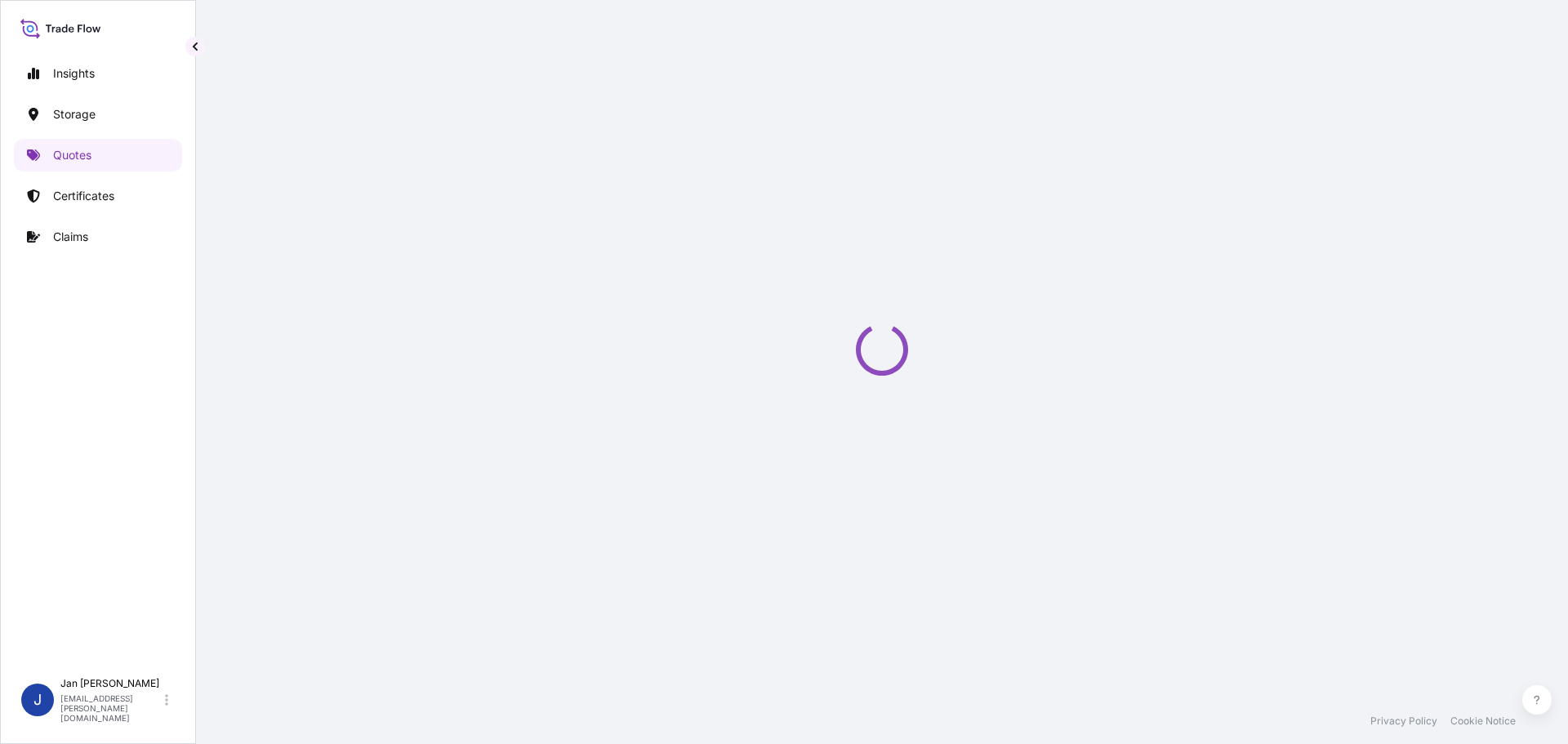
select select "Water"
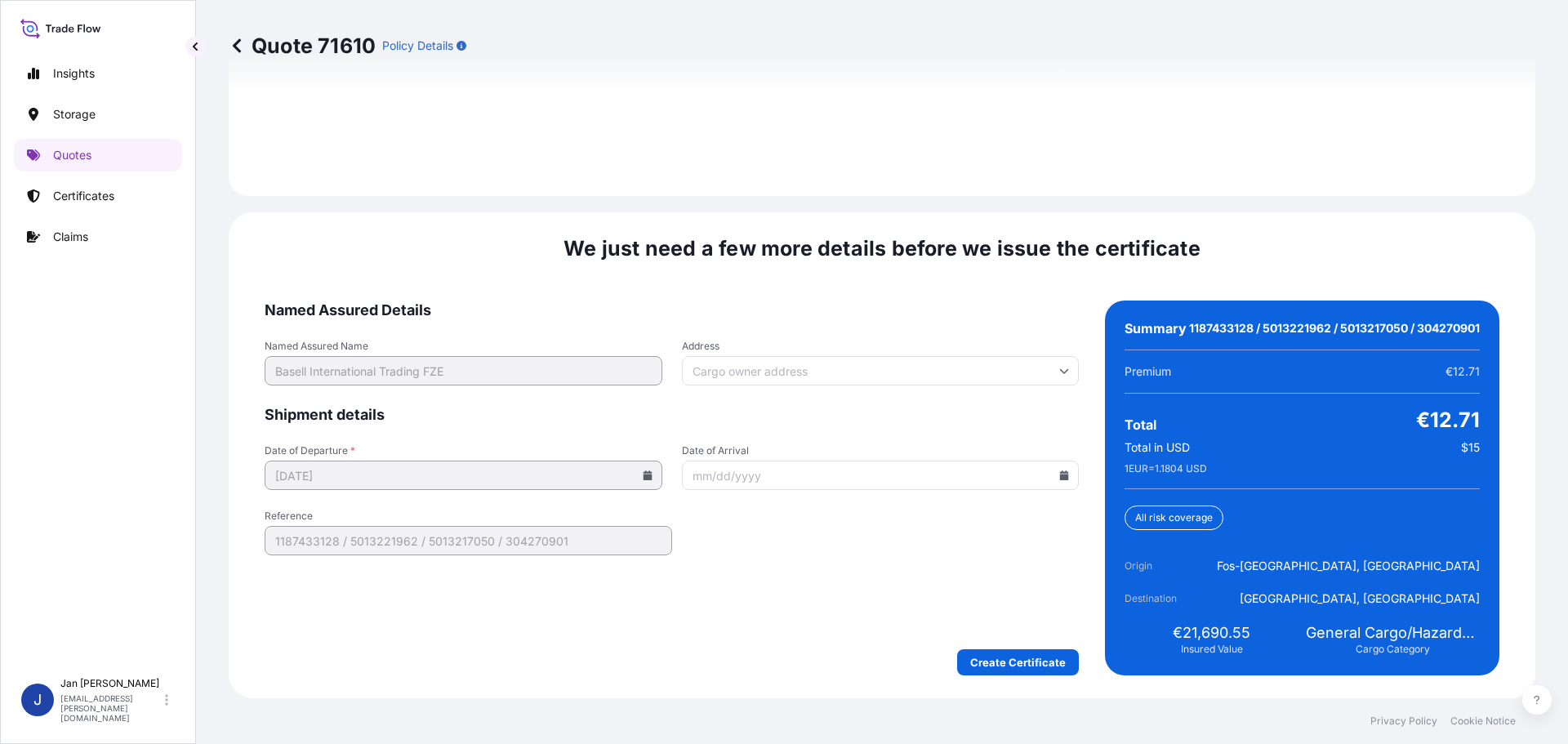
scroll to position [2405, 0]
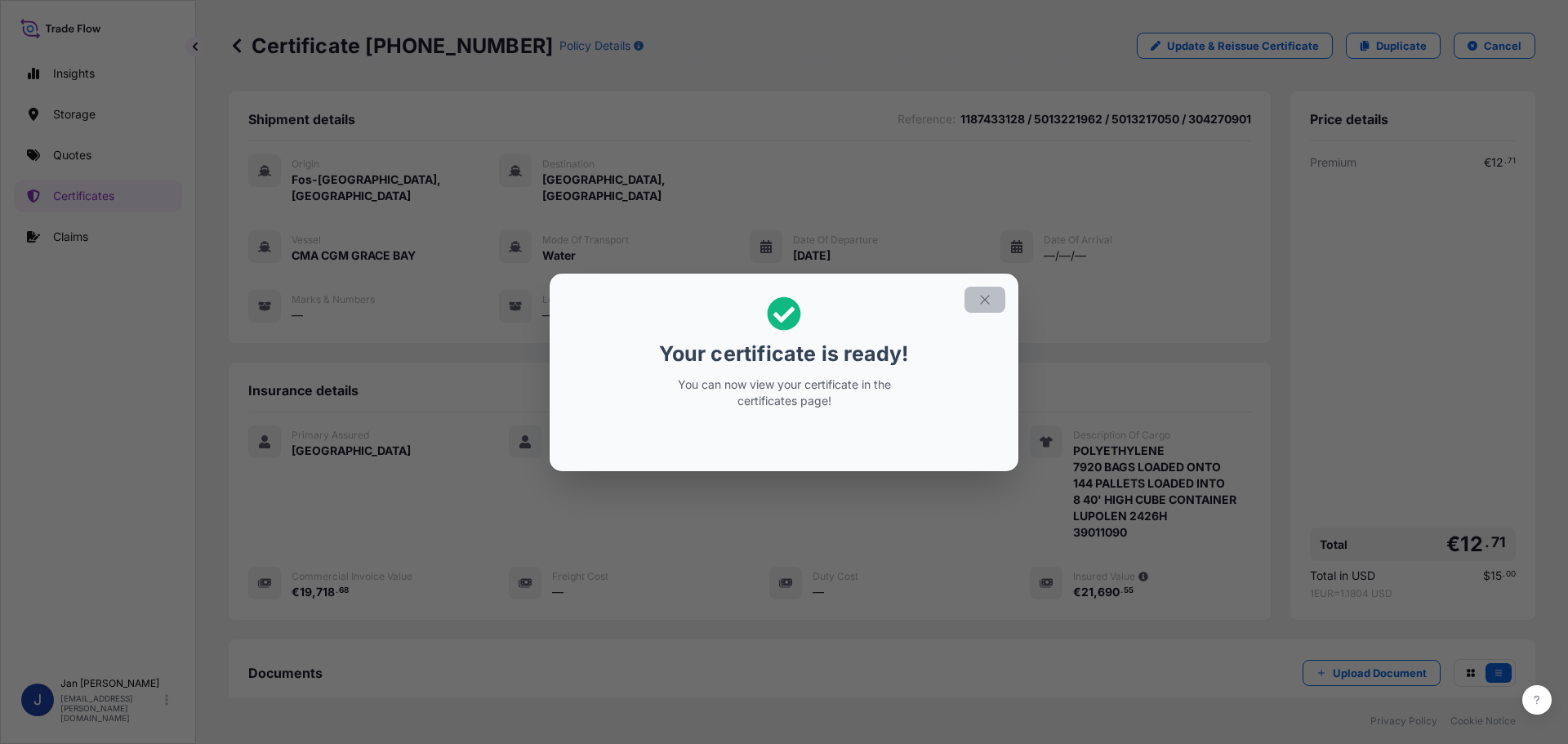
click at [992, 303] on button "button" at bounding box center [985, 300] width 41 height 26
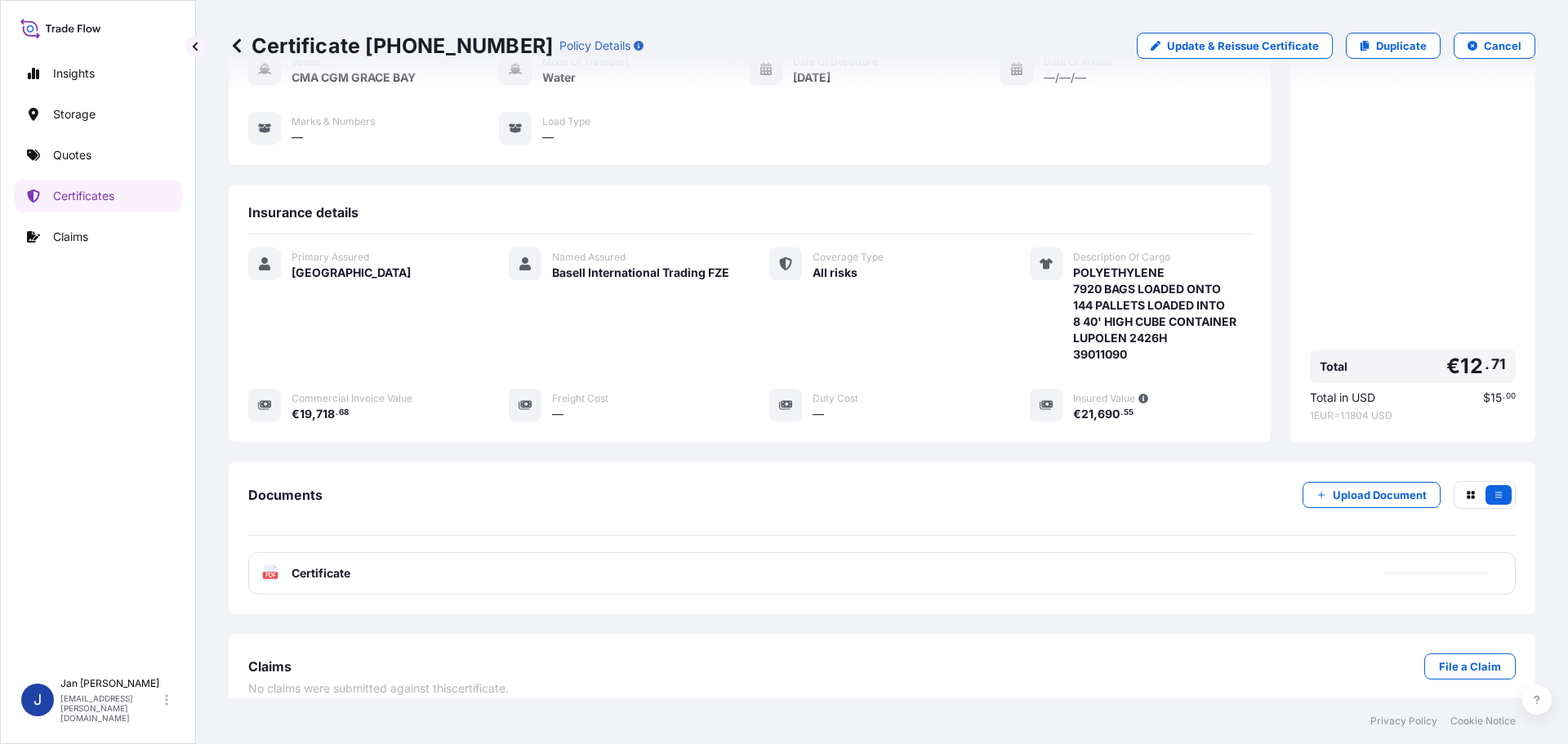
scroll to position [180, 0]
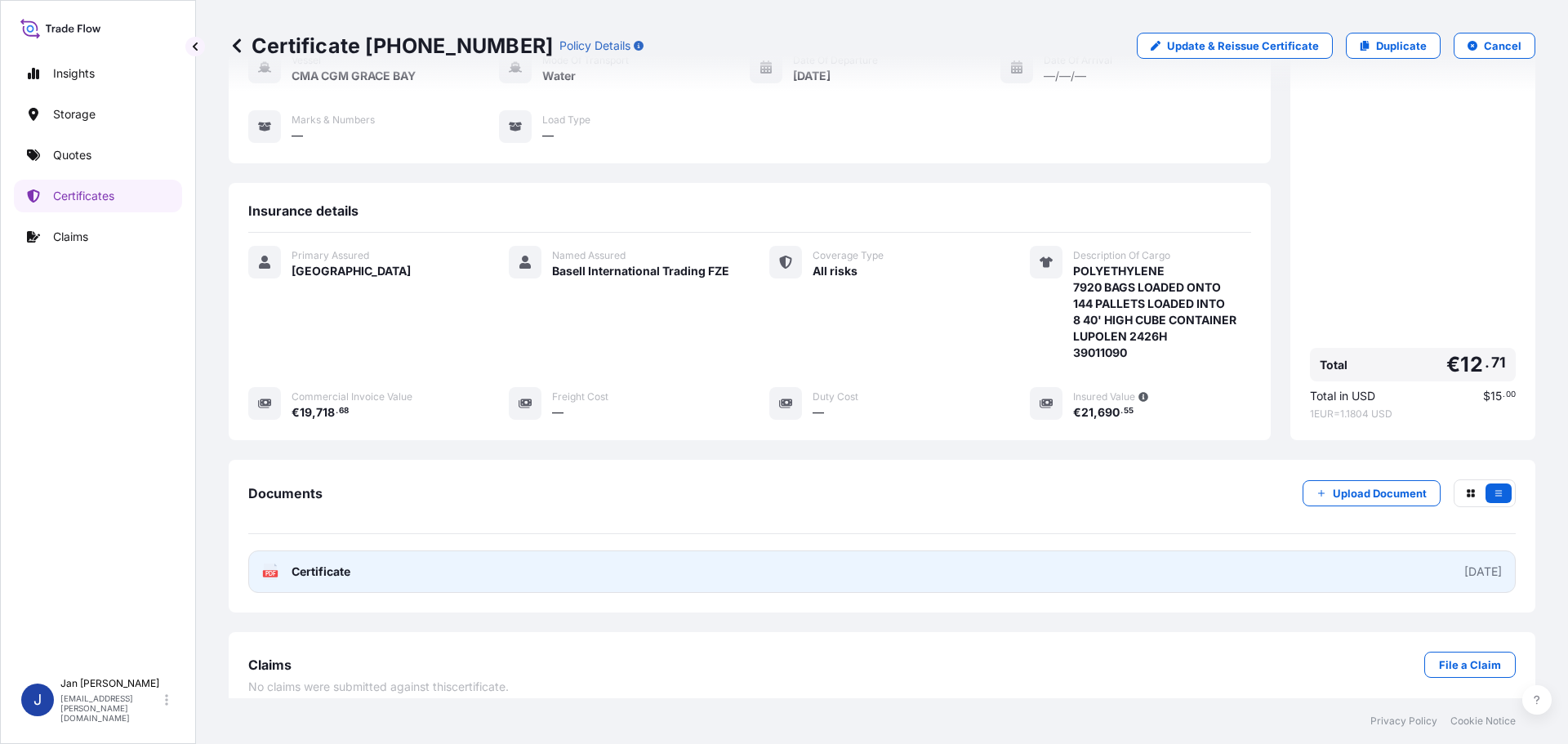
click at [808, 550] on link "PDF Certificate 2025-09-24" at bounding box center [881, 572] width 1267 height 42
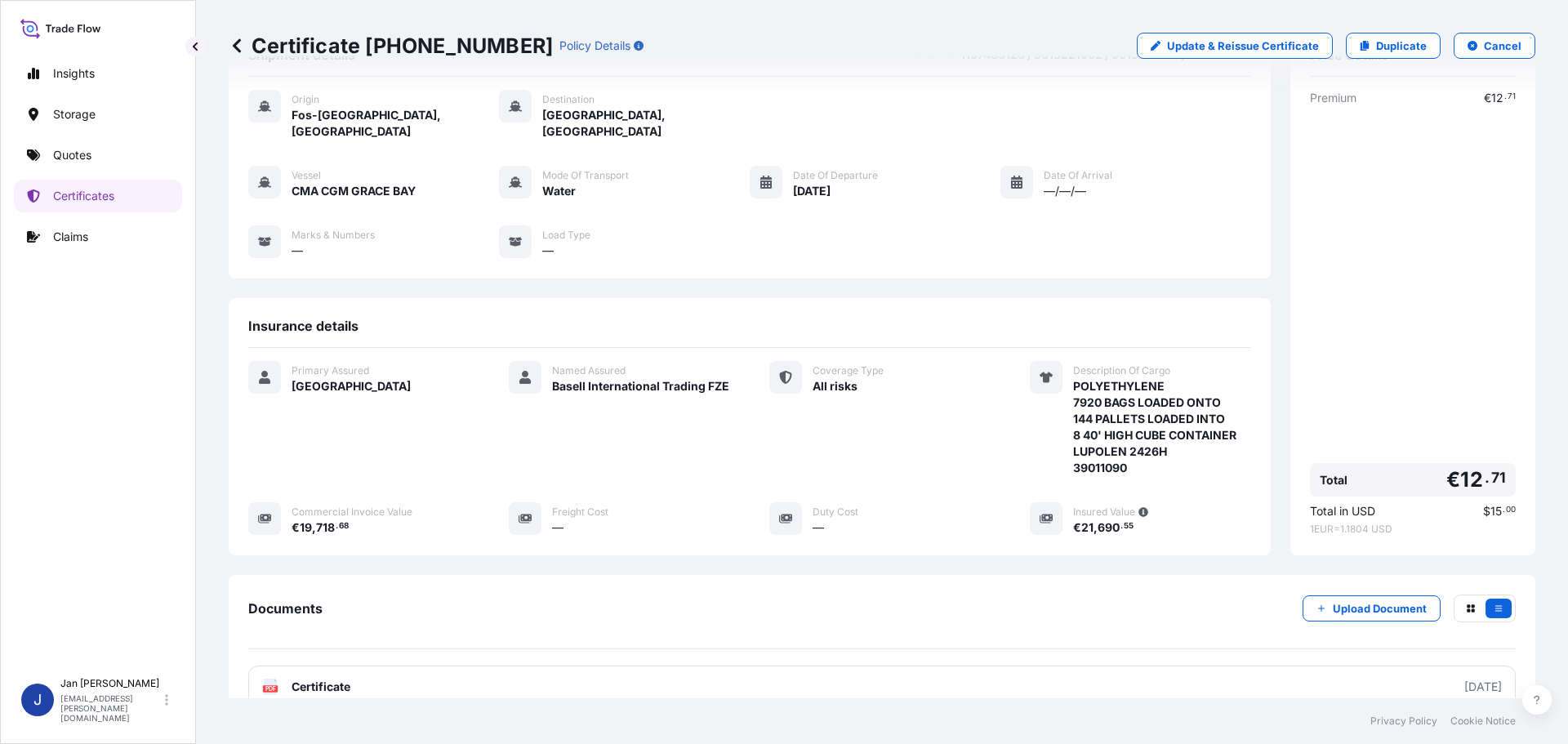
scroll to position [0, 0]
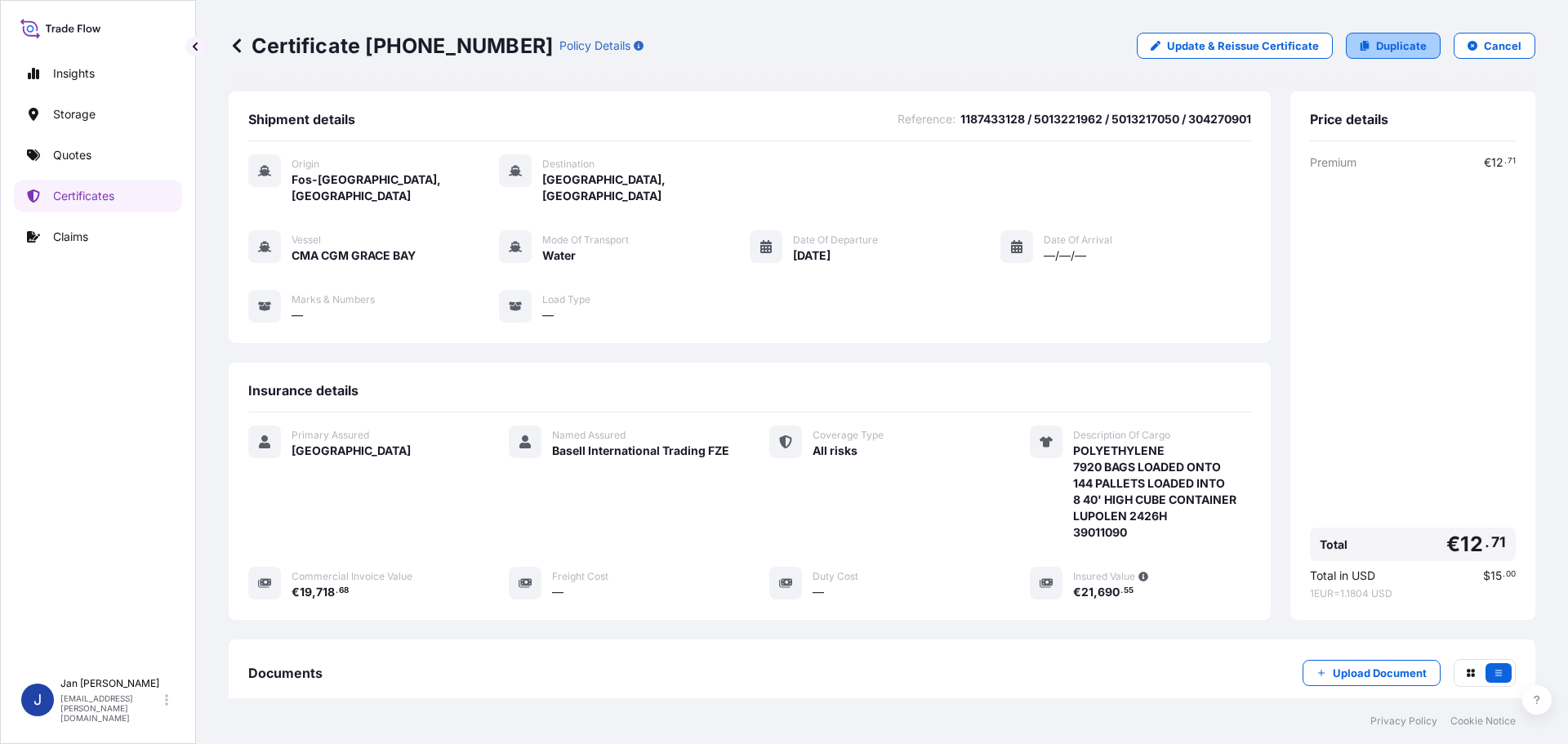
click at [1403, 44] on p "Duplicate" at bounding box center [1402, 45] width 51 height 16
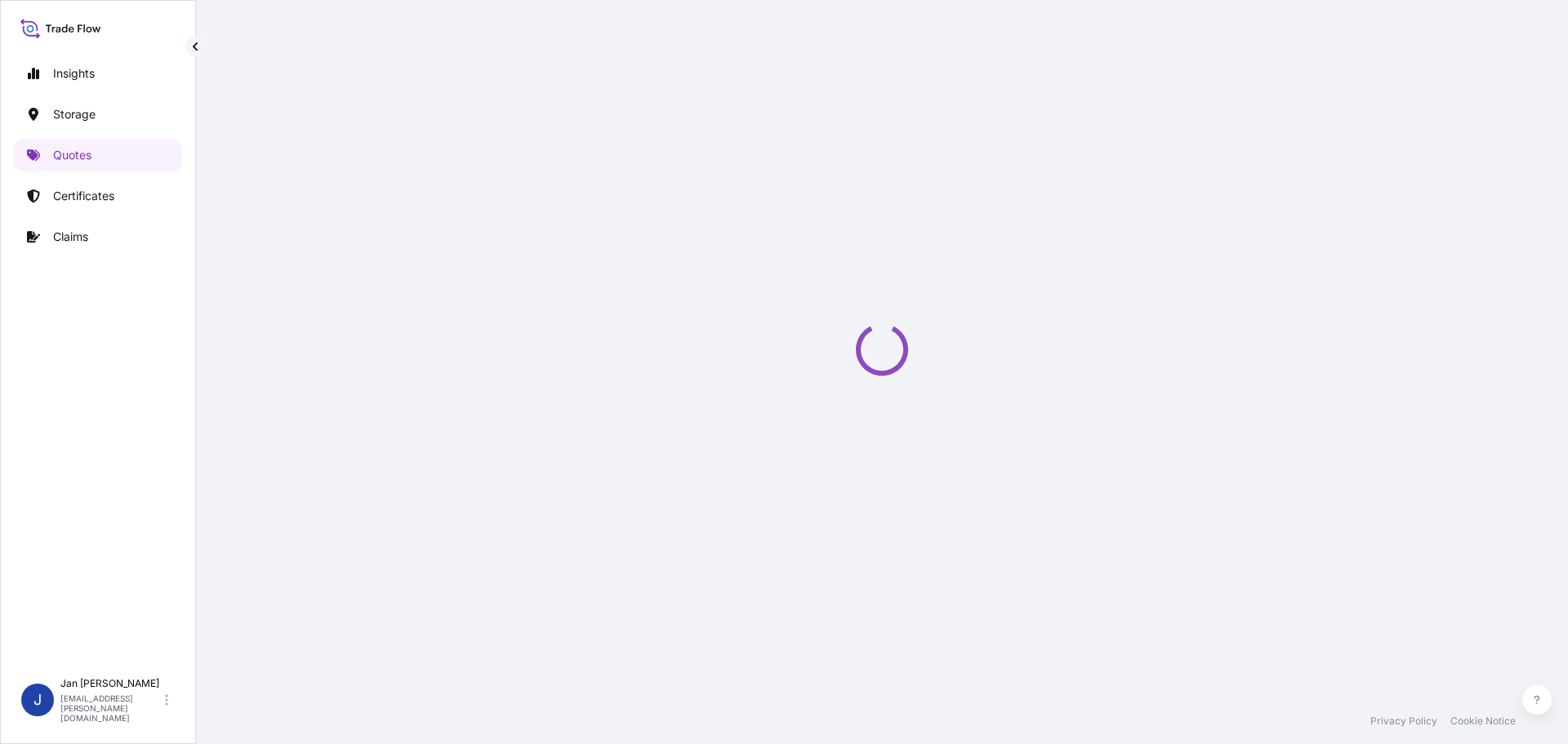
scroll to position [26, 0]
select select "Water"
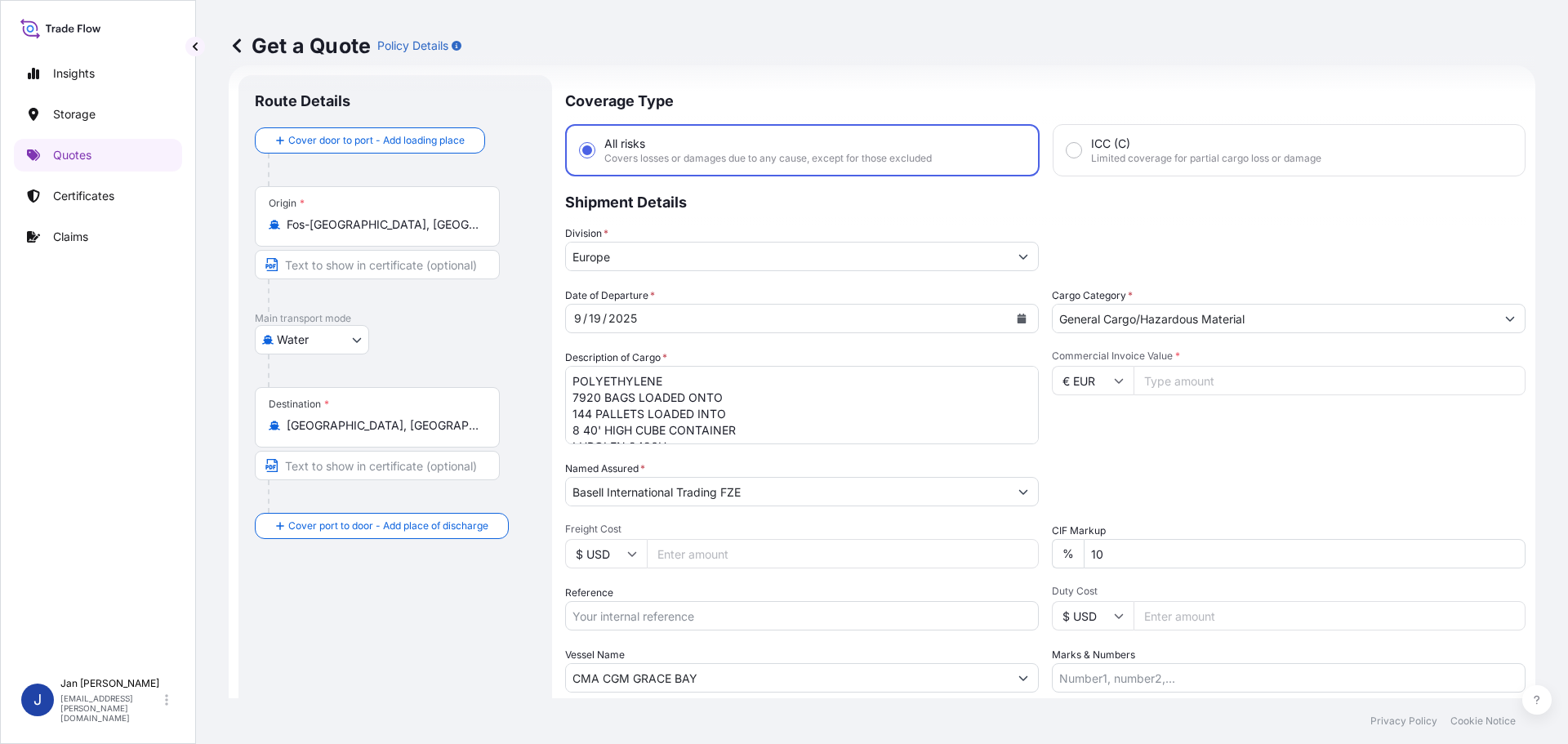
click at [666, 603] on input "Reference" at bounding box center [802, 616] width 474 height 30
paste input "1187432004"
type input "1187432004 /"
click at [377, 442] on div "Destination * İzmir, Türkiye" at bounding box center [377, 417] width 245 height 60
click at [377, 434] on input "İzmir, Türkiye" at bounding box center [383, 426] width 193 height 16
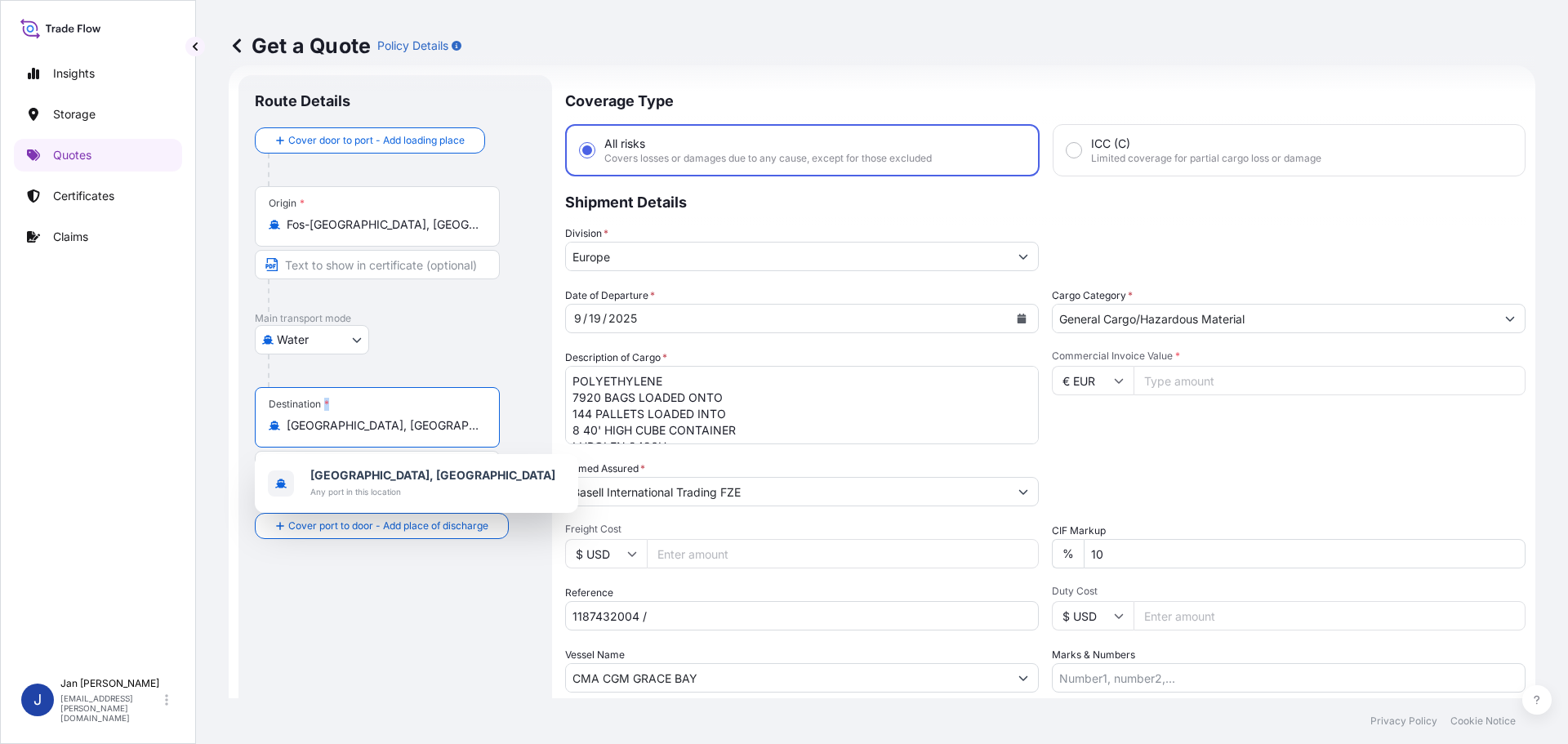
click at [377, 442] on div "Destination * İzmir, Türkiye" at bounding box center [377, 417] width 245 height 60
click at [377, 434] on input "İzmir, Türkiye" at bounding box center [383, 426] width 193 height 16
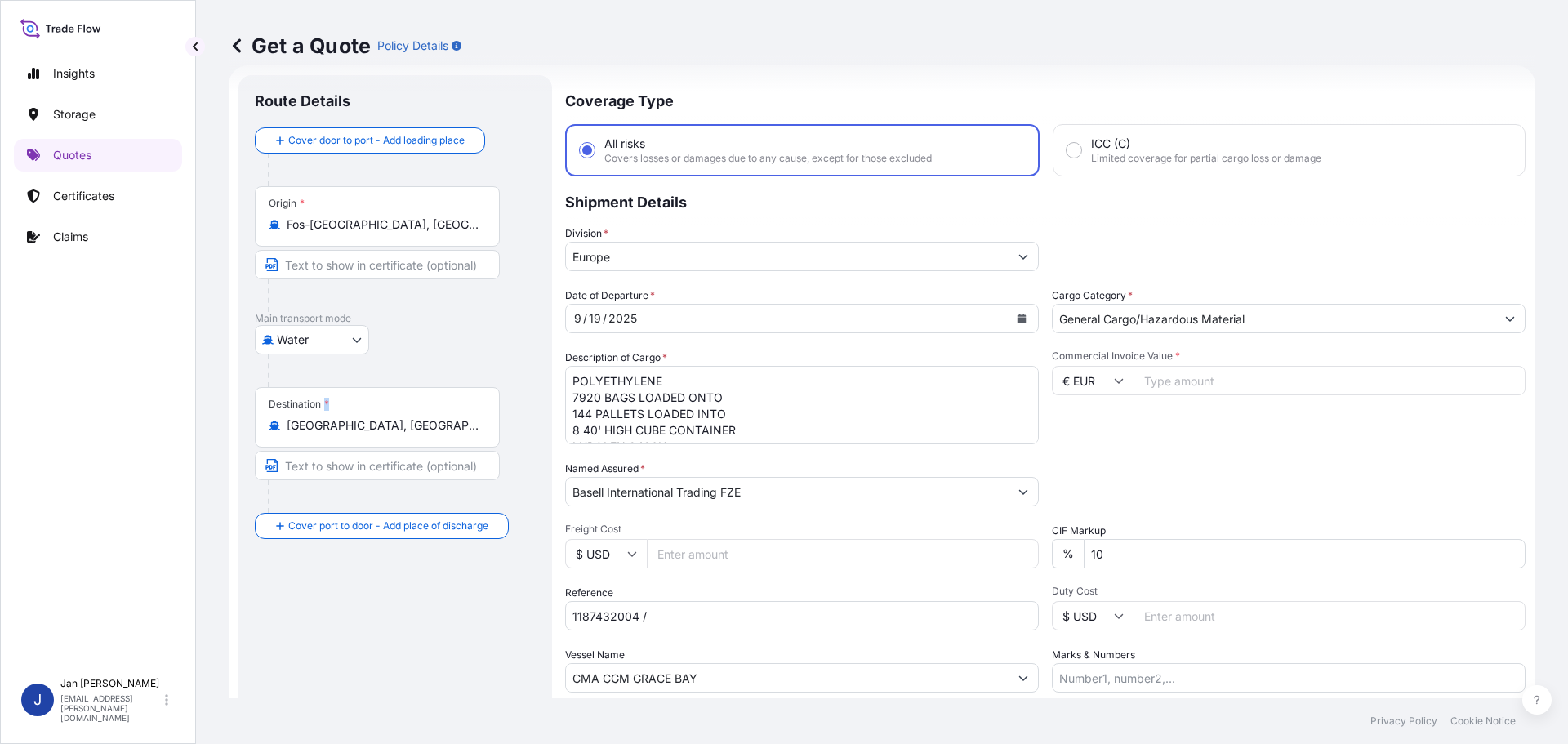
click at [377, 442] on div "Destination * İzmir, Türkiye" at bounding box center [377, 417] width 245 height 60
click at [377, 434] on input "İzmir, Türkiye" at bounding box center [383, 426] width 193 height 16
click at [398, 412] on div "Destination * İzmir, Türkiye" at bounding box center [377, 417] width 245 height 60
click at [398, 418] on input "İzmir, Türkiye" at bounding box center [383, 426] width 193 height 16
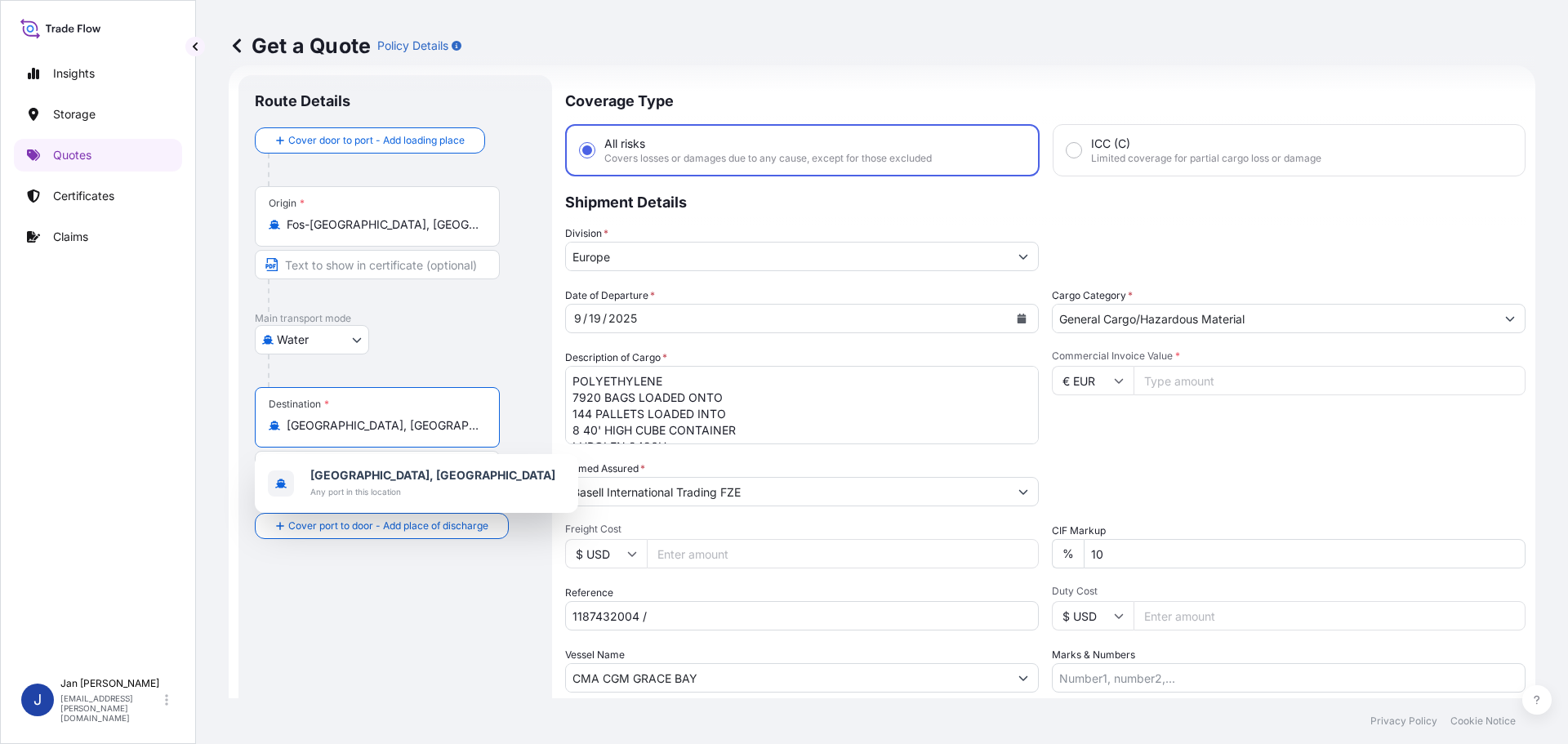
click at [397, 426] on input "İzmir, Türkiye" at bounding box center [383, 426] width 193 height 16
click at [397, 426] on input "İzmir, Türkiye" at bounding box center [383, 426] width 193 height 16
paste input "AMBARLI"
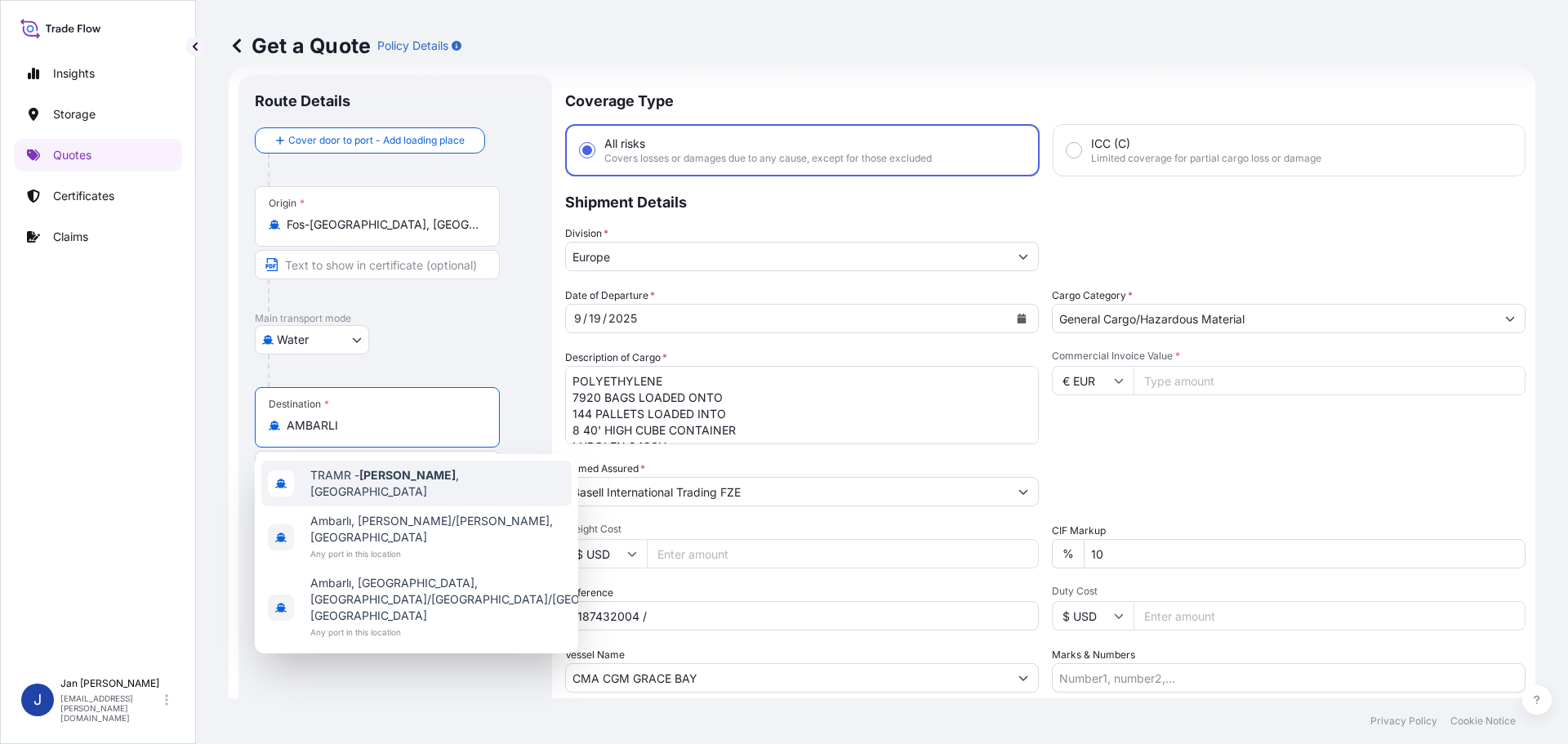
click at [421, 499] on div "TRAMR - Ambarli , Turkey" at bounding box center [417, 484] width 311 height 46
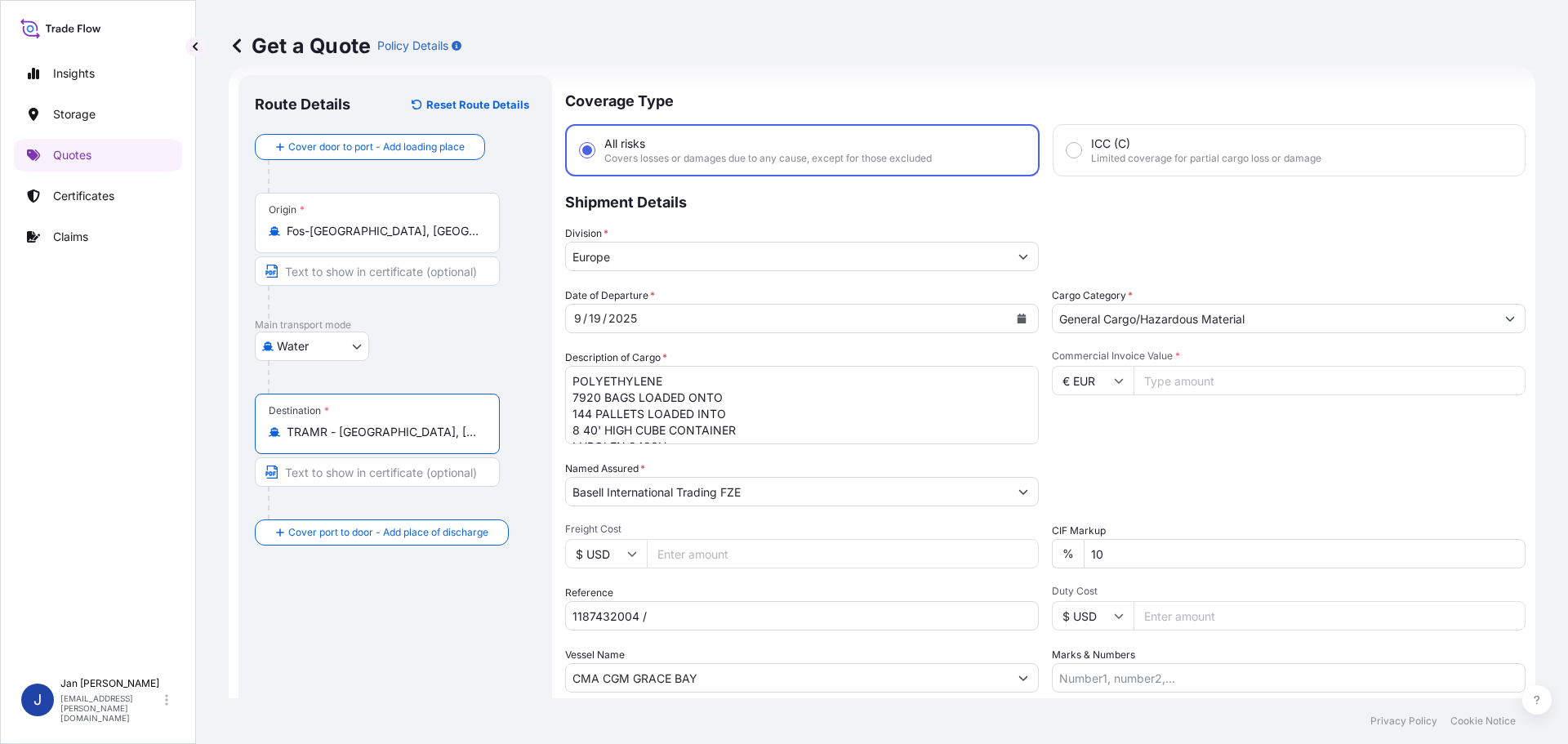
type input "TRAMR - Ambarli, Turkey"
click at [452, 358] on div "Water Air Water Inland" at bounding box center [395, 347] width 281 height 30
click at [824, 404] on textarea "POLYETHYLENE 7920 BAGS LOADED ONTO 144 PALLETS LOADED INTO 8 40' HIGH CUBE CONT…" at bounding box center [802, 405] width 474 height 78
click at [1016, 324] on button "Calendar" at bounding box center [1021, 318] width 26 height 26
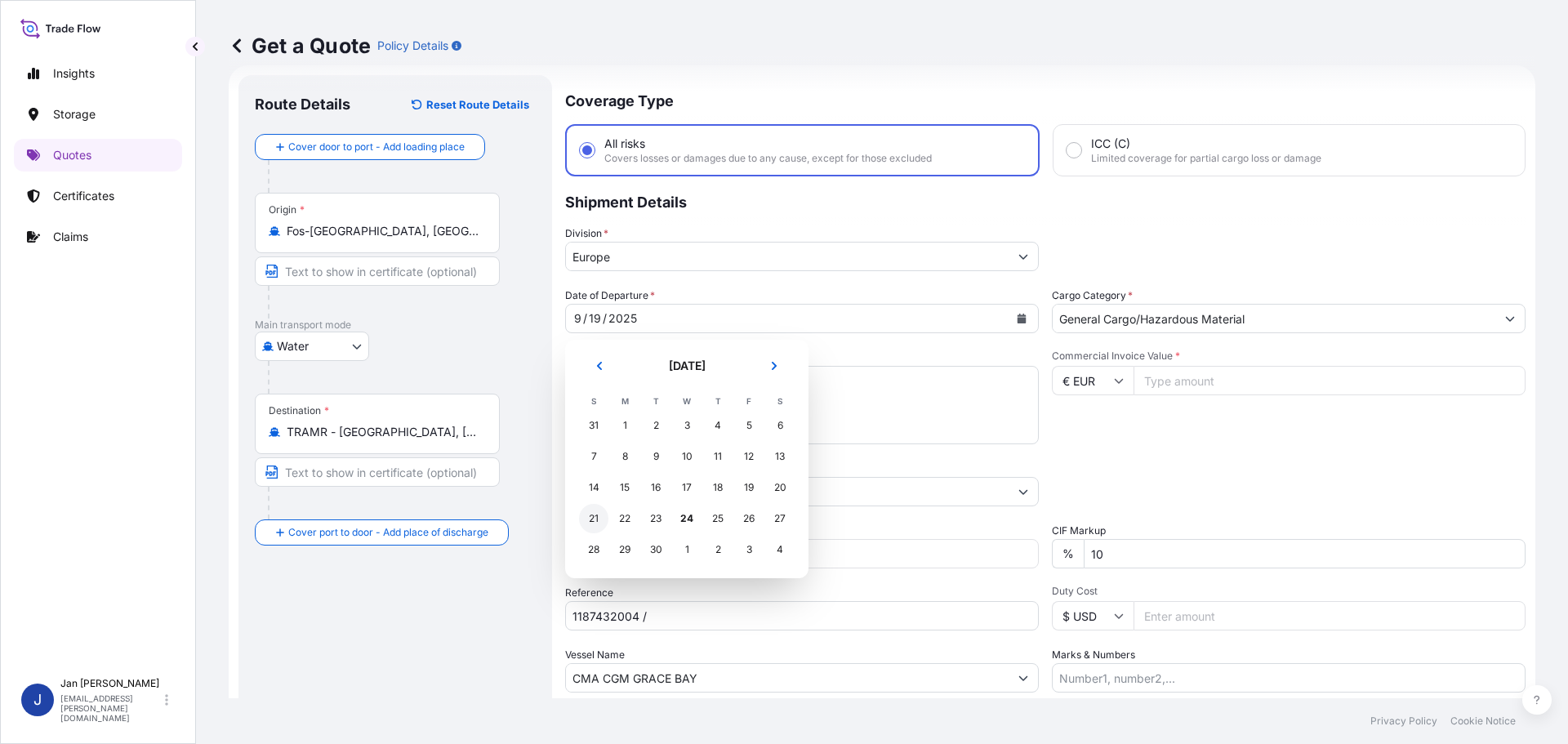
click at [593, 516] on div "21" at bounding box center [593, 519] width 30 height 30
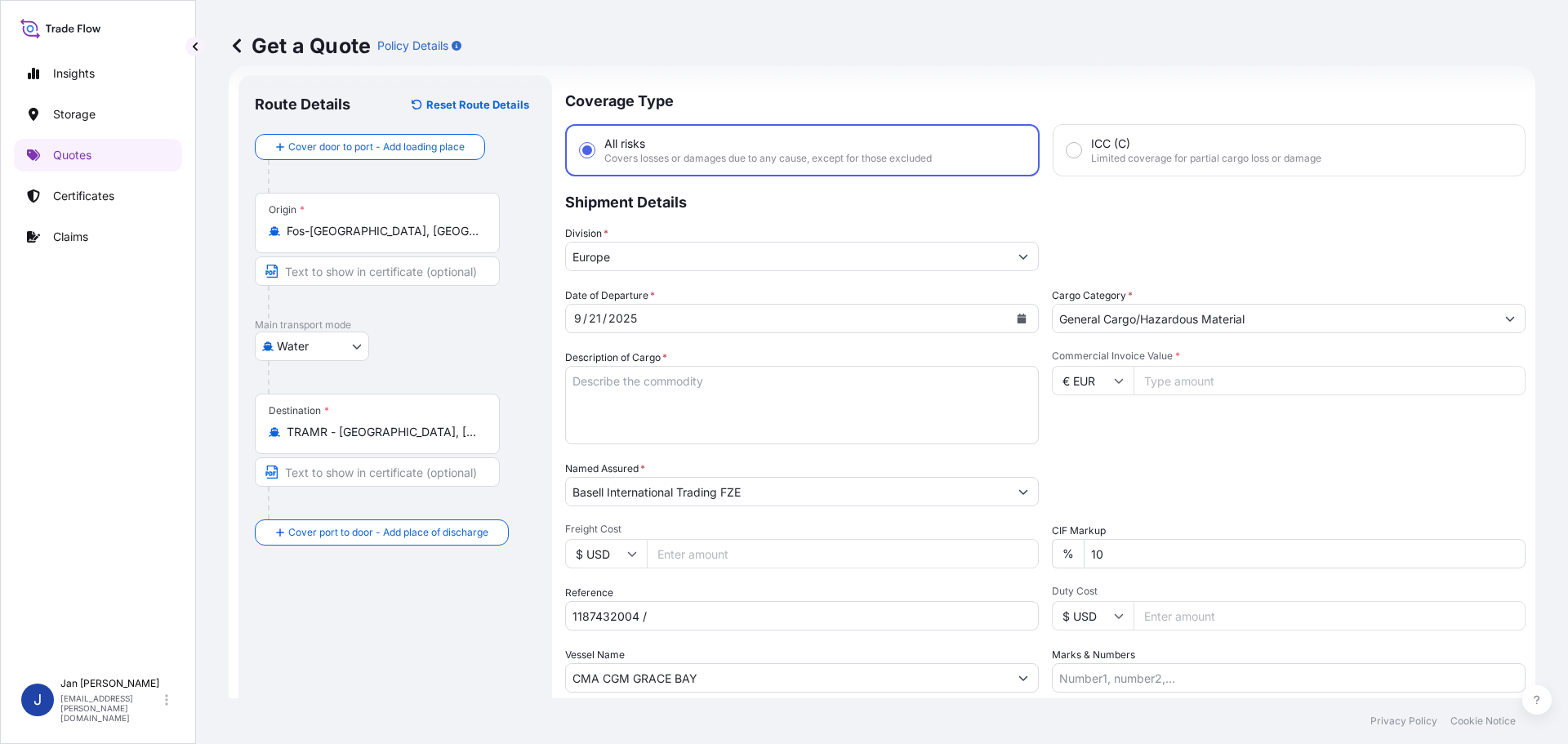
click at [1392, 193] on p "Shipment Details" at bounding box center [1045, 201] width 960 height 49
click at [1238, 387] on input "Commercial Invoice Value *" at bounding box center [1329, 380] width 392 height 30
type input "36858.72"
click at [1248, 420] on div "Commercial Invoice Value * € EUR 36858.72" at bounding box center [1289, 397] width 474 height 95
click at [818, 611] on input "1187432004 /" at bounding box center [802, 616] width 474 height 30
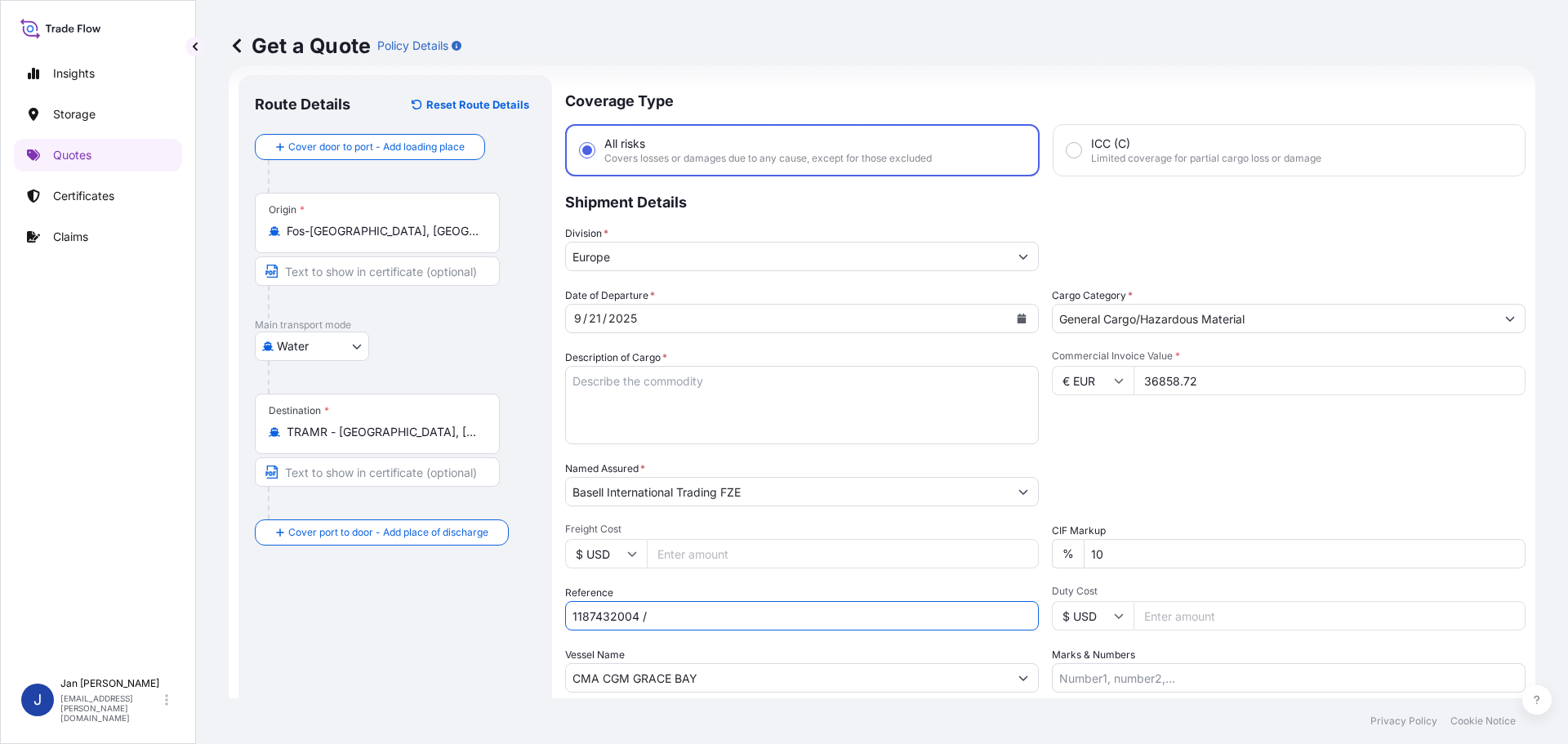
paste input "5013200545 / 5013195433 / 304255796"
type input "1187432004 / 5013200545 / 5013195433 / 304255796"
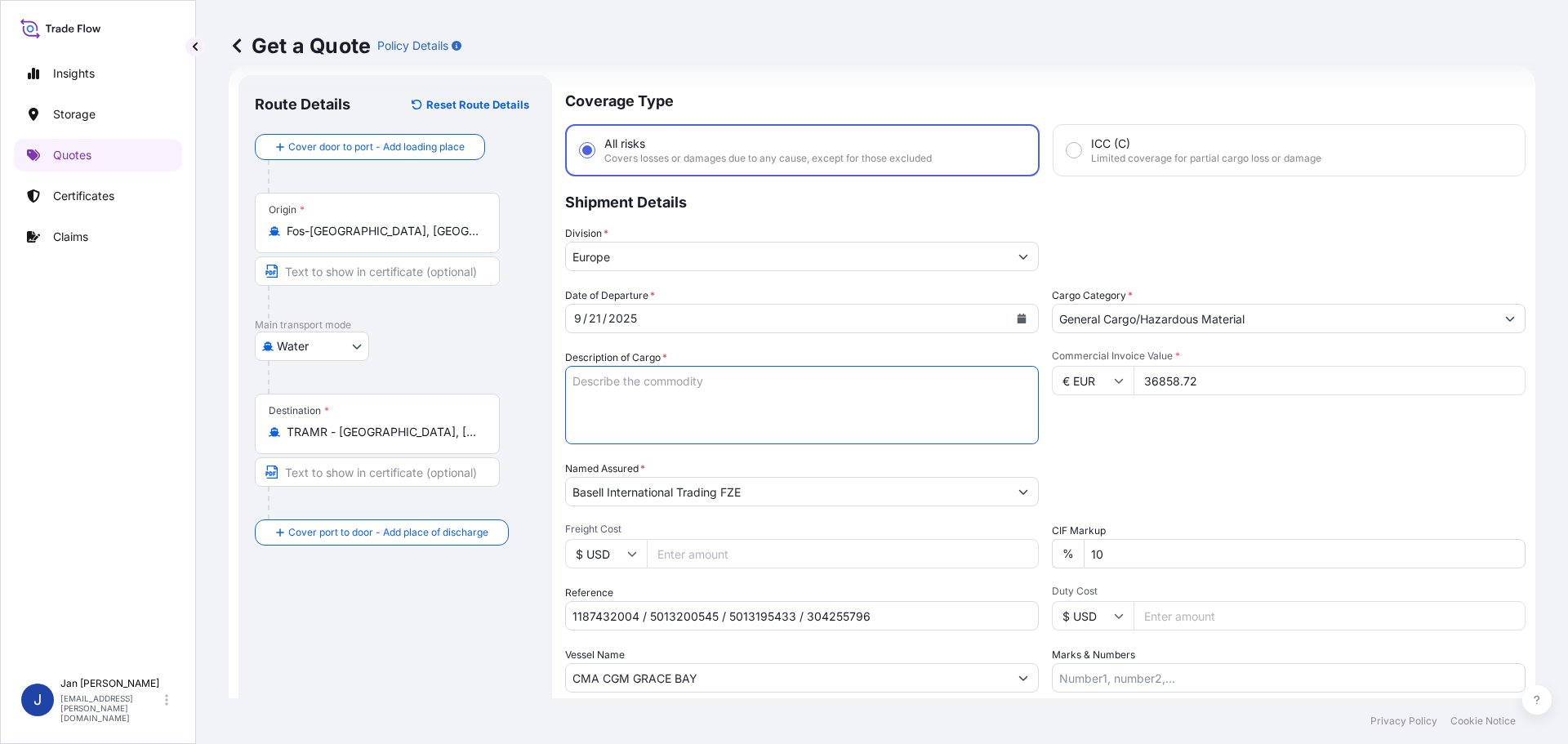
click at [662, 372] on textarea "POLYETHYLENE 7920 BAGS LOADED ONTO 144 PALLETS LOADED INTO 8 40' HIGH CUBE CONT…" at bounding box center [802, 405] width 474 height 78
paste textarea "POLYPROPYLENE 990 BAGS LOADED ONTO 18 PALLETS LOADED INTO 1 40' HIGH CUBE CONTA…"
type textarea "POLYPROPYLENE 990 BAGS LOADED ONTO 18 PALLETS LOADED INTO 1 40' HIGH CUBE CONTA…"
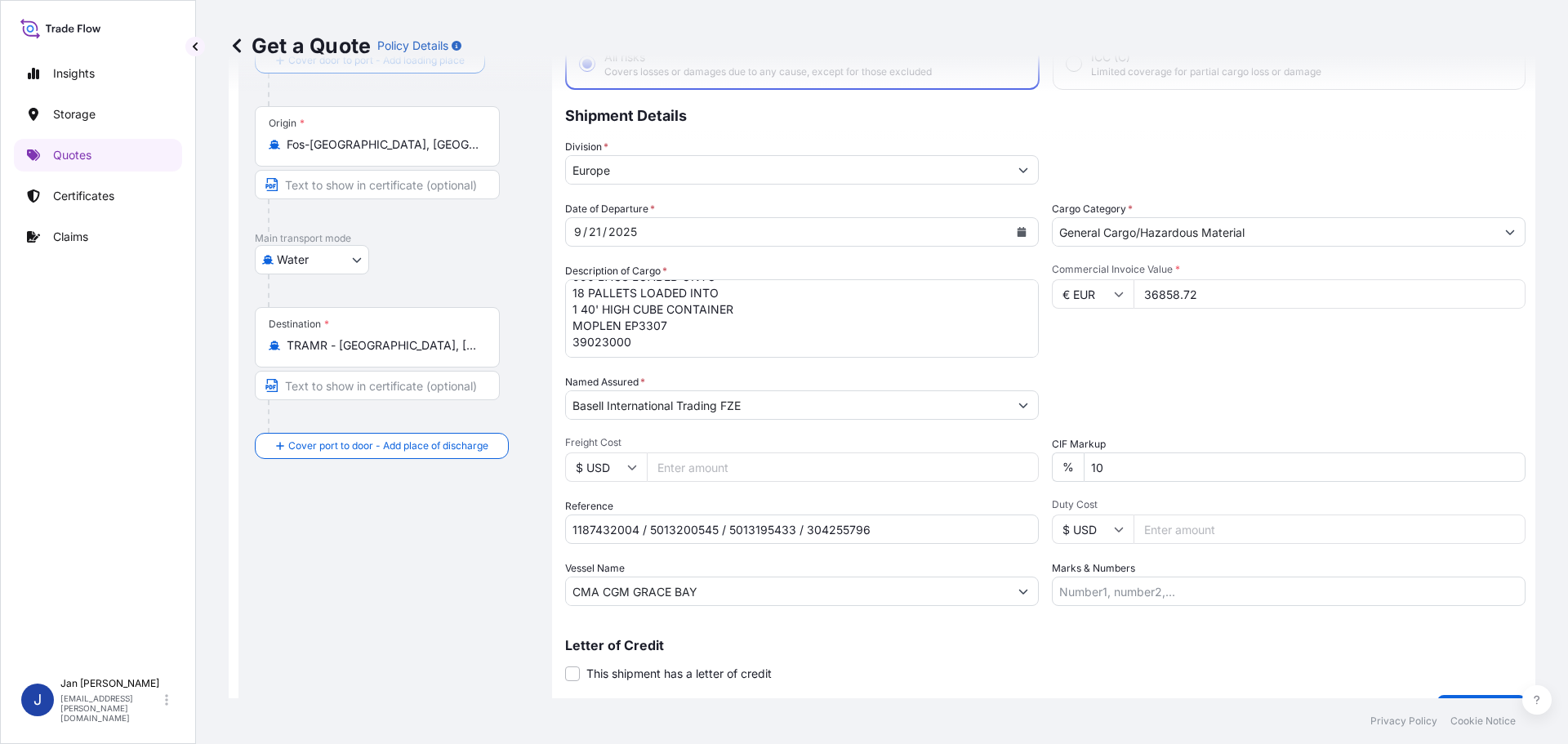
scroll to position [152, 0]
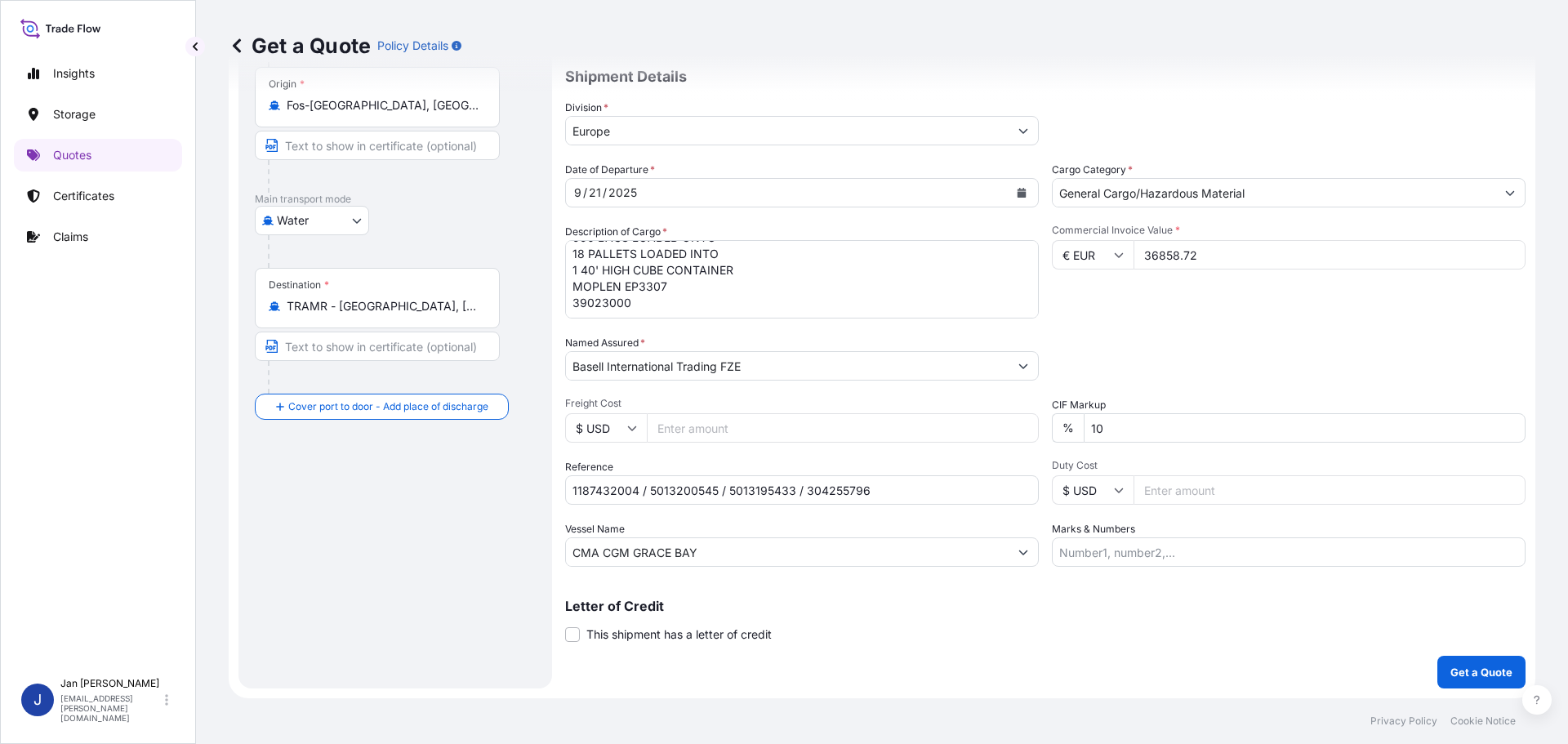
click at [1458, 676] on p "Get a Quote" at bounding box center [1481, 672] width 62 height 16
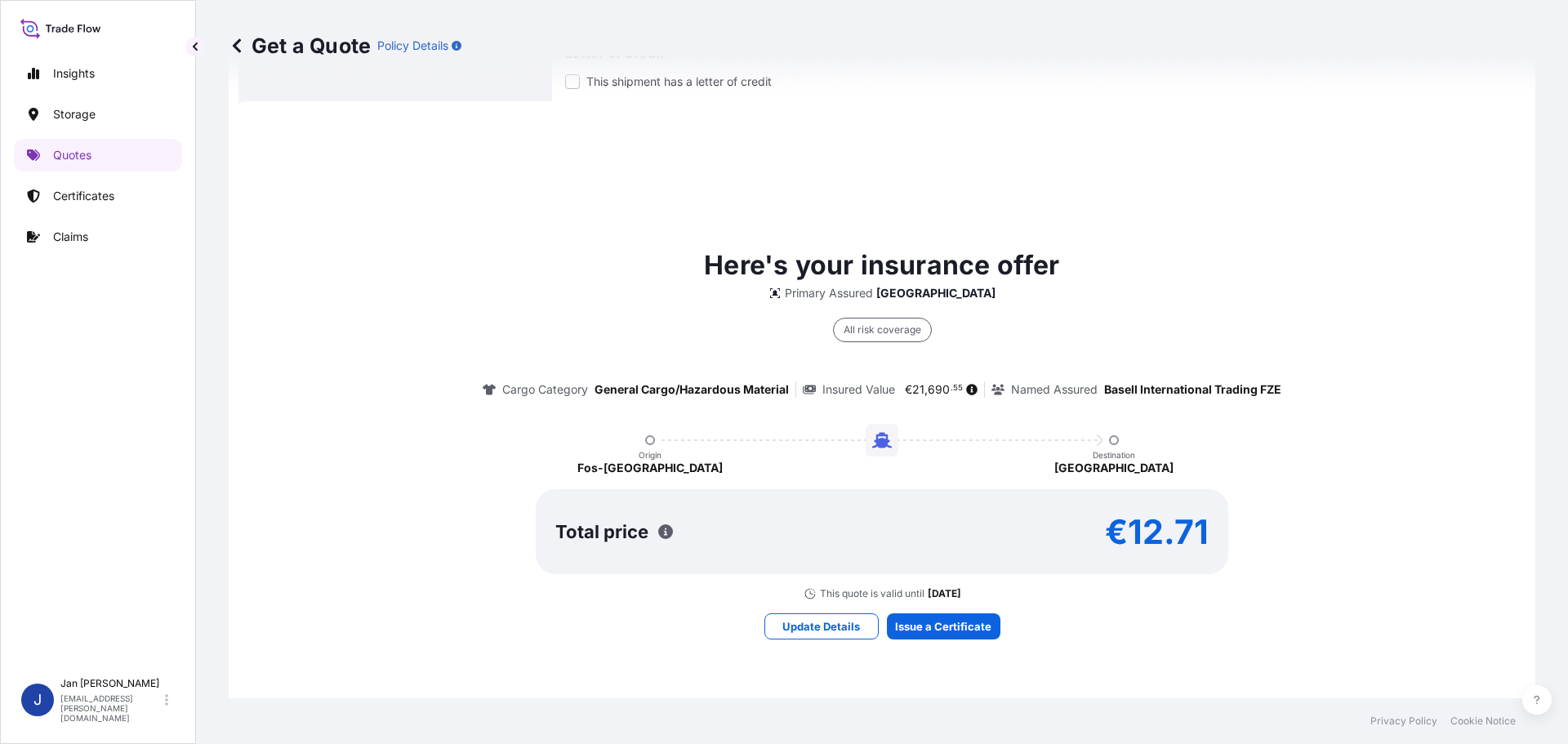
scroll to position [724, 0]
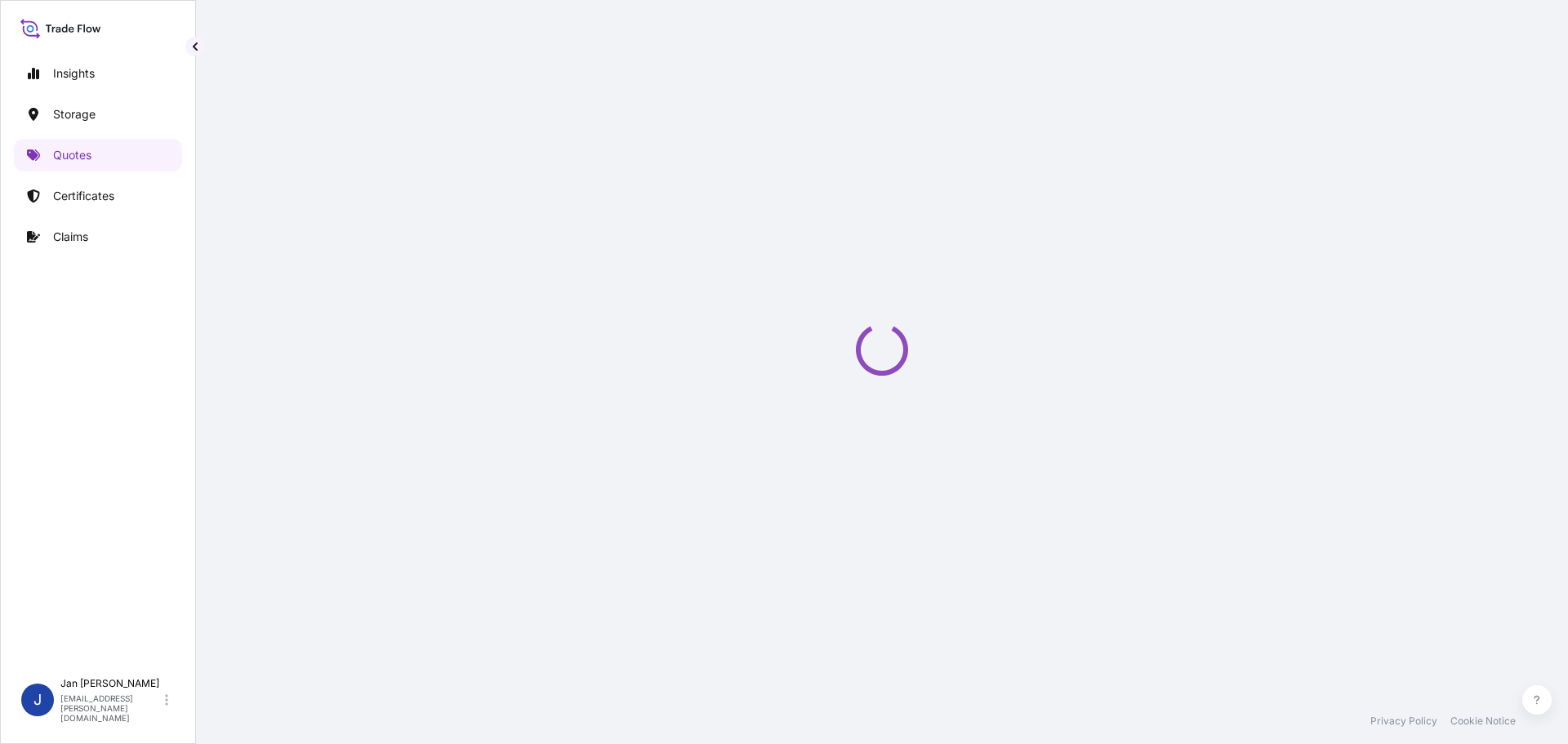
select select "Water"
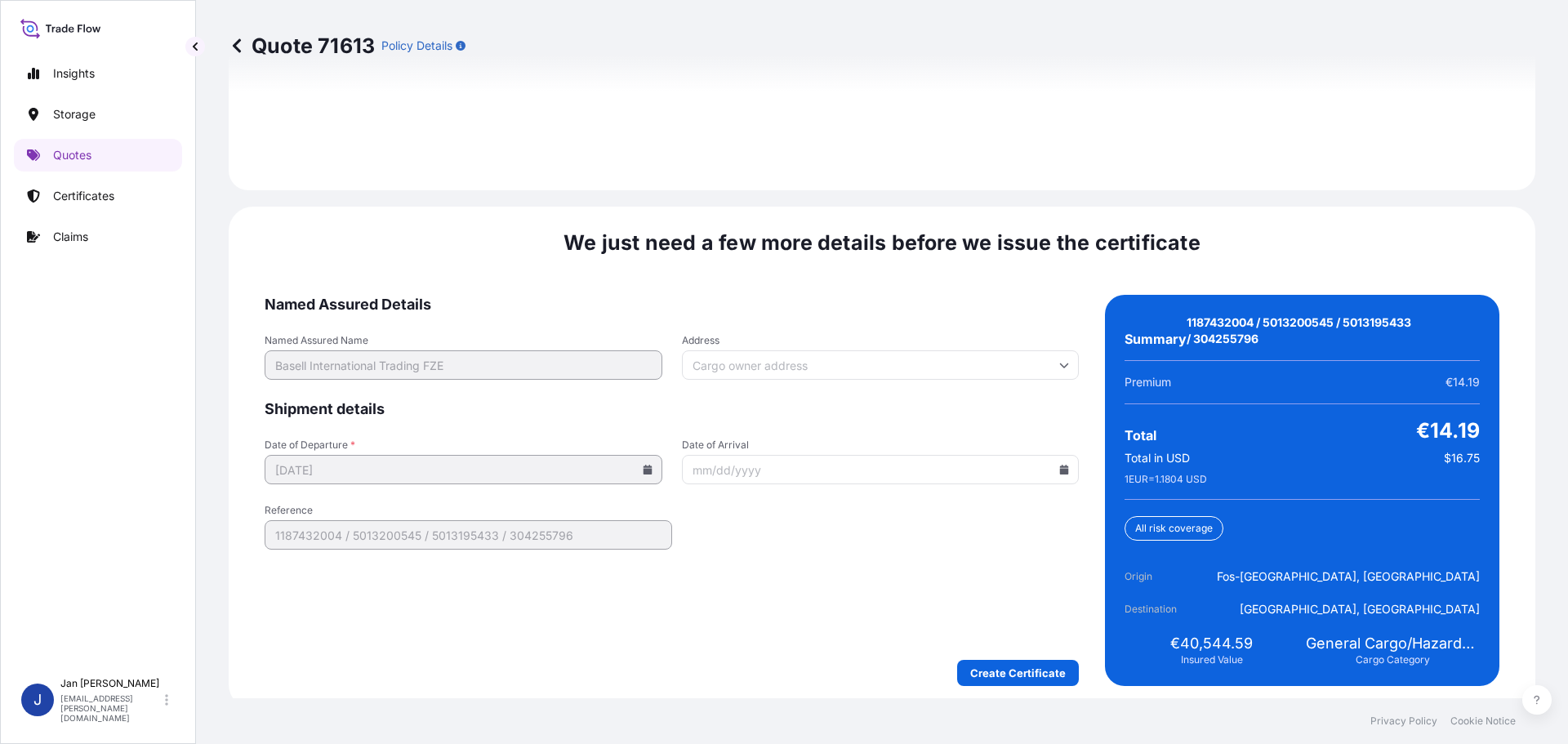
scroll to position [2405, 0]
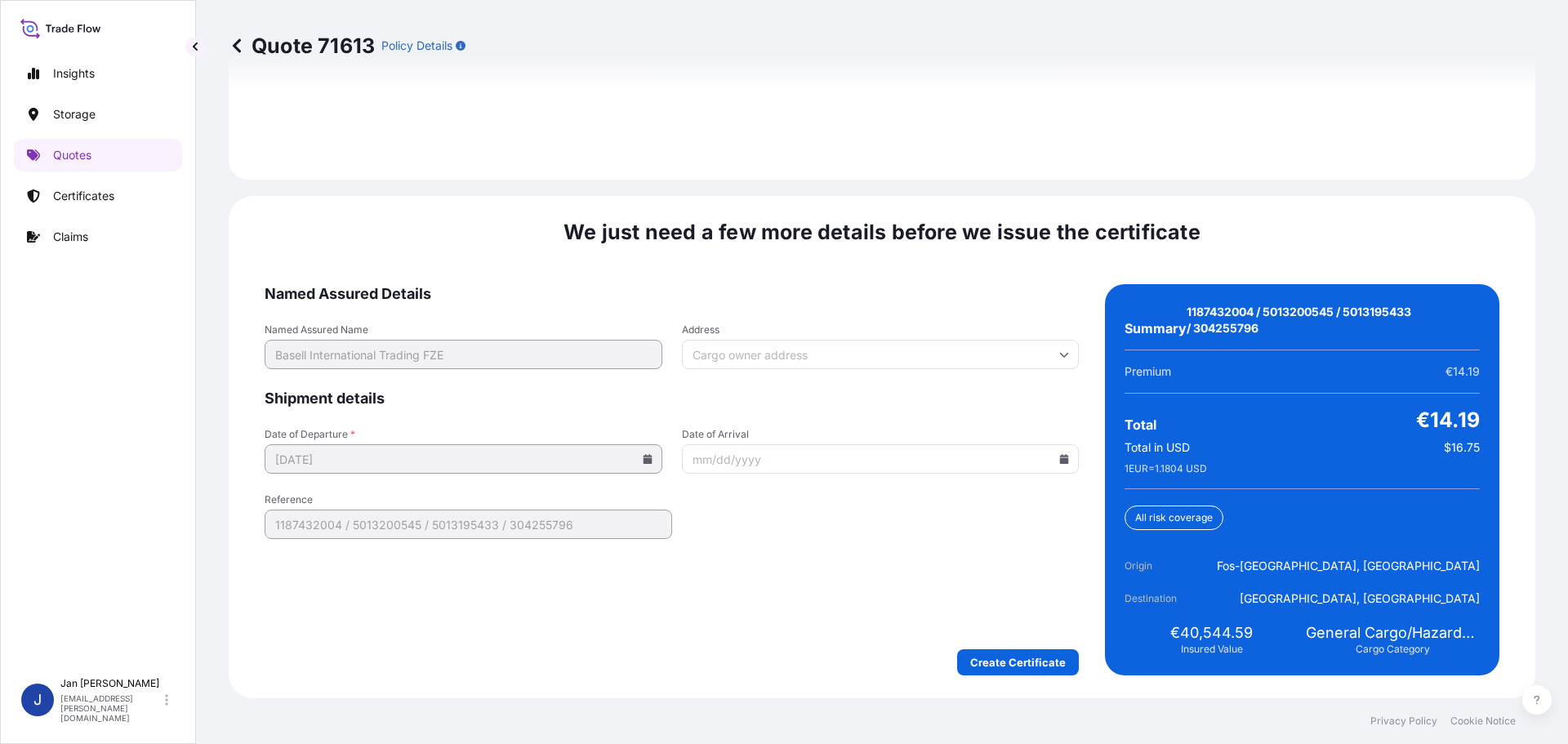
drag, startPoint x: 1029, startPoint y: 641, endPoint x: 1021, endPoint y: 665, distance: 25.3
click at [1029, 642] on form "Named Assured Details Named Assured Name Basell International Trading FZE Addre…" at bounding box center [672, 480] width 814 height 392
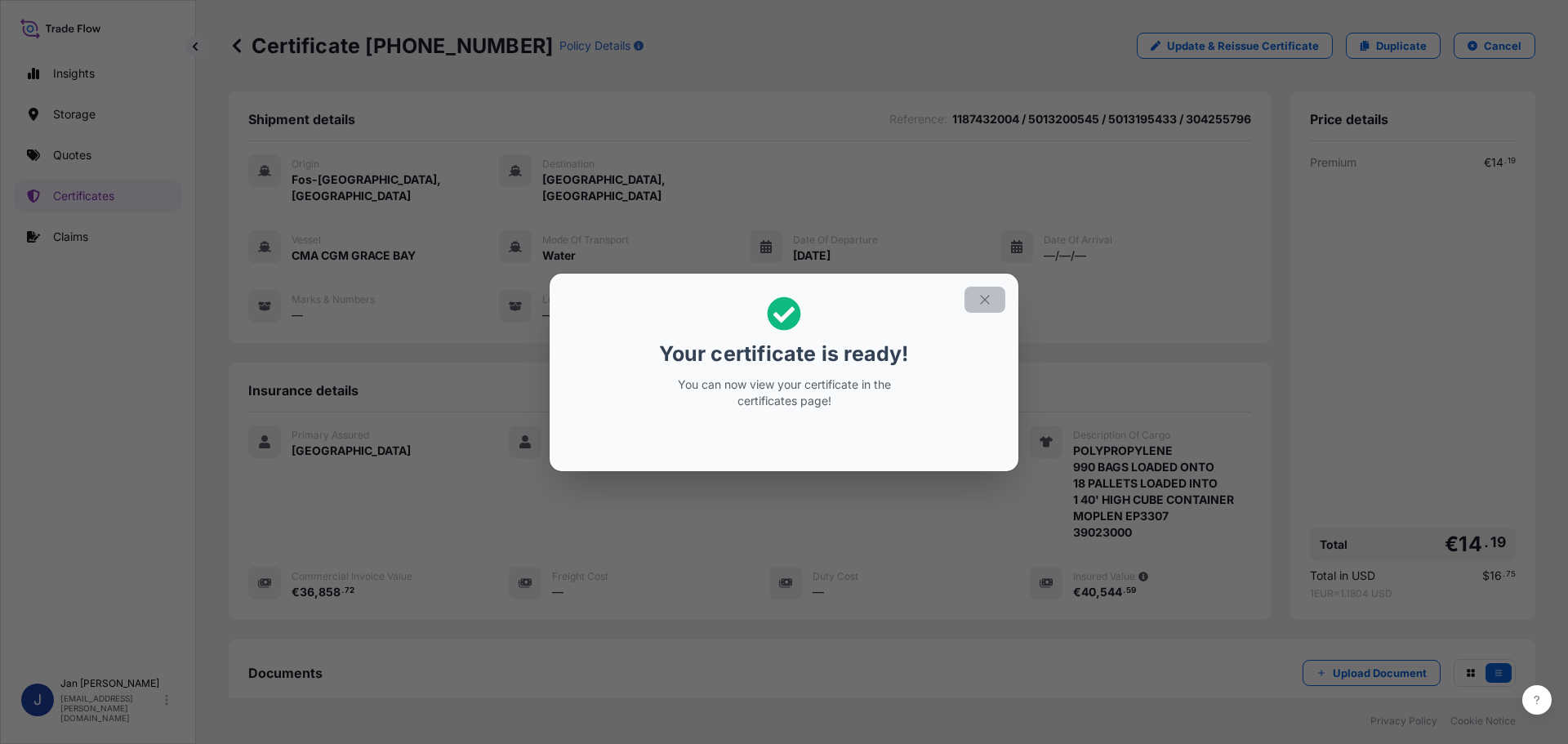
click at [992, 305] on icon "button" at bounding box center [985, 299] width 14 height 14
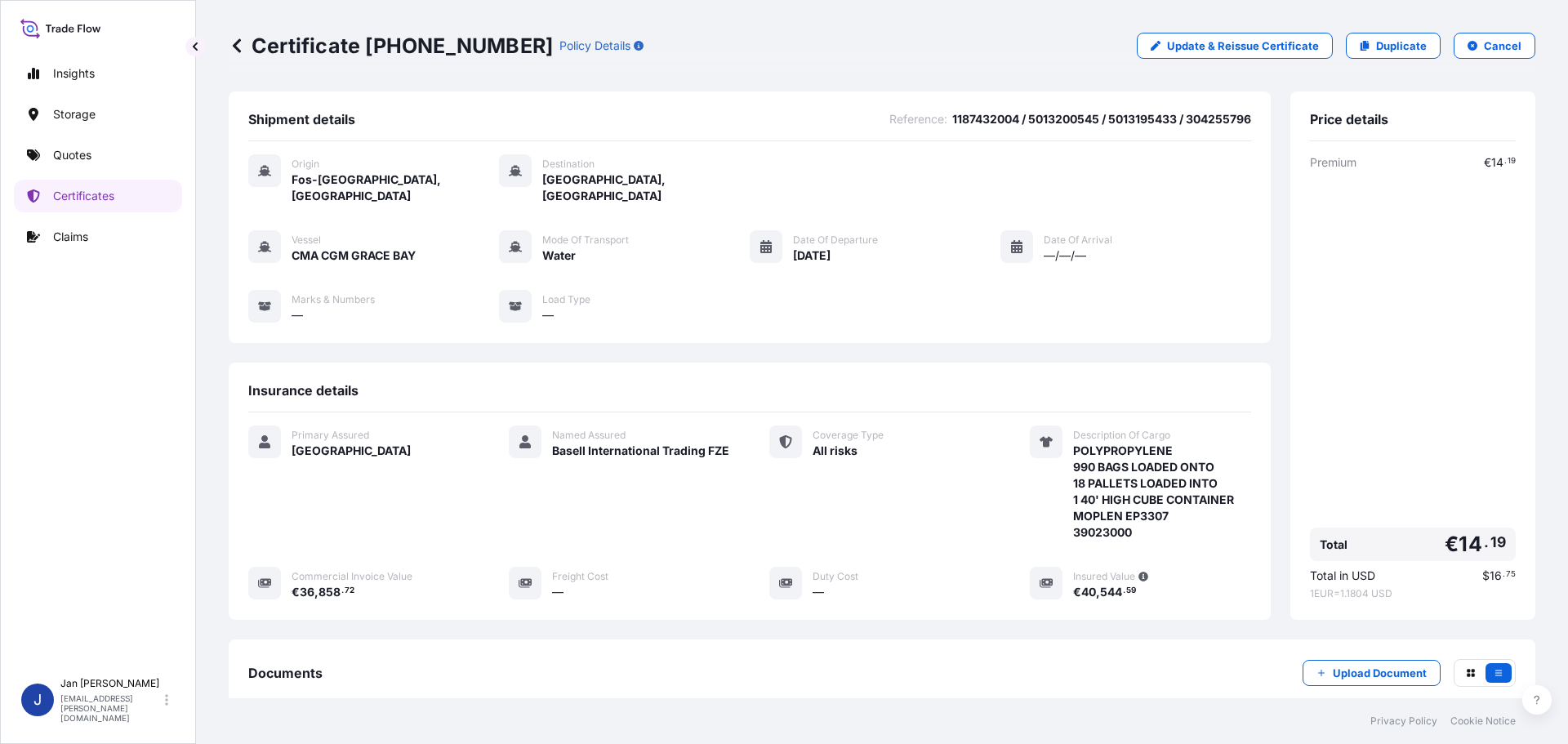
scroll to position [180, 0]
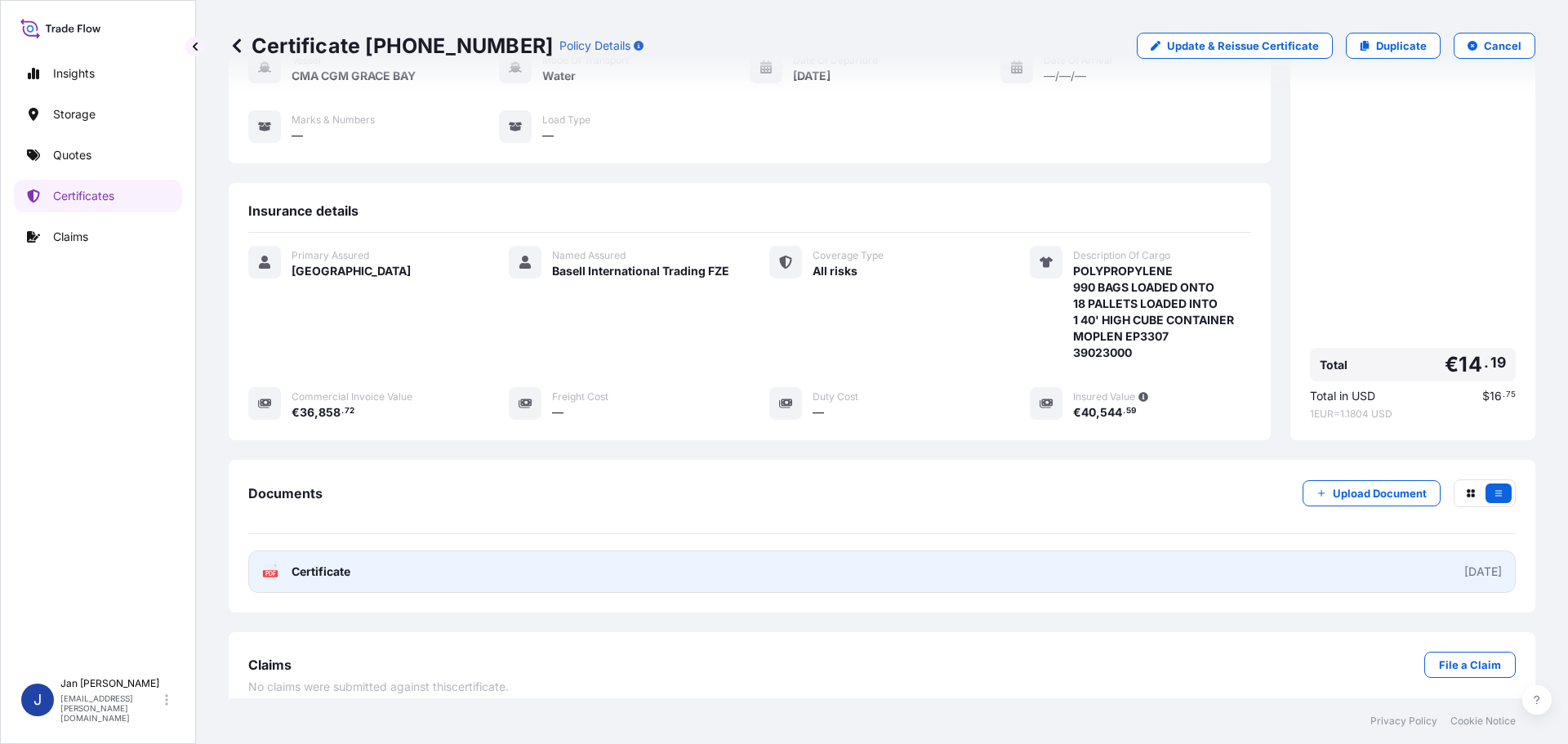
click at [352, 551] on link "PDF Certificate 2025-09-24" at bounding box center [881, 572] width 1267 height 42
click at [362, 572] on link "PDF Certificate 2025-09-24" at bounding box center [881, 572] width 1267 height 42
